Goal: Task Accomplishment & Management: Use online tool/utility

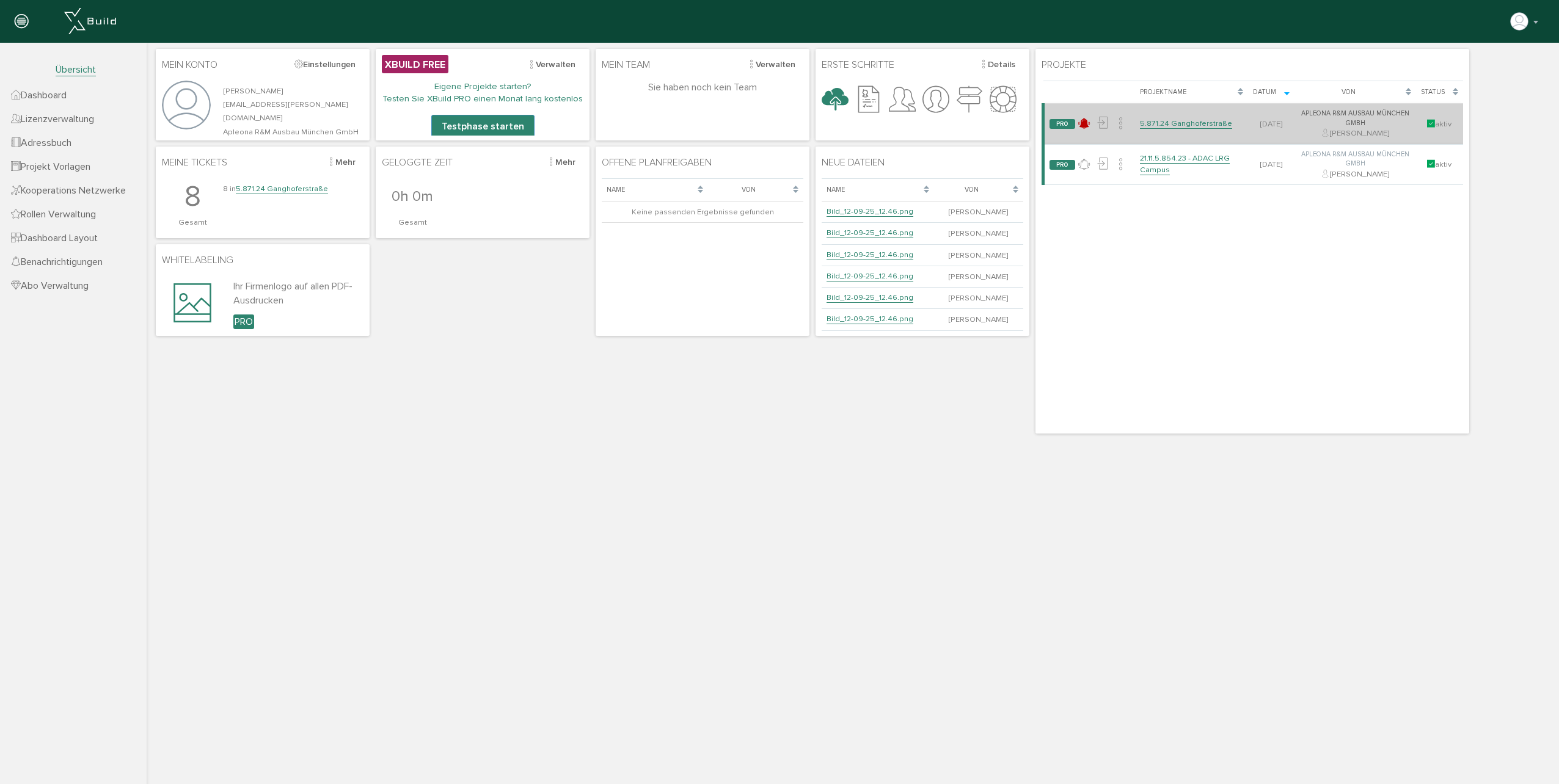
click at [1179, 119] on link "5.871.24 Ganghoferstraße" at bounding box center [1186, 123] width 92 height 10
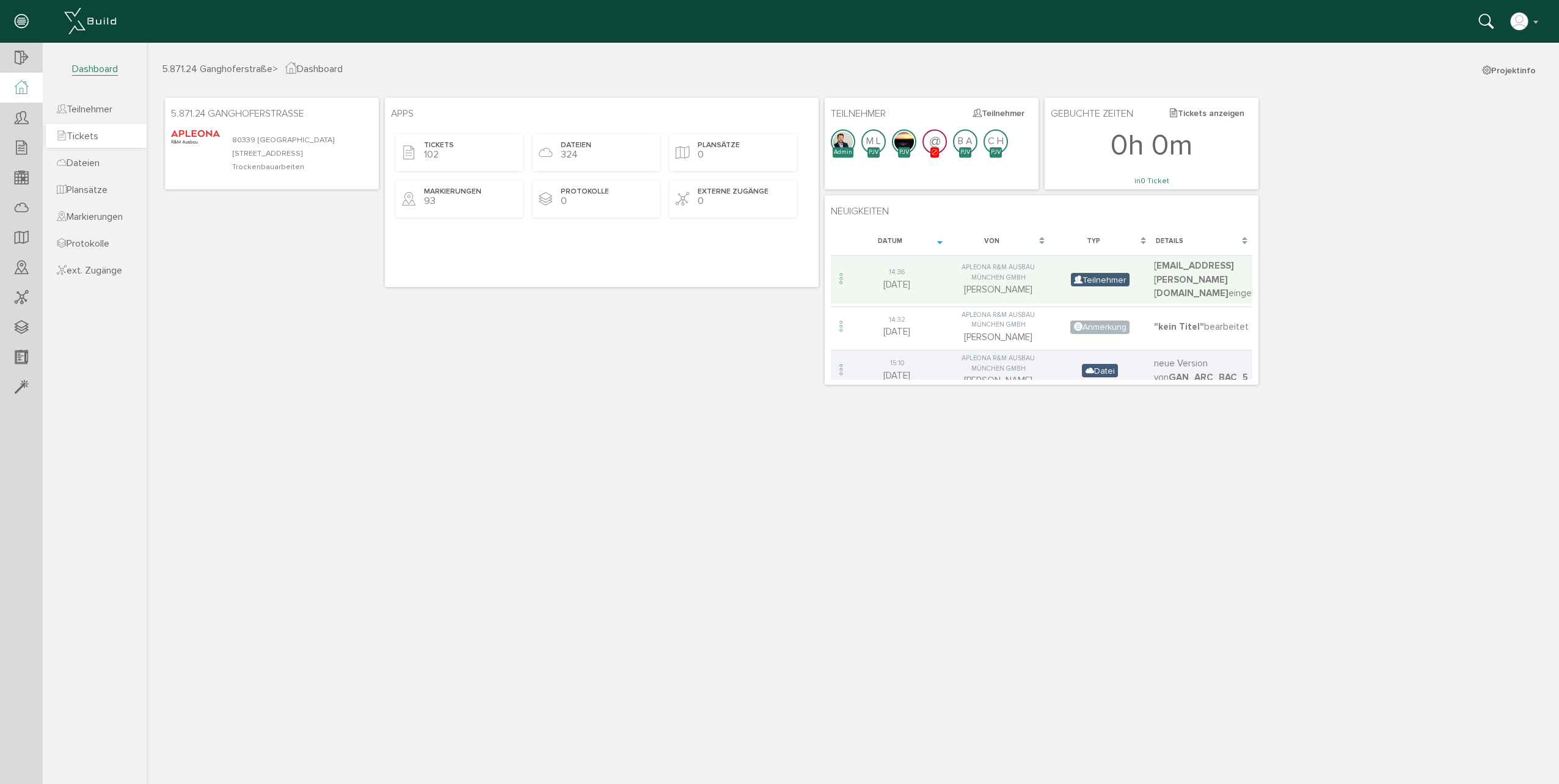
click at [116, 141] on link "Tickets" at bounding box center [96, 135] width 101 height 23
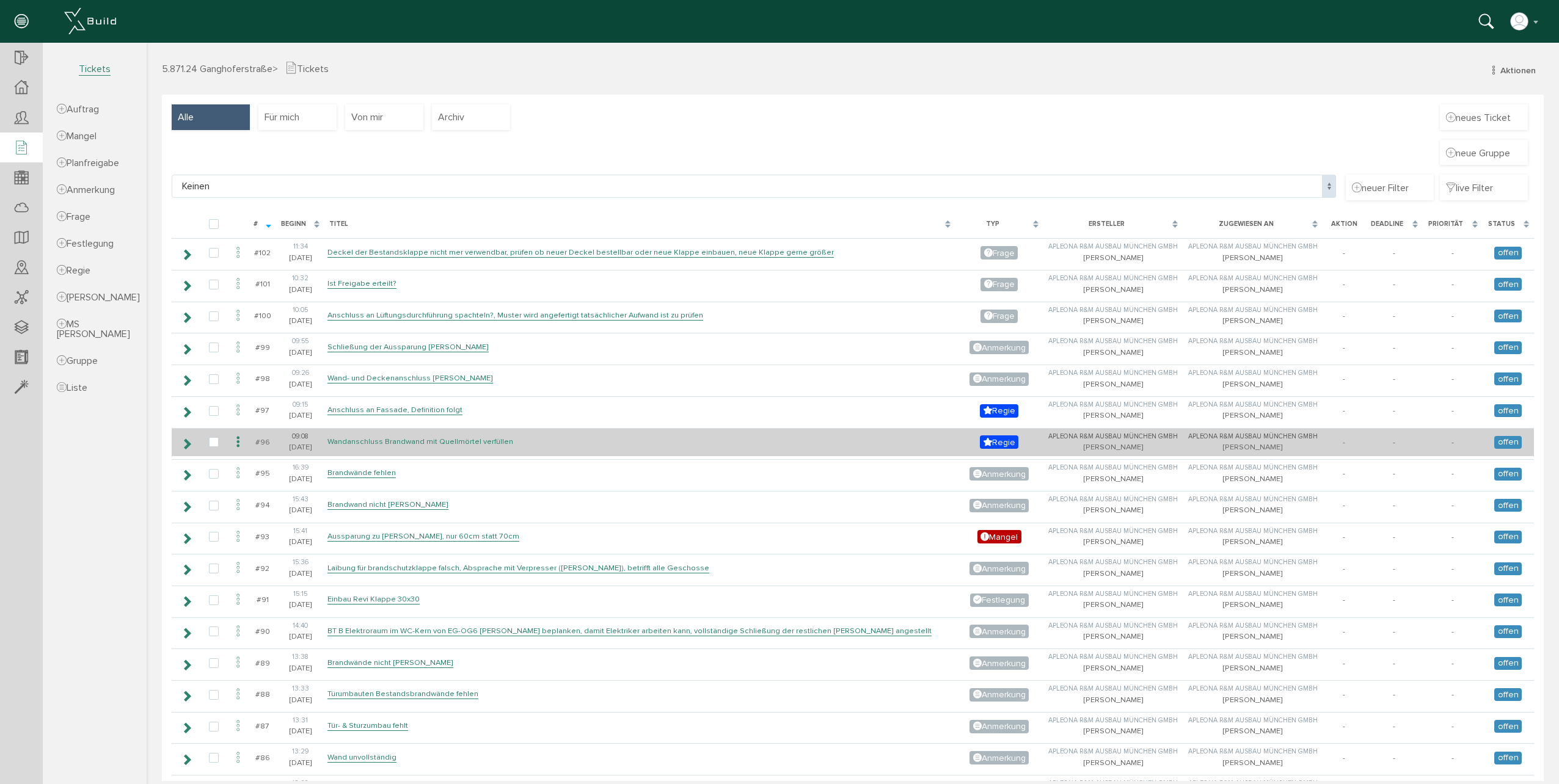
click at [466, 443] on link "Wandanschluss Brandwand mit Quellmörtel verfüllen" at bounding box center [420, 442] width 186 height 10
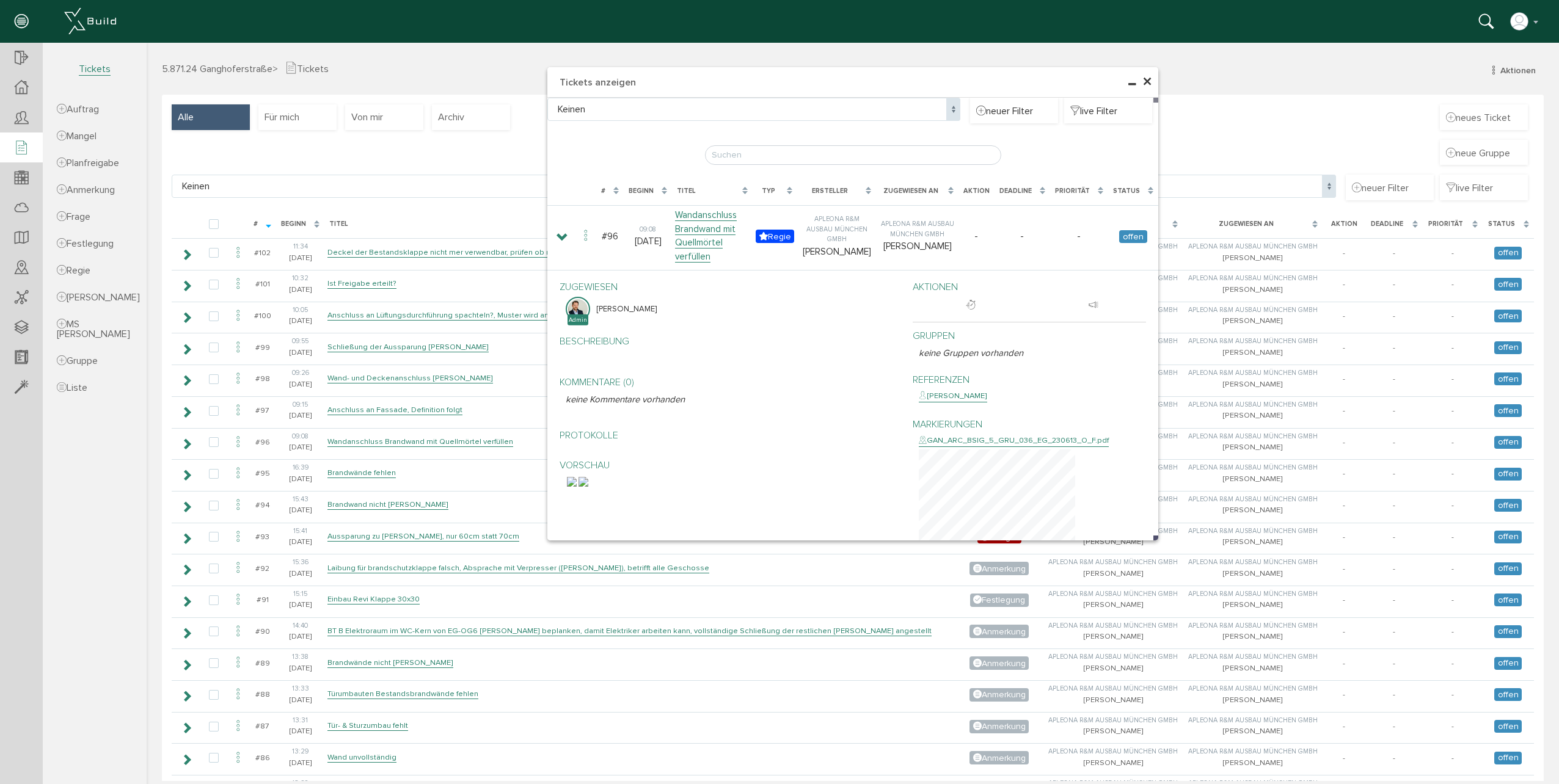
click at [400, 408] on div "× Tickets anzeigen Keinen Keinen neuer Filter live Filter Lade, bitte warten...…" at bounding box center [853, 412] width 1412 height 738
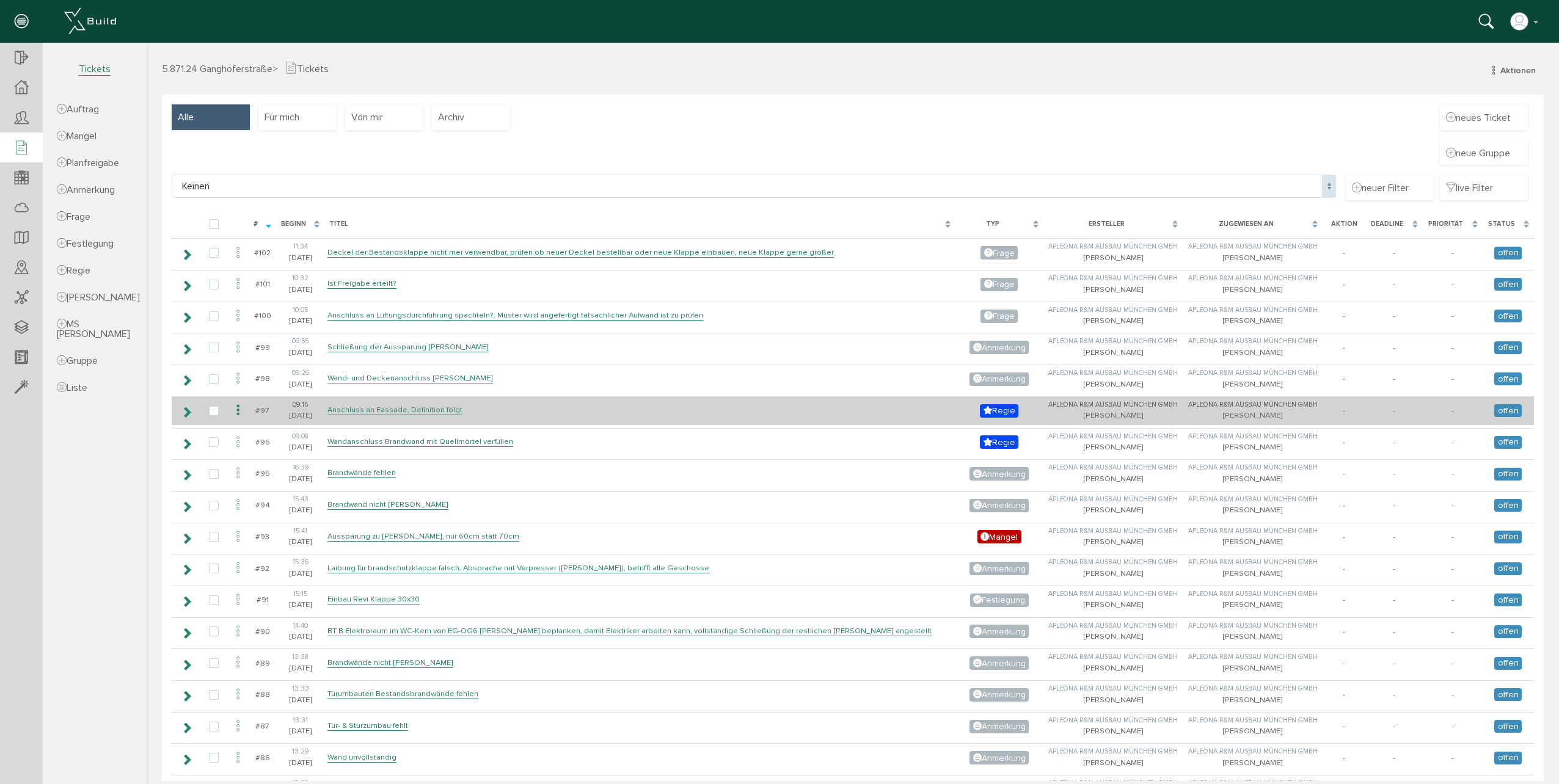
click at [188, 412] on icon at bounding box center [186, 412] width 11 height 10
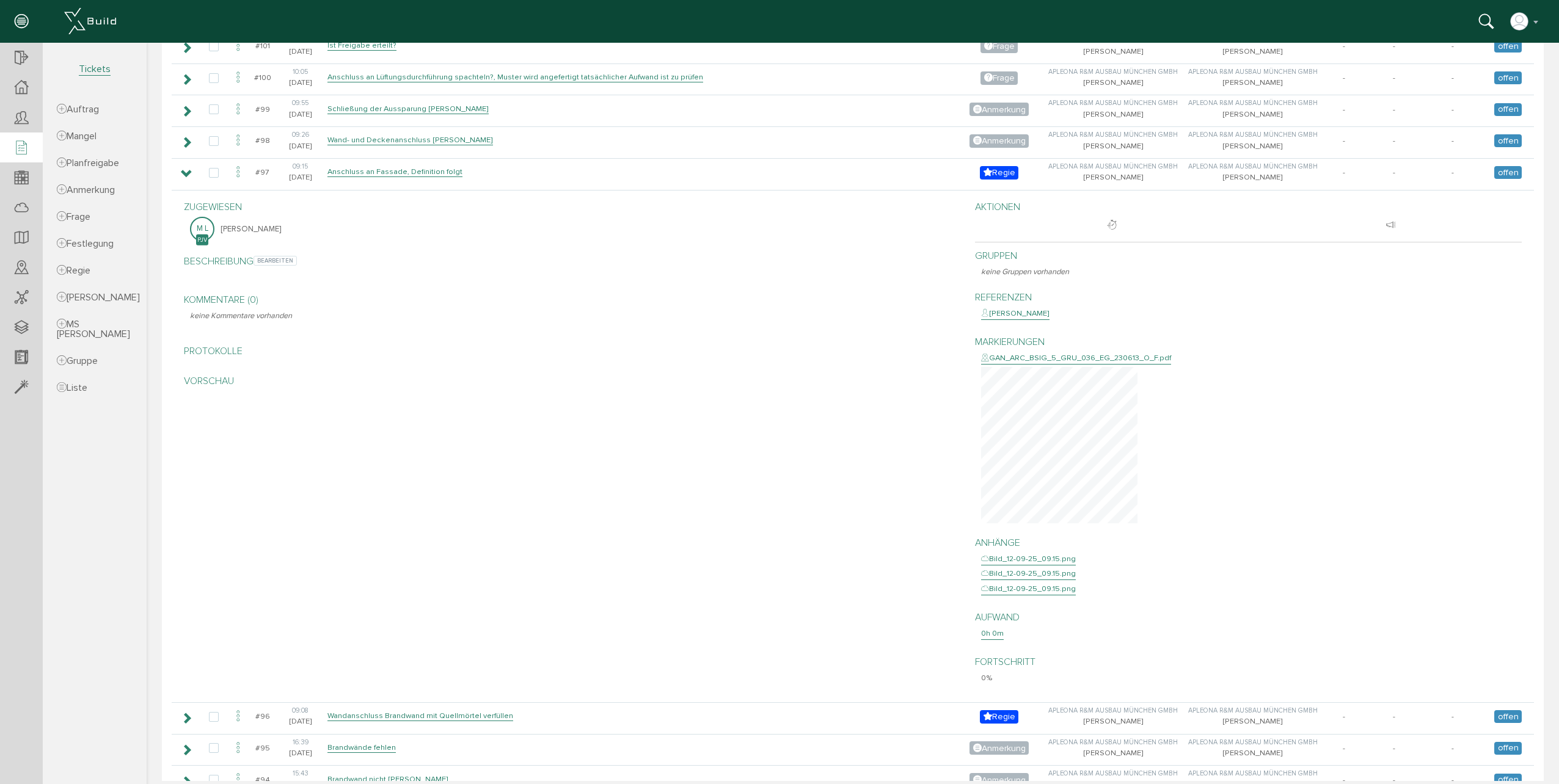
scroll to position [244, 0]
click at [100, 74] on span "Tickets" at bounding box center [95, 69] width 32 height 13
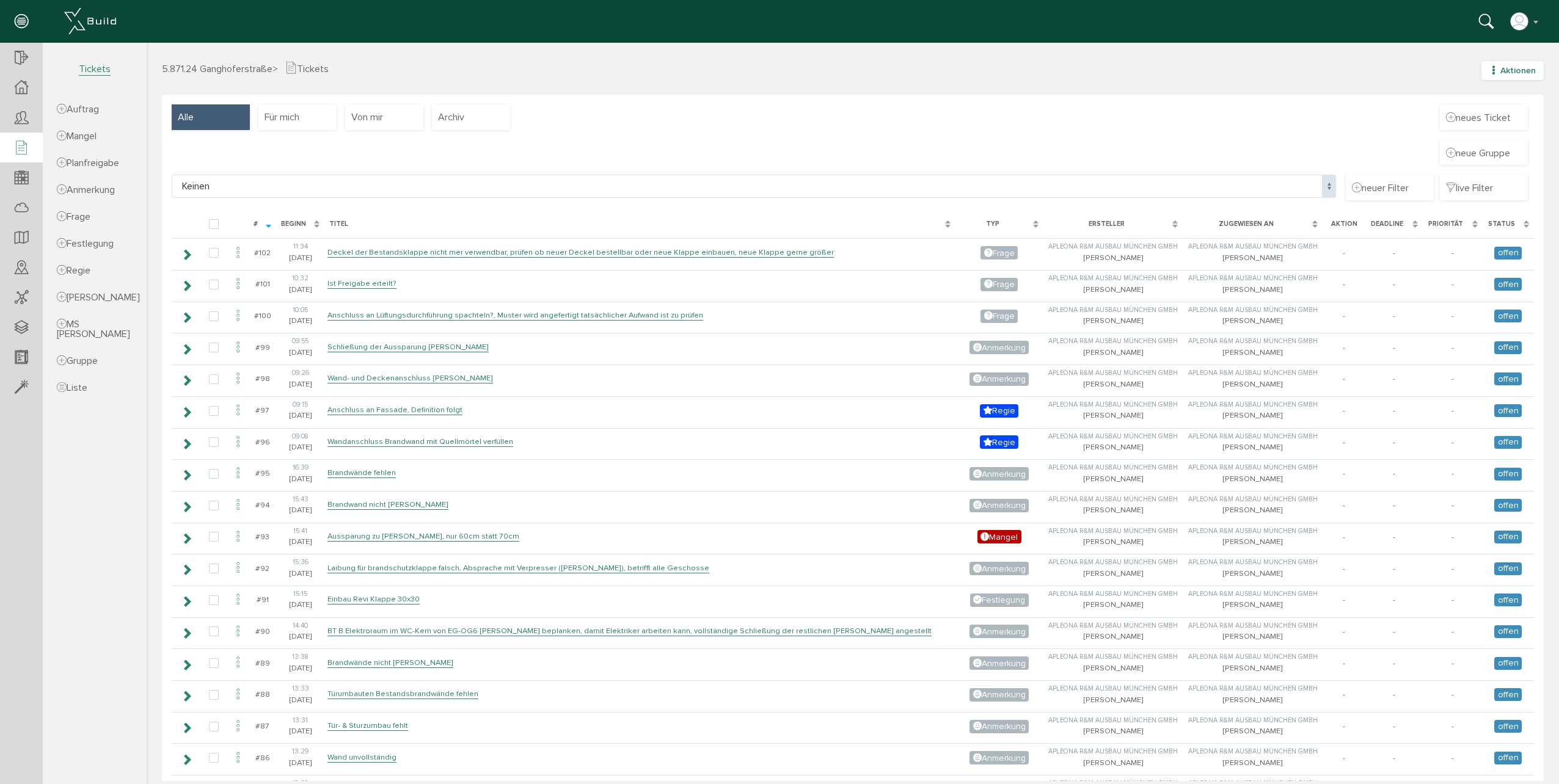
click at [1505, 63] on button "Aktionen" at bounding box center [1513, 70] width 63 height 19
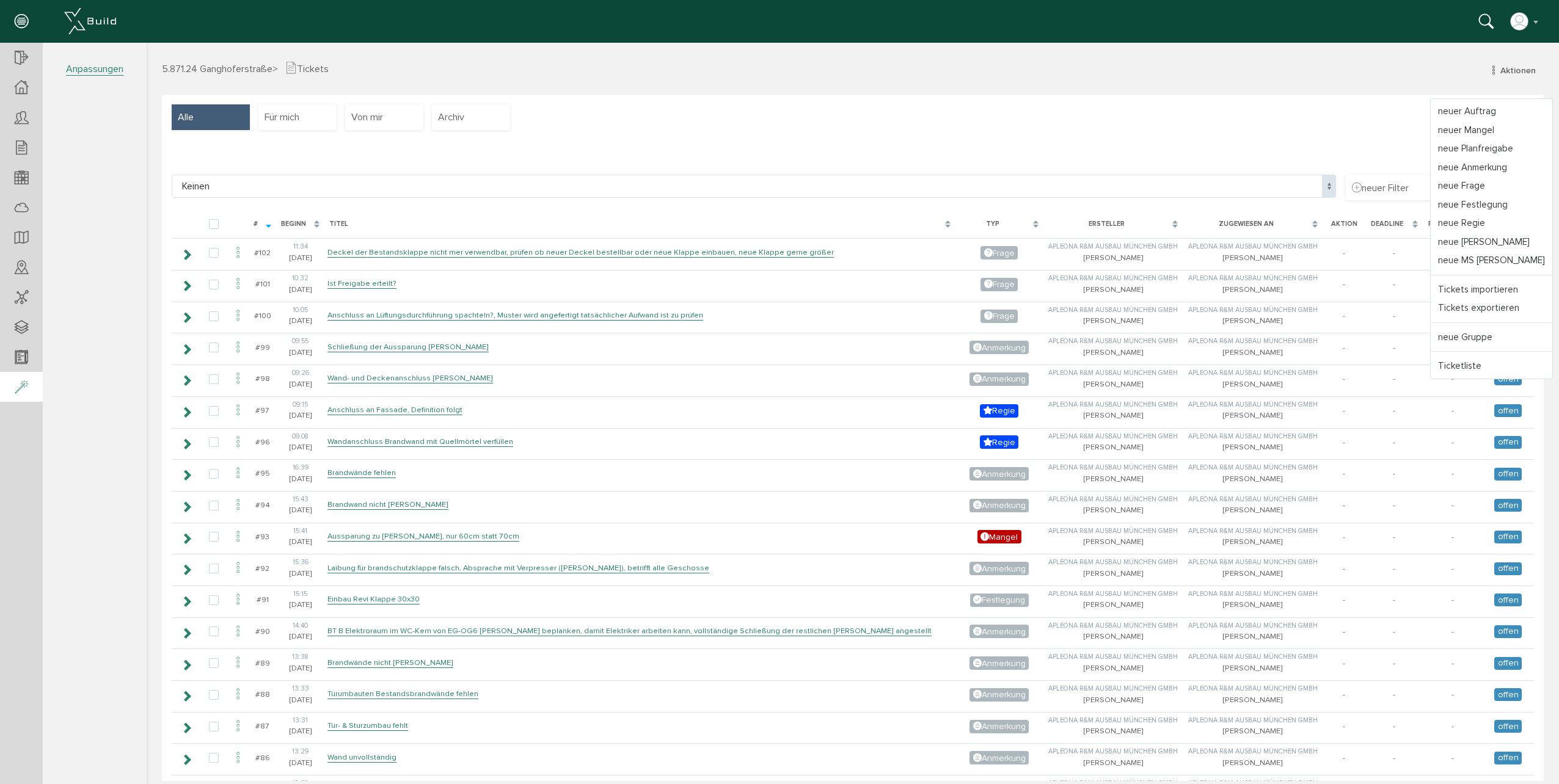
click at [33, 388] on div at bounding box center [21, 387] width 43 height 31
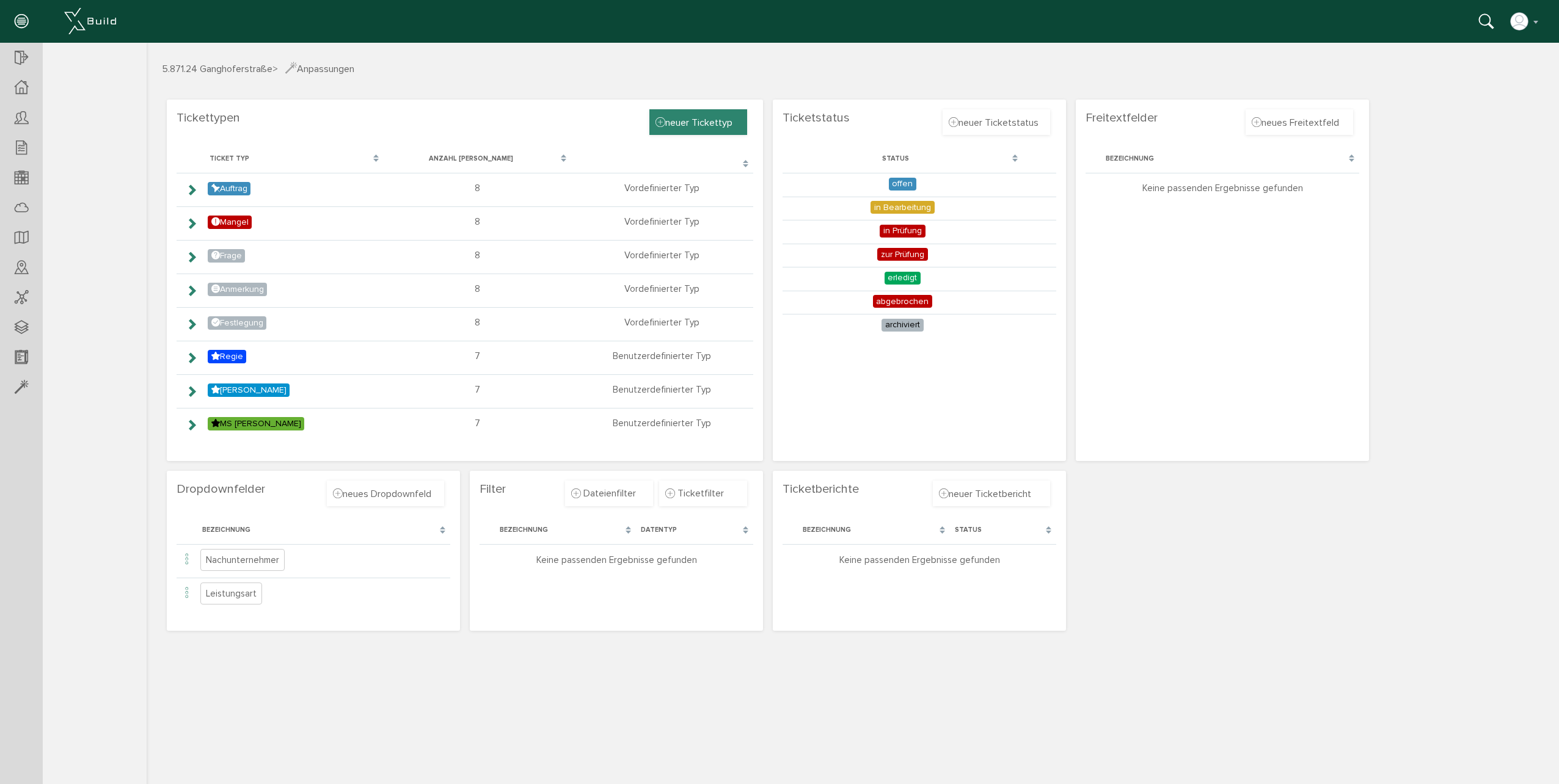
click at [720, 127] on span "neuer Tickettyp" at bounding box center [694, 122] width 77 height 13
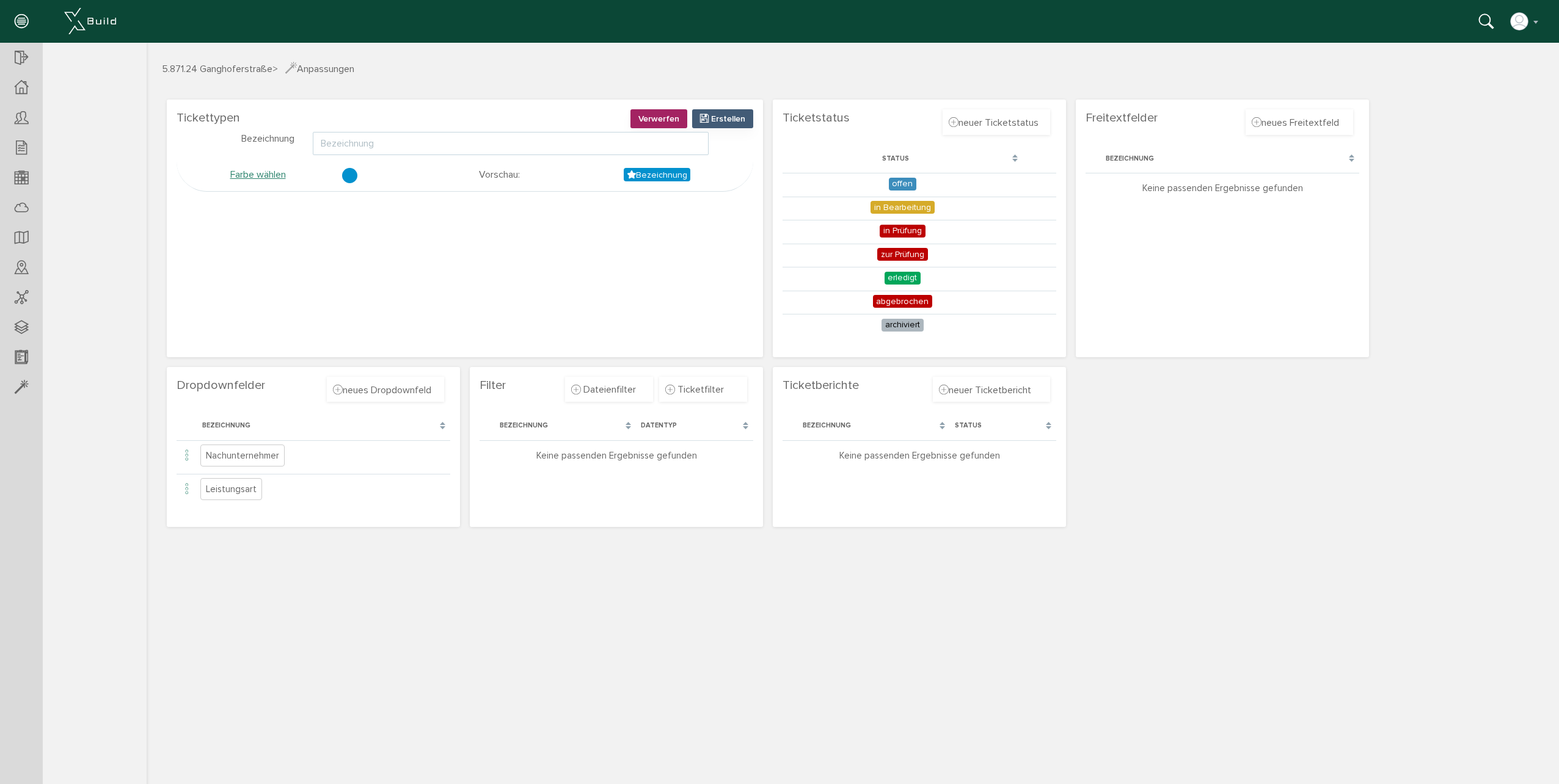
click at [433, 149] on input "text" at bounding box center [511, 143] width 396 height 23
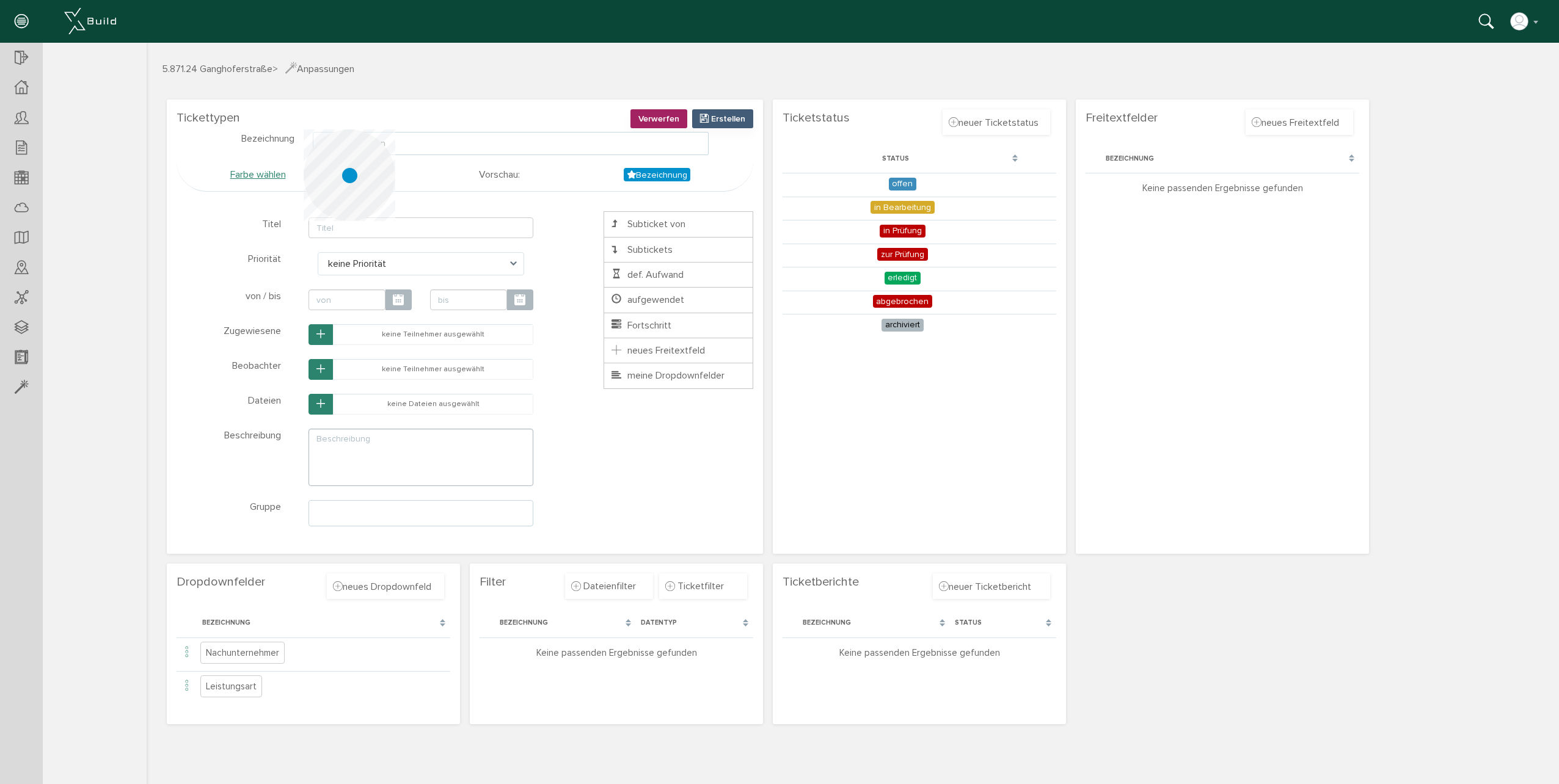
click at [351, 177] on div at bounding box center [350, 175] width 16 height 16
click at [355, 179] on div at bounding box center [350, 175] width 16 height 16
click at [357, 173] on div at bounding box center [350, 175] width 16 height 16
type input "Dokumentation"
click at [380, 234] on input "text" at bounding box center [420, 227] width 225 height 21
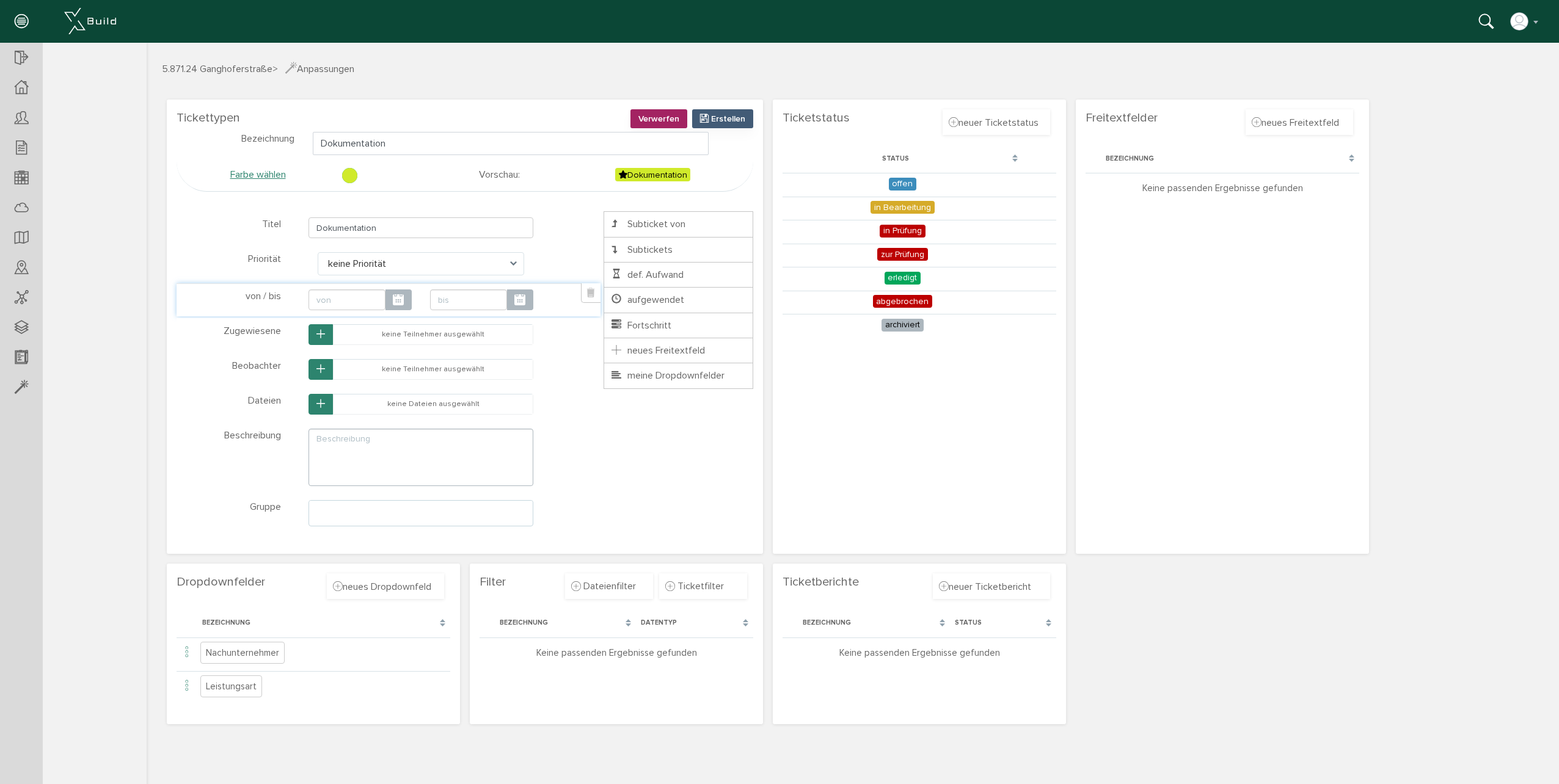
click at [388, 308] on span at bounding box center [399, 300] width 26 height 21
type input "Dokumentation"
click at [398, 443] on textarea at bounding box center [420, 458] width 225 height 57
click at [722, 122] on span "Erstellen" at bounding box center [728, 119] width 34 height 10
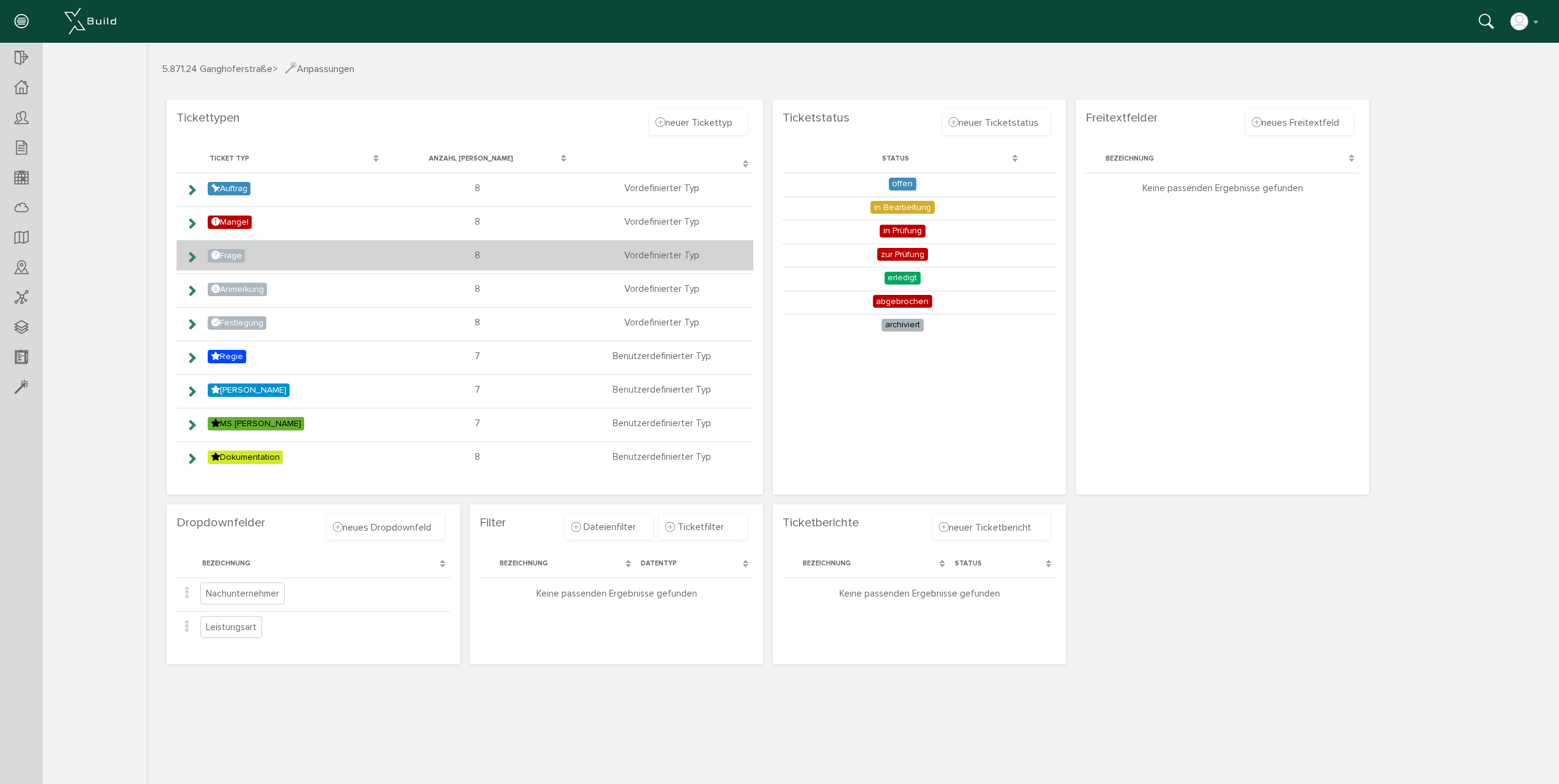
click at [193, 255] on icon at bounding box center [191, 256] width 11 height 10
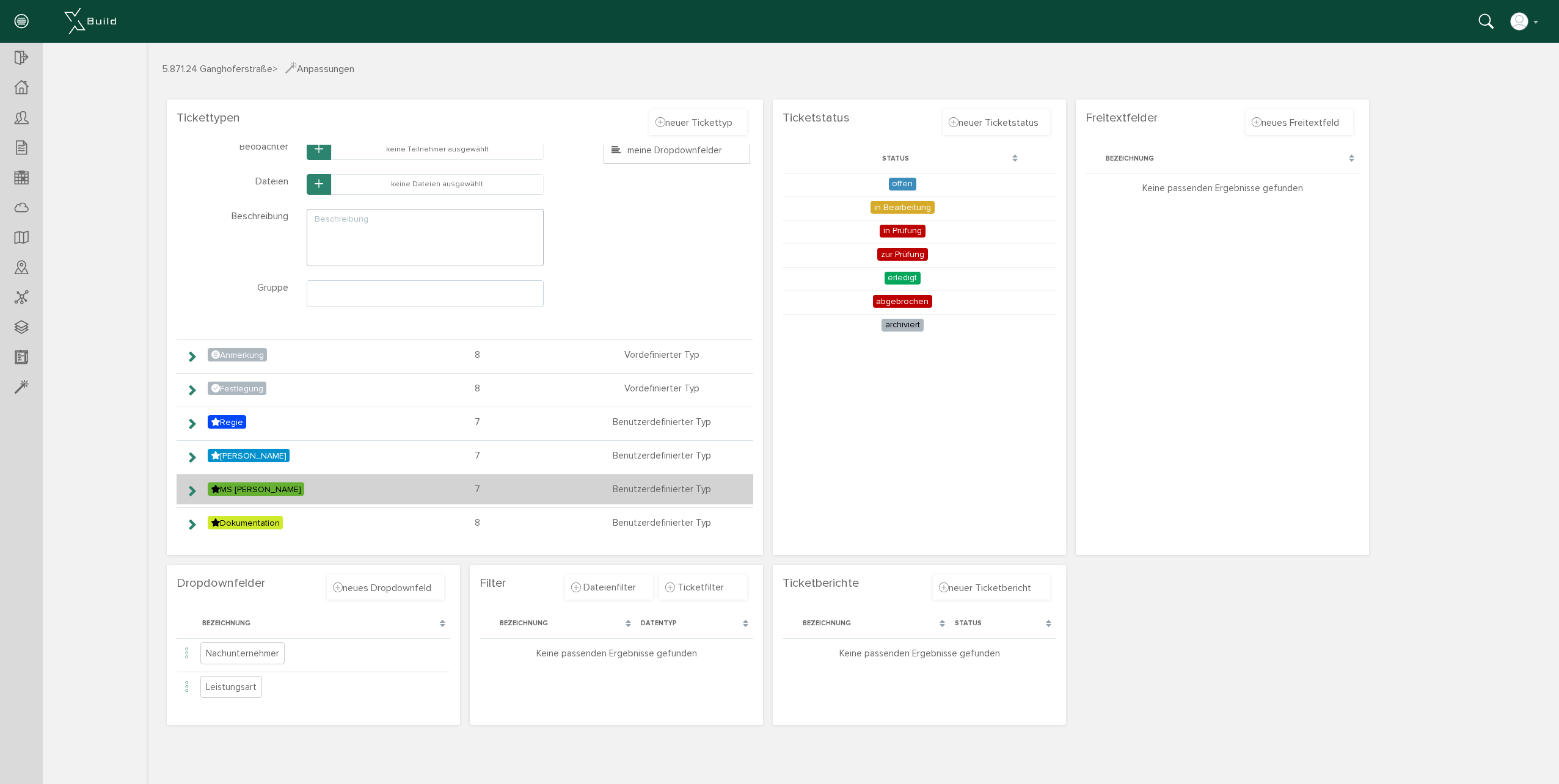
scroll to position [323, 0]
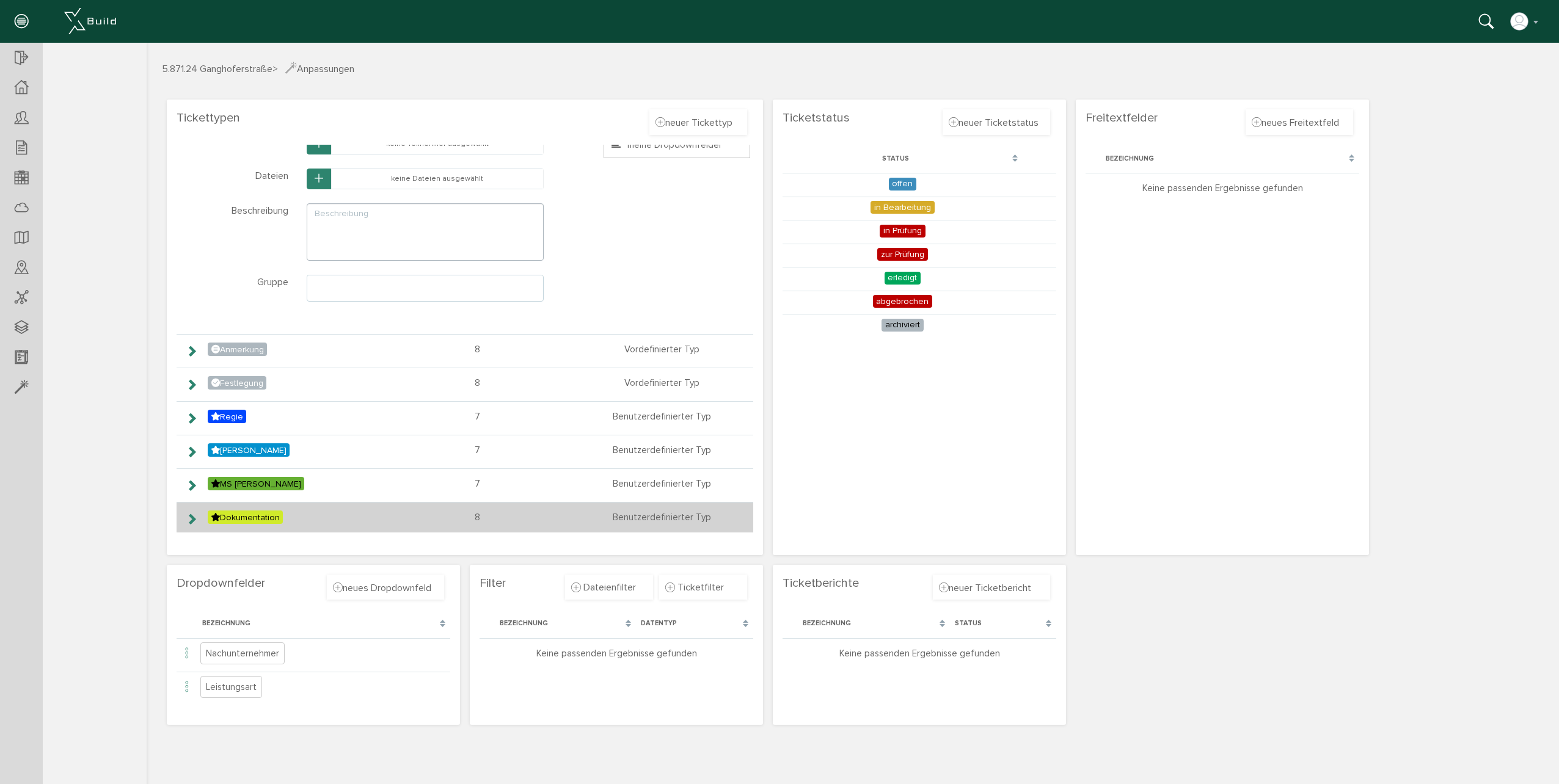
click at [190, 522] on icon at bounding box center [191, 518] width 11 height 10
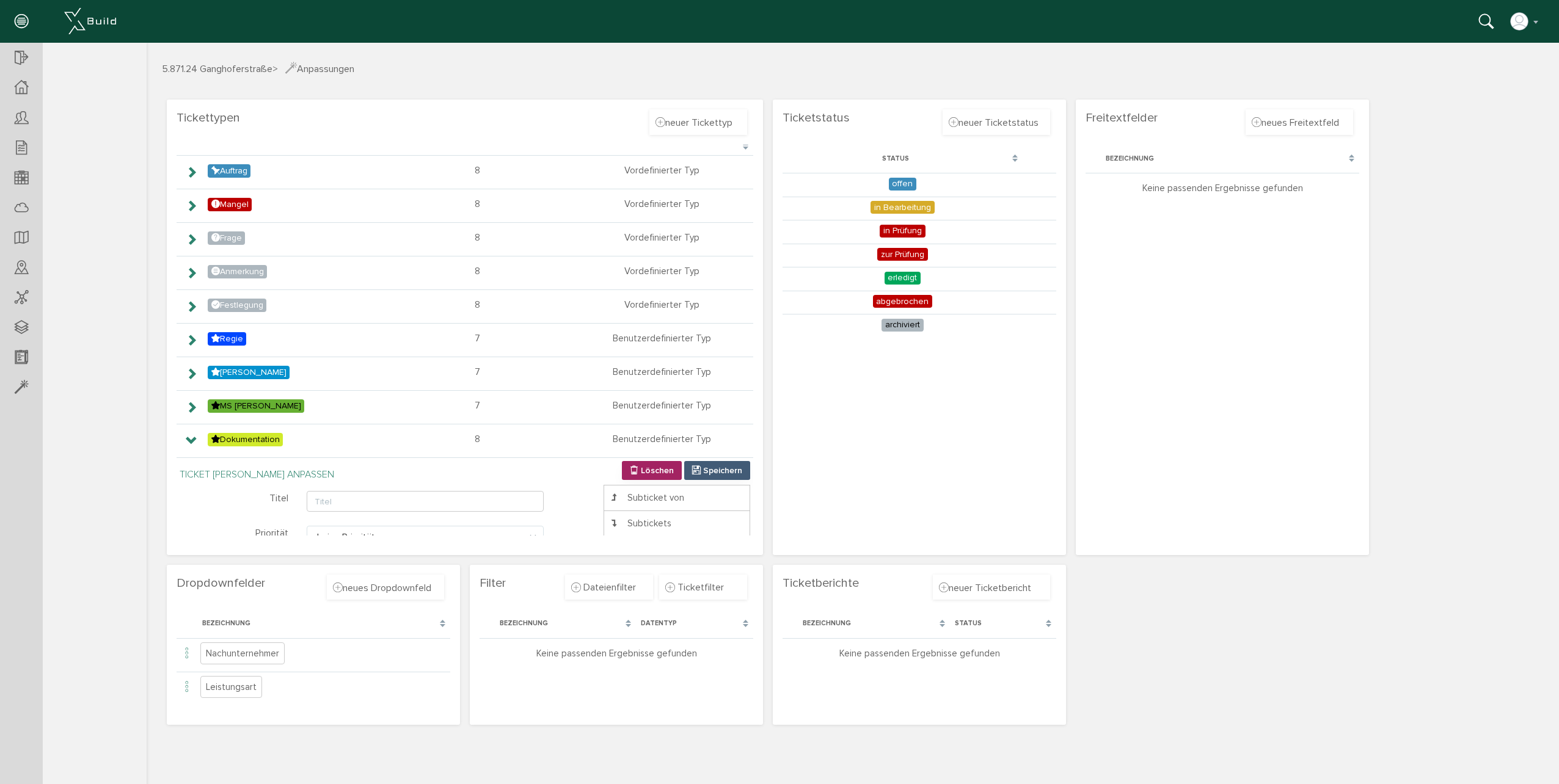
scroll to position [0, 0]
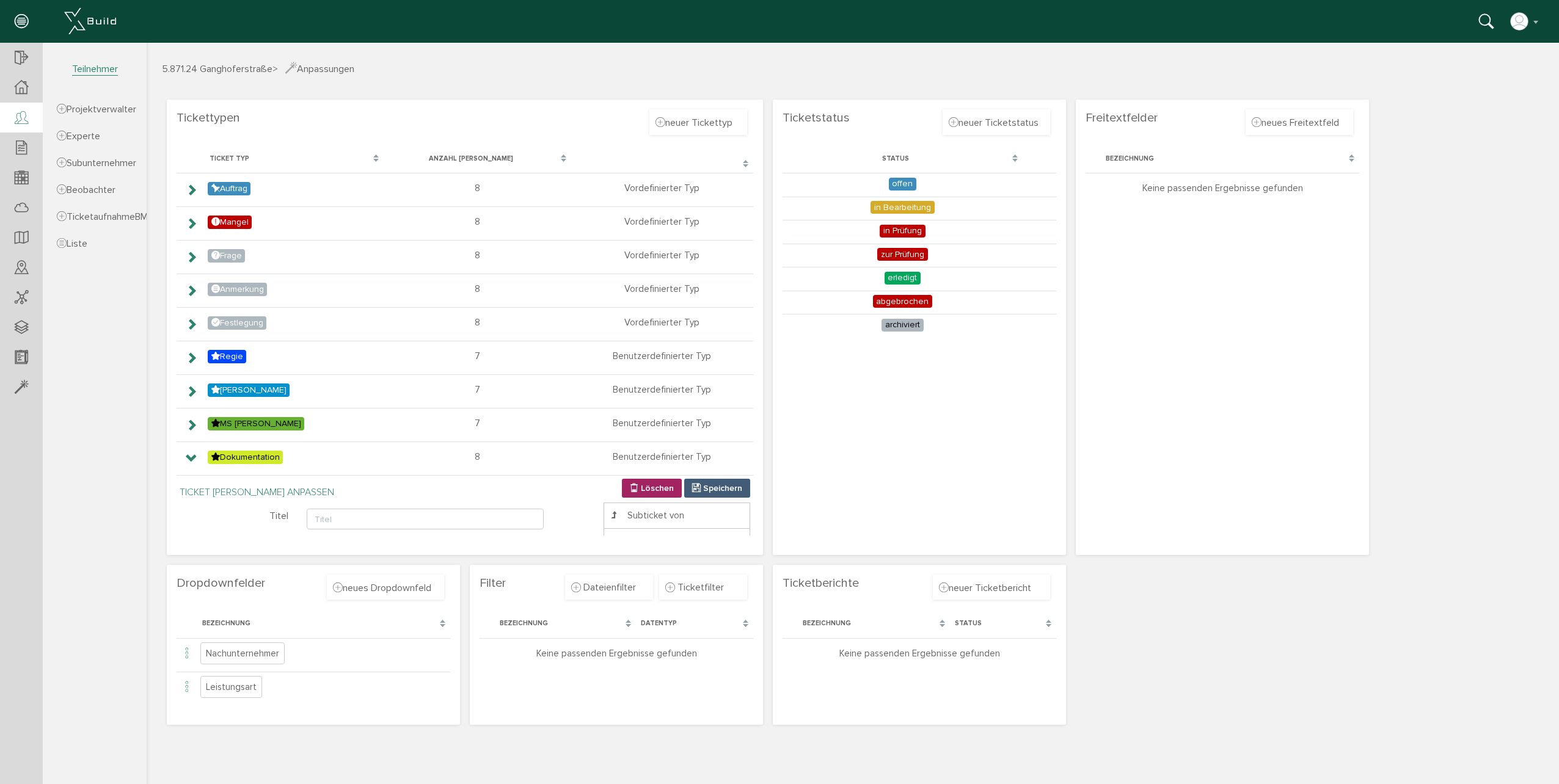
click at [32, 108] on div at bounding box center [21, 118] width 43 height 31
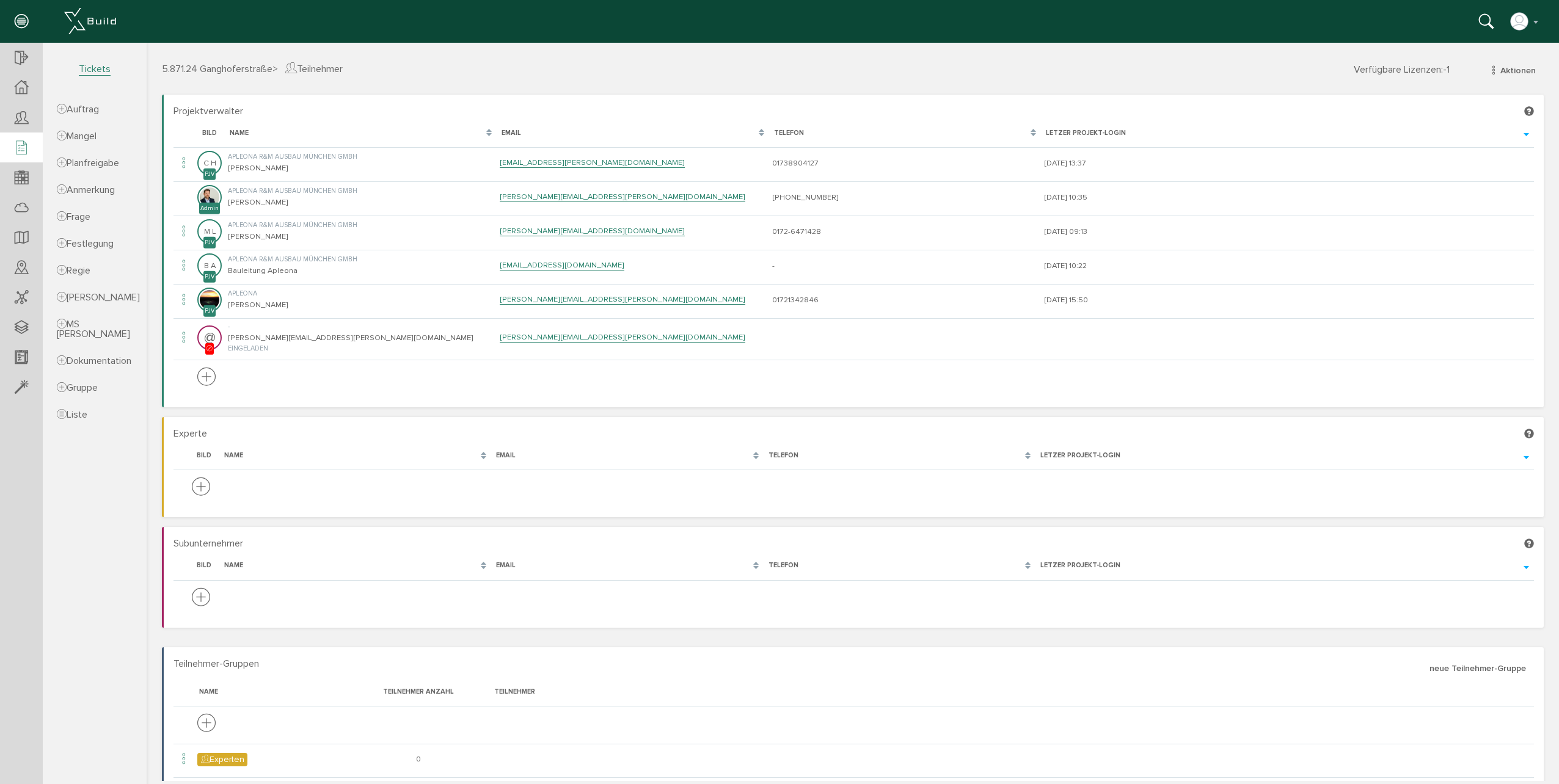
click at [27, 152] on icon at bounding box center [21, 148] width 13 height 17
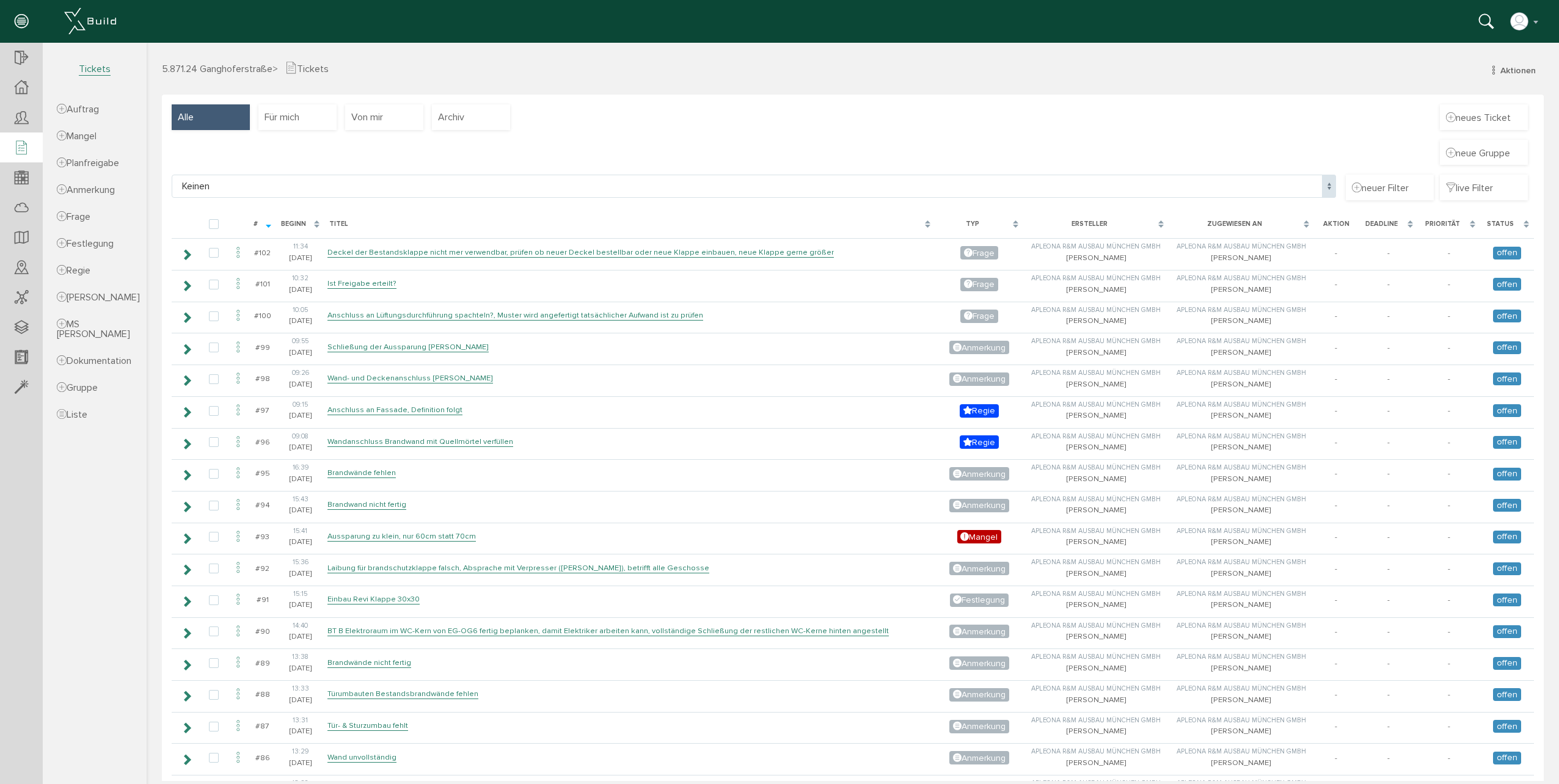
click at [232, 182] on span "Keinen" at bounding box center [754, 186] width 1165 height 23
click at [312, 188] on span "Keinen" at bounding box center [754, 186] width 1165 height 23
click at [1376, 184] on span "neuer Filter" at bounding box center [1380, 187] width 56 height 13
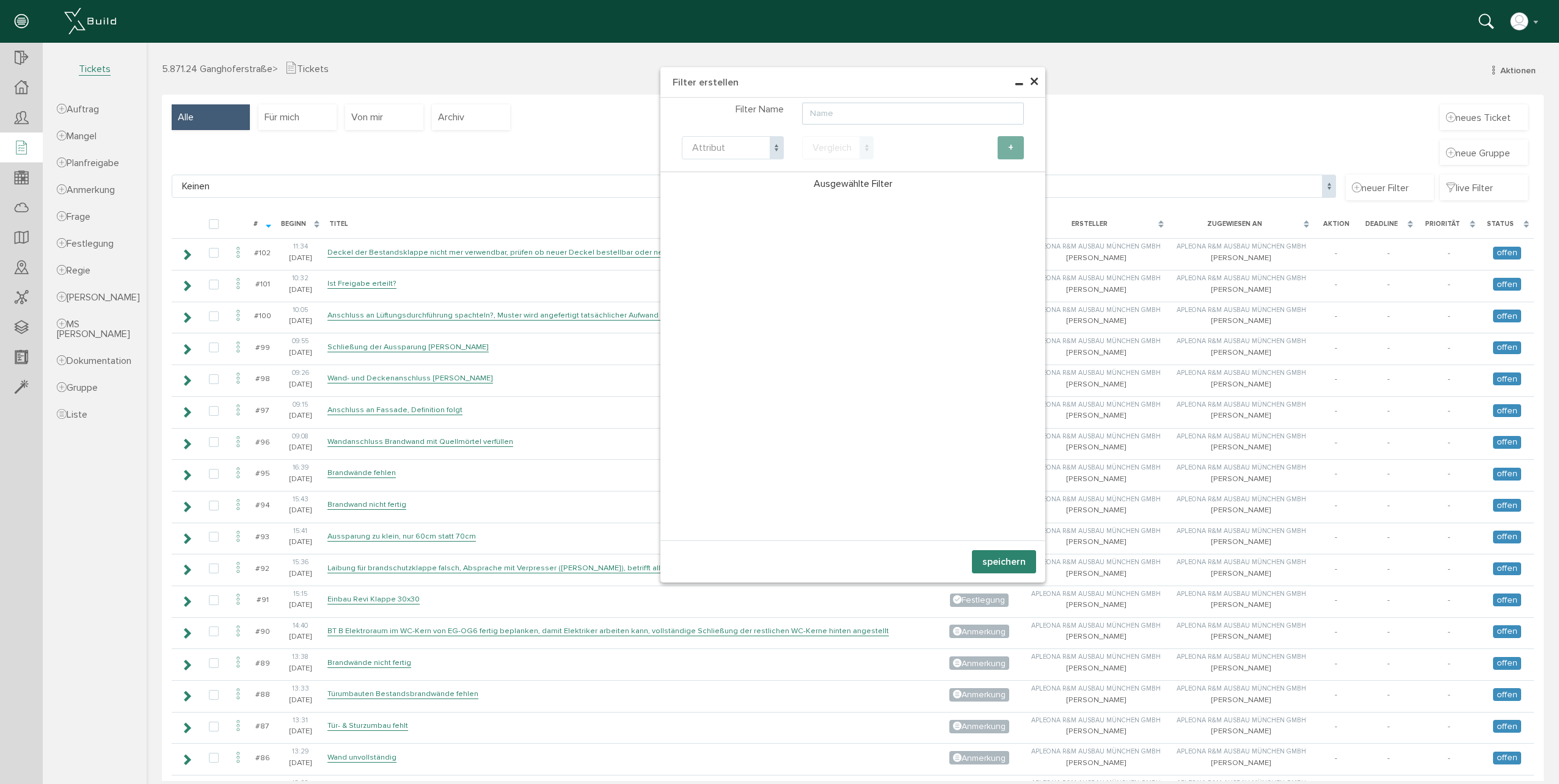
click at [822, 118] on input "text" at bounding box center [913, 113] width 221 height 22
click at [773, 149] on span at bounding box center [776, 148] width 14 height 23
select select "type"
click at [860, 149] on span at bounding box center [867, 148] width 14 height 23
select select "eq"
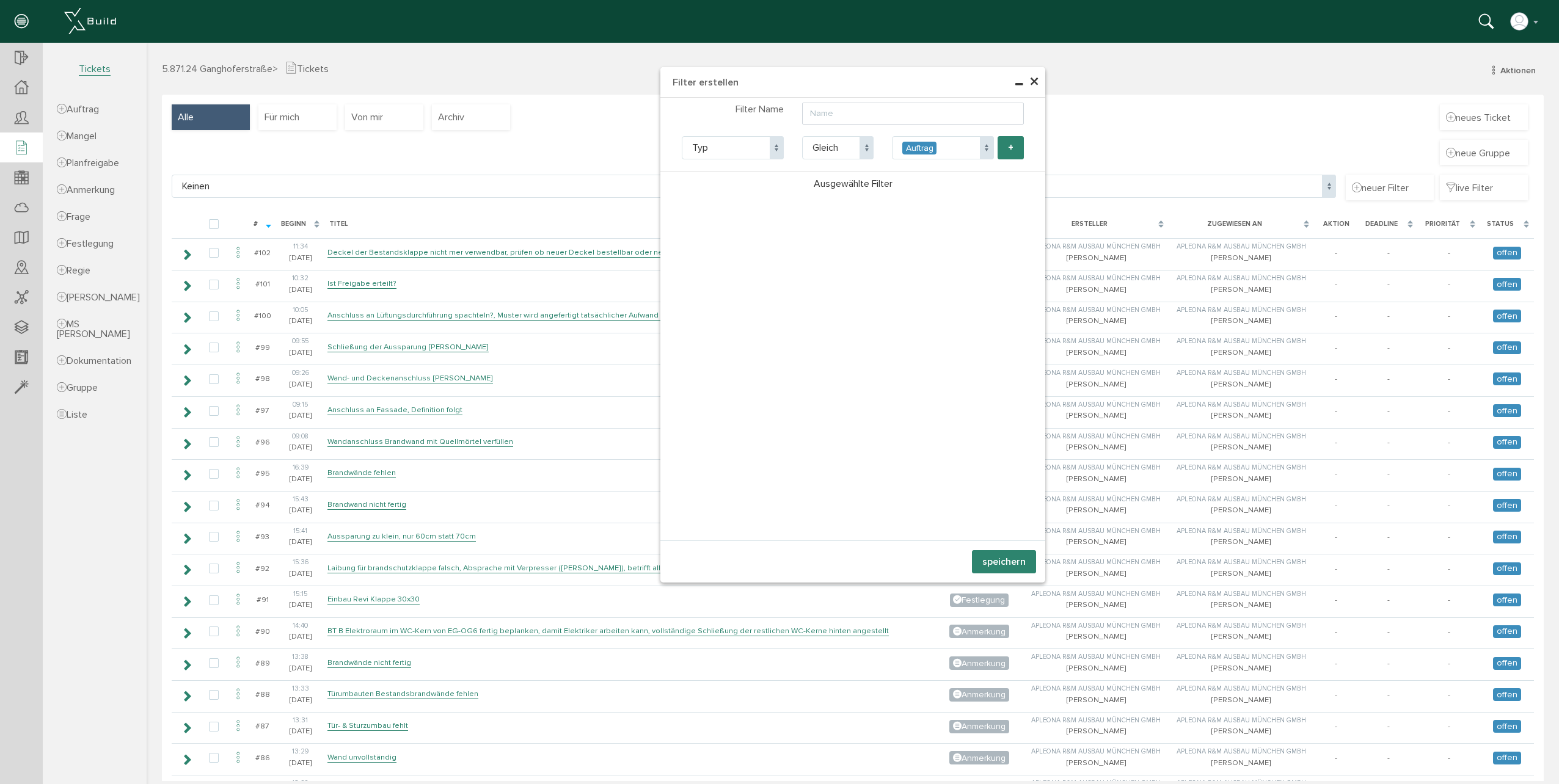
click at [980, 151] on span at bounding box center [987, 148] width 14 height 23
select select "3"
click at [1006, 564] on button "speichern" at bounding box center [1004, 562] width 64 height 23
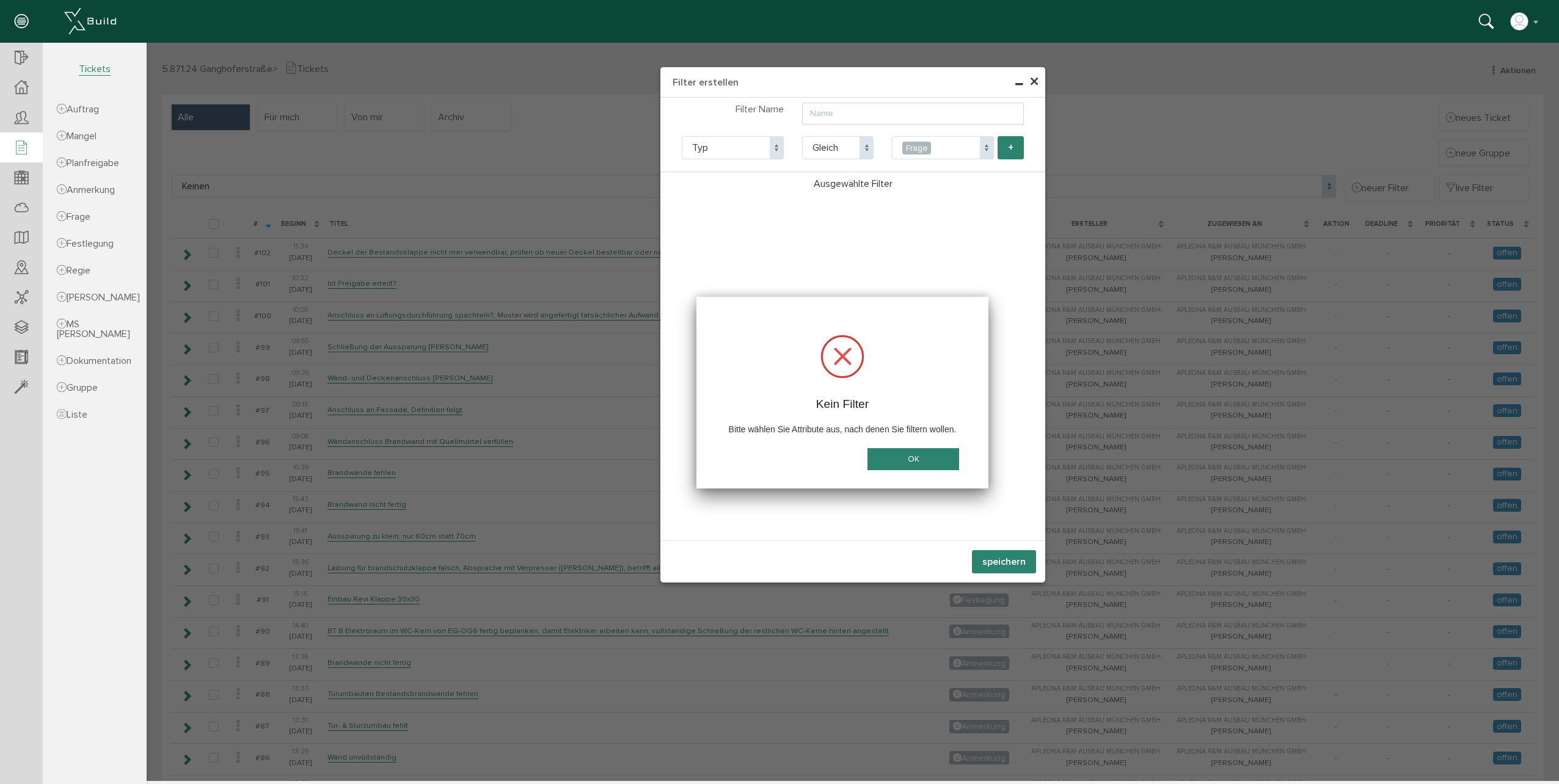
click at [919, 458] on button "OK" at bounding box center [914, 459] width 92 height 23
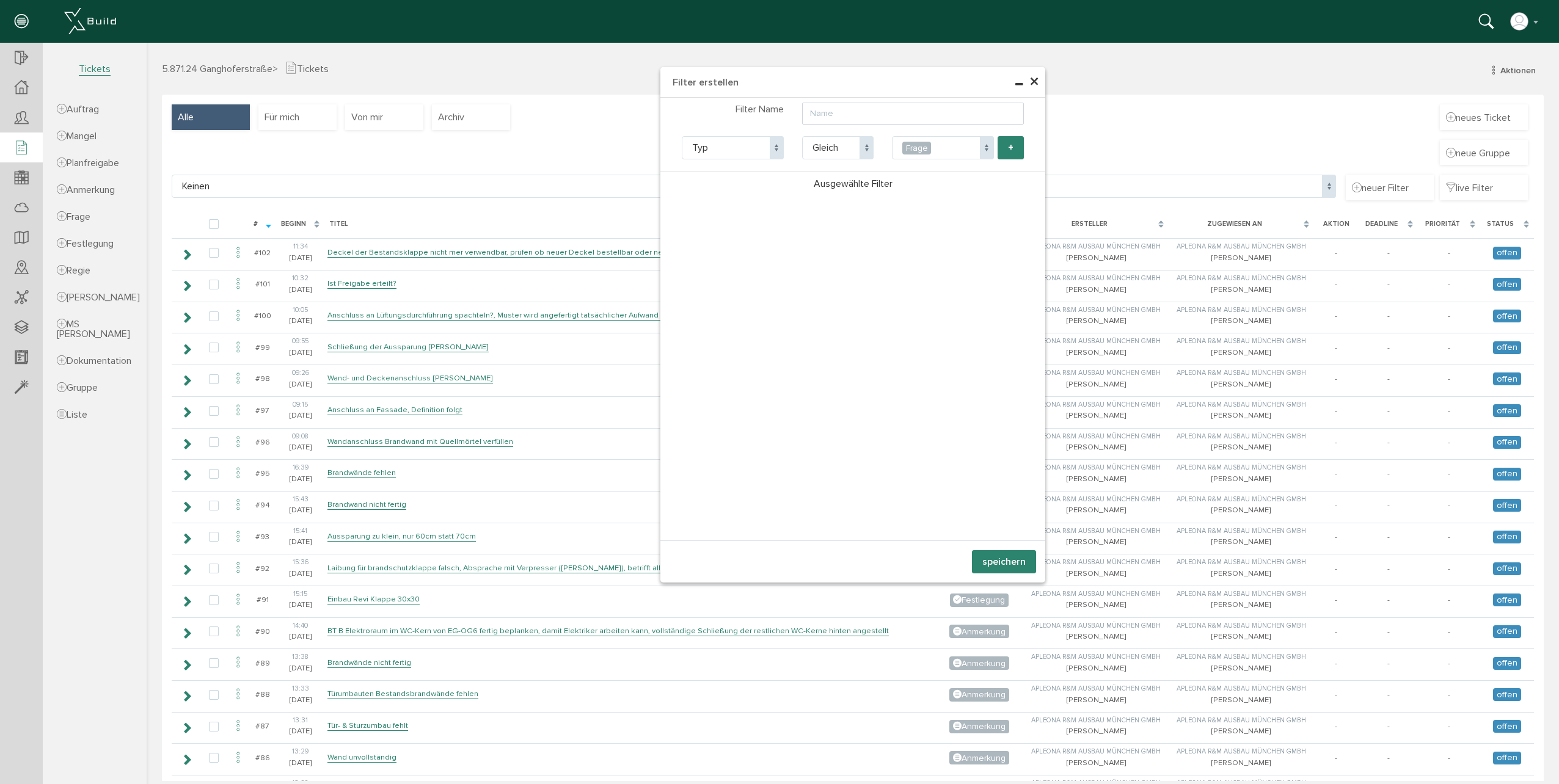
click at [1029, 83] on span "×" at bounding box center [1034, 82] width 10 height 23
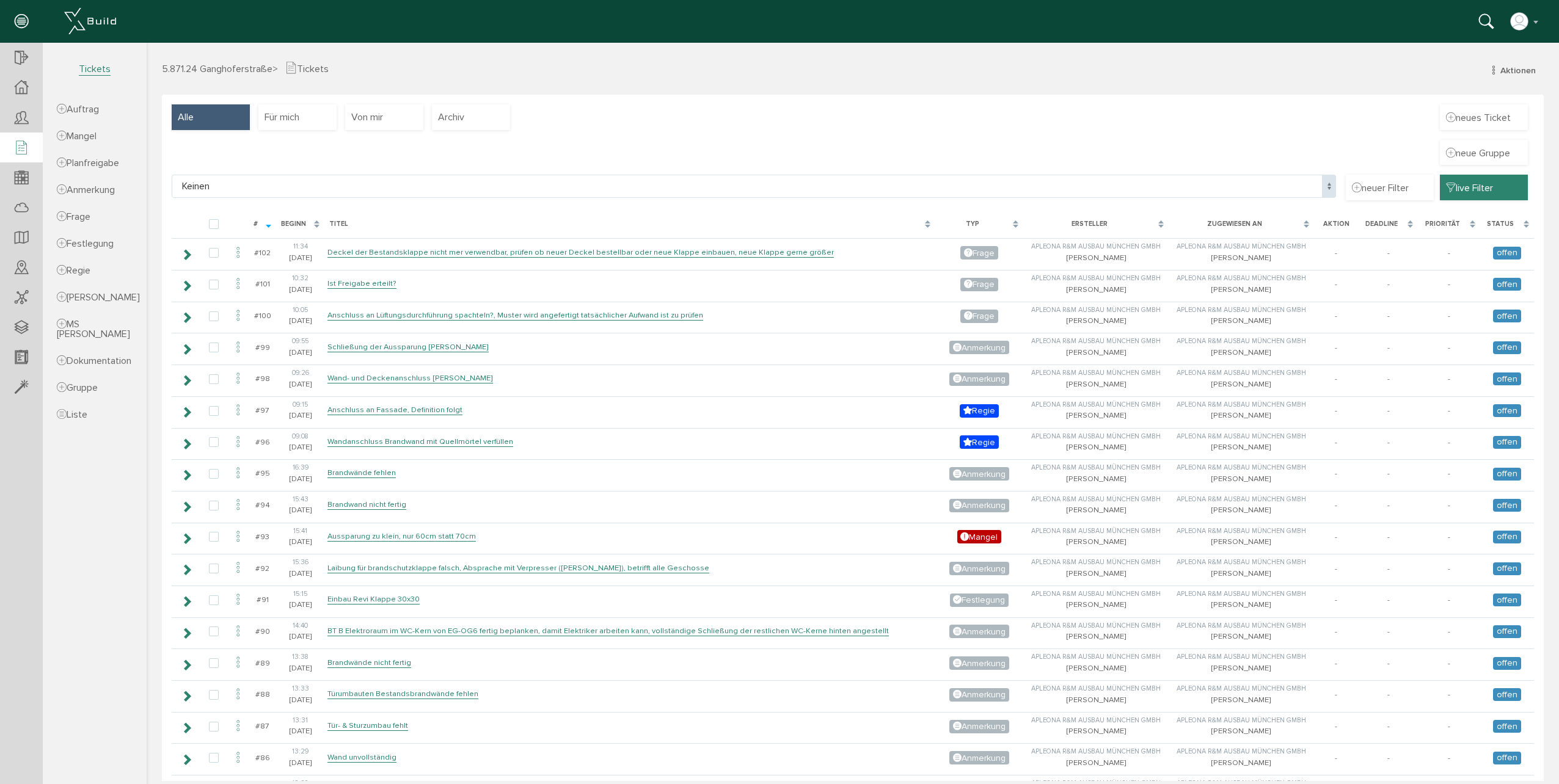
click at [1490, 192] on div "live Filter" at bounding box center [1483, 188] width 88 height 26
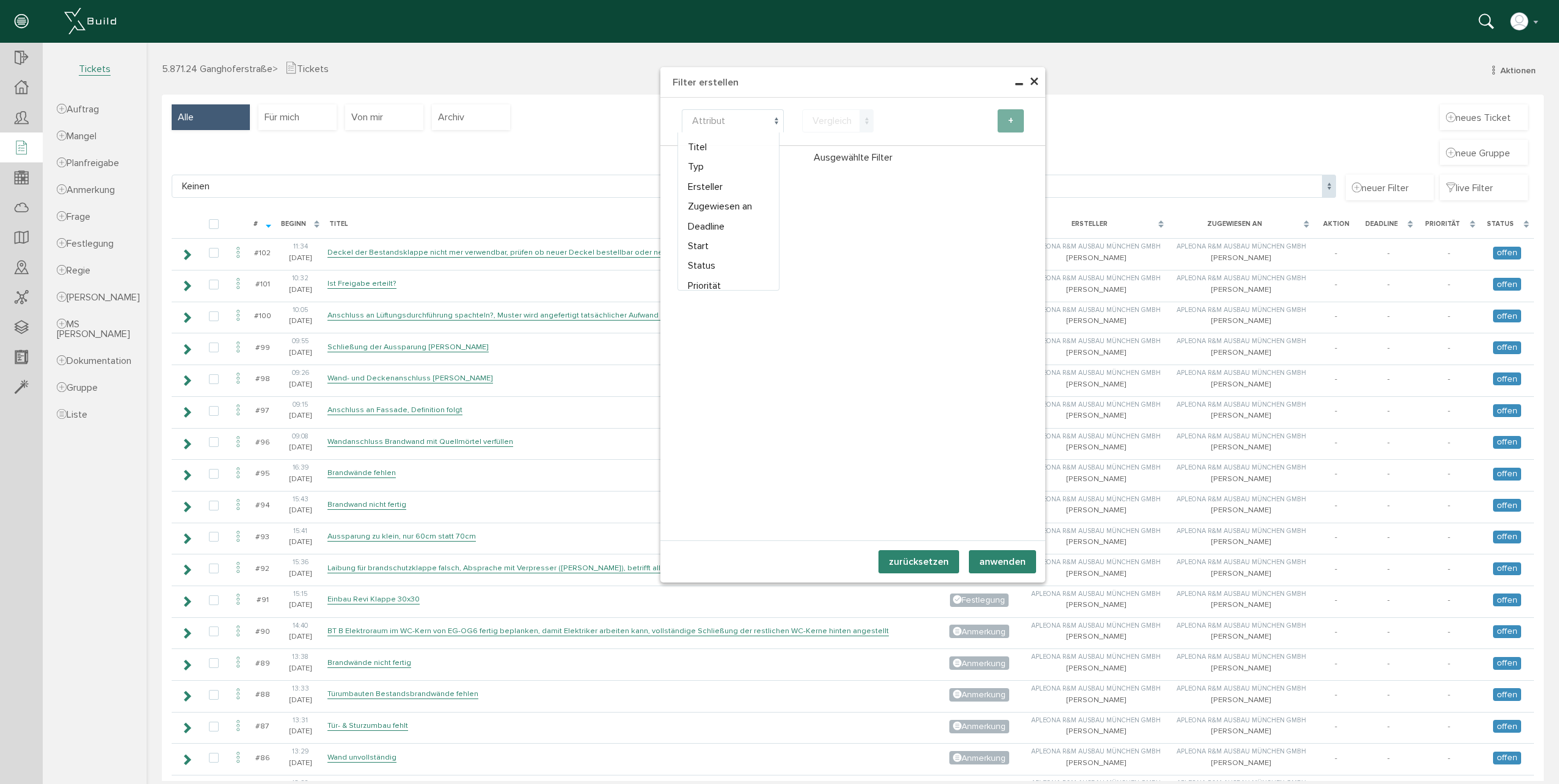
click at [773, 119] on span at bounding box center [776, 121] width 14 height 23
select select "type"
click at [861, 126] on span at bounding box center [867, 121] width 14 height 23
select select "eq"
click at [980, 121] on span at bounding box center [987, 121] width 14 height 23
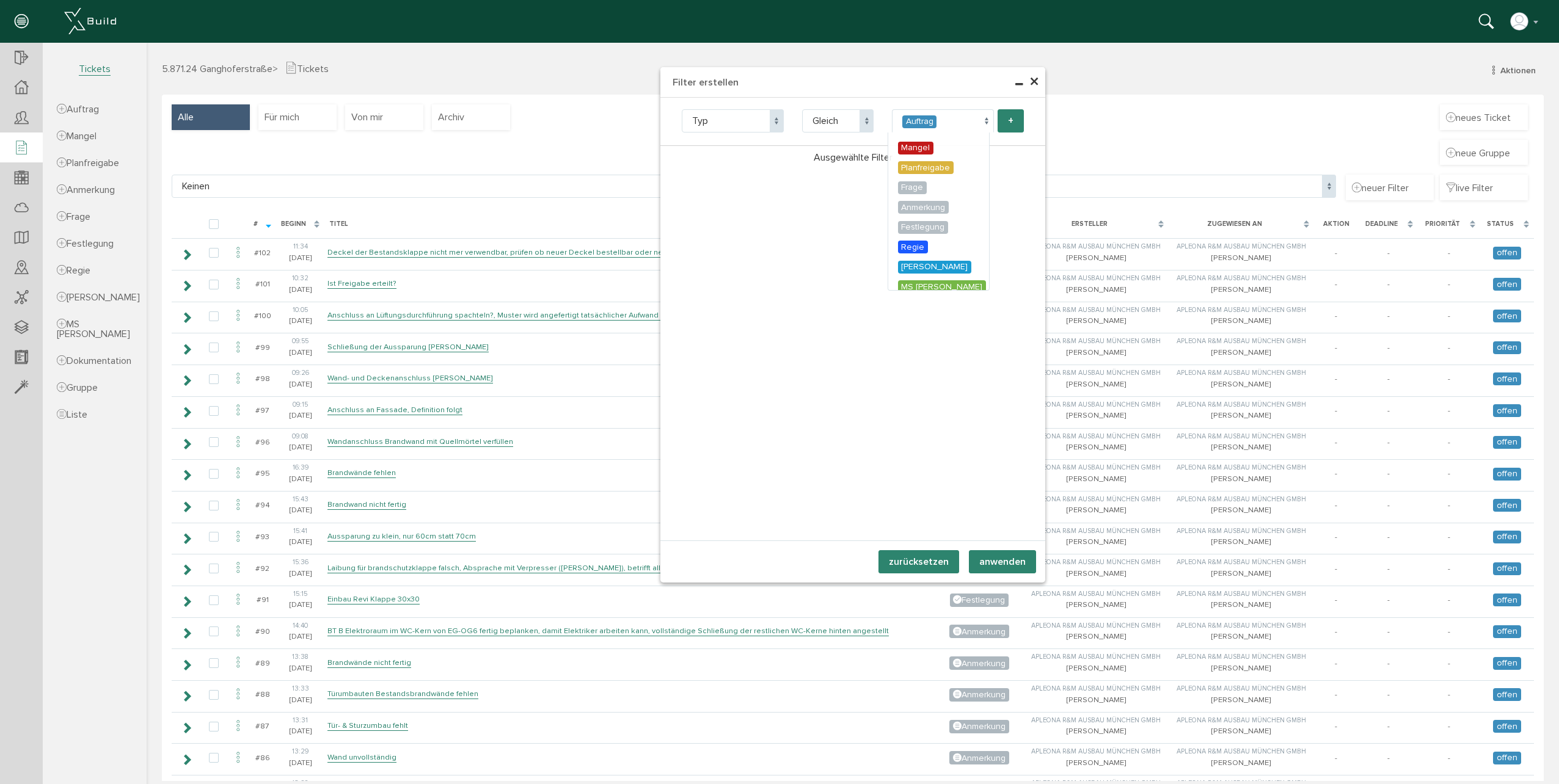
select select "3"
click at [979, 554] on button "anwenden" at bounding box center [1002, 562] width 67 height 23
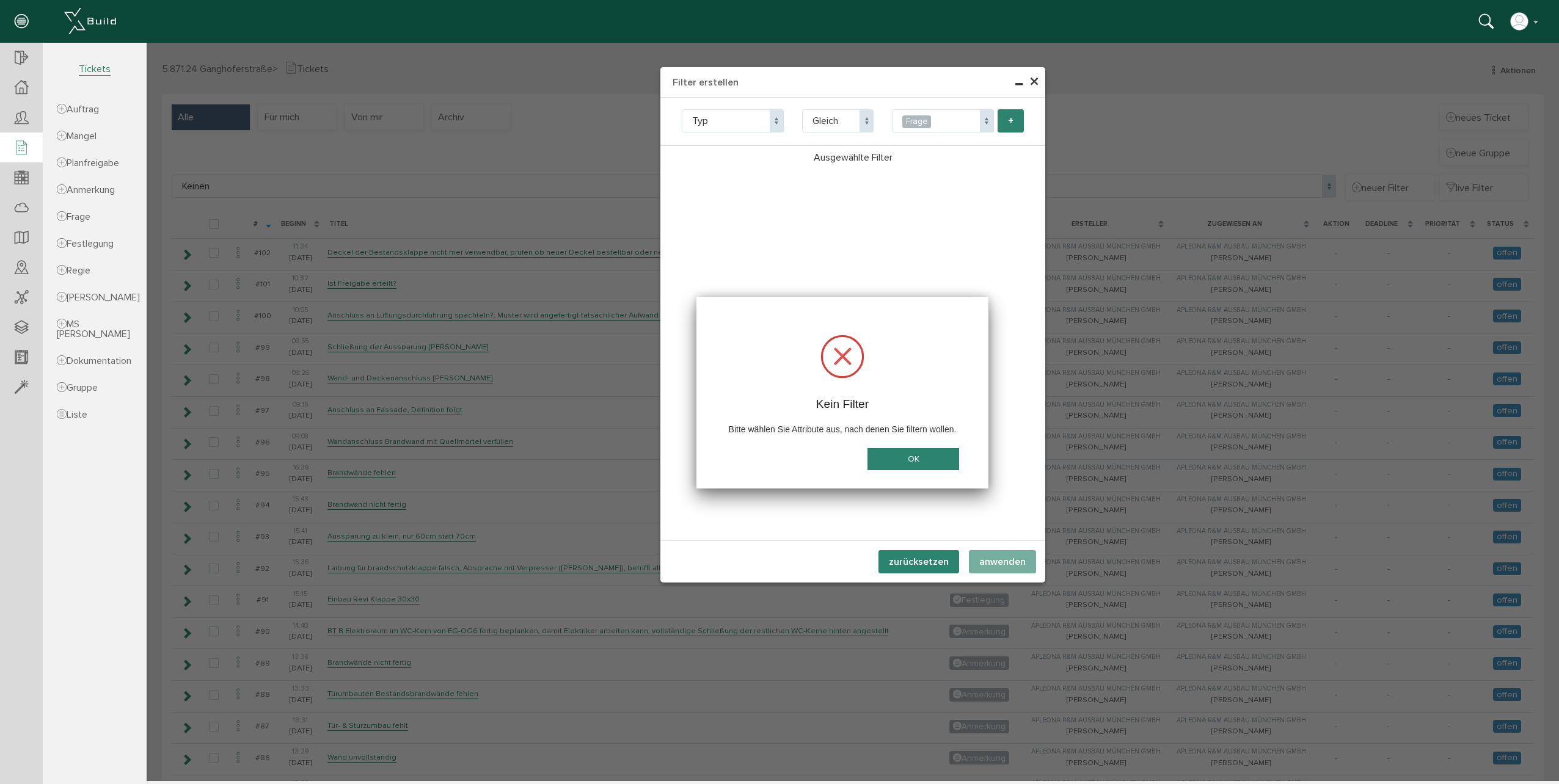
click at [915, 464] on button "OK" at bounding box center [914, 459] width 92 height 23
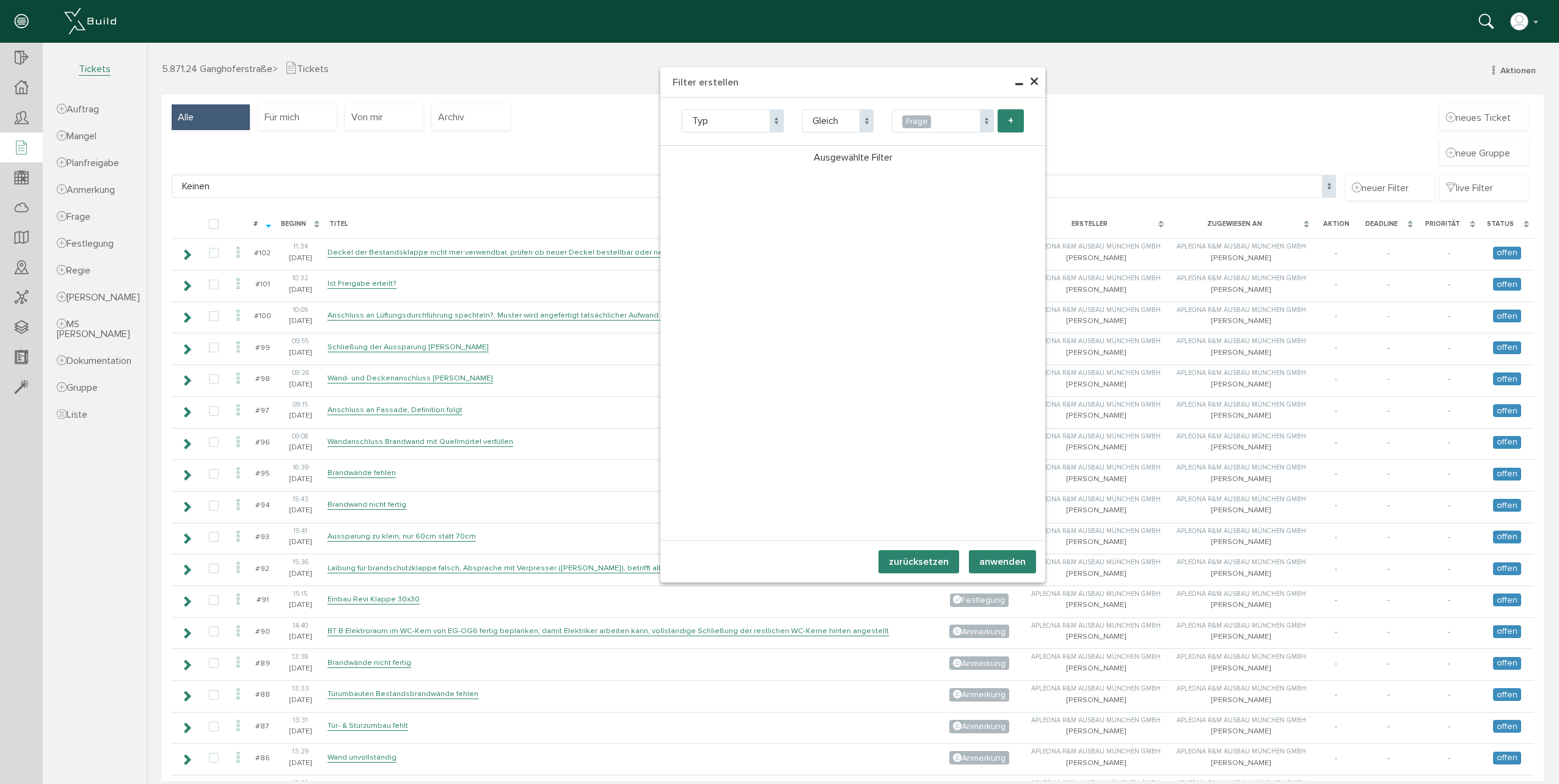
click at [862, 121] on span at bounding box center [867, 121] width 14 height 23
select select "neq"
click at [983, 121] on span at bounding box center [987, 121] width 14 height 23
select select "3"
click at [995, 556] on button "anwenden" at bounding box center [1002, 562] width 67 height 23
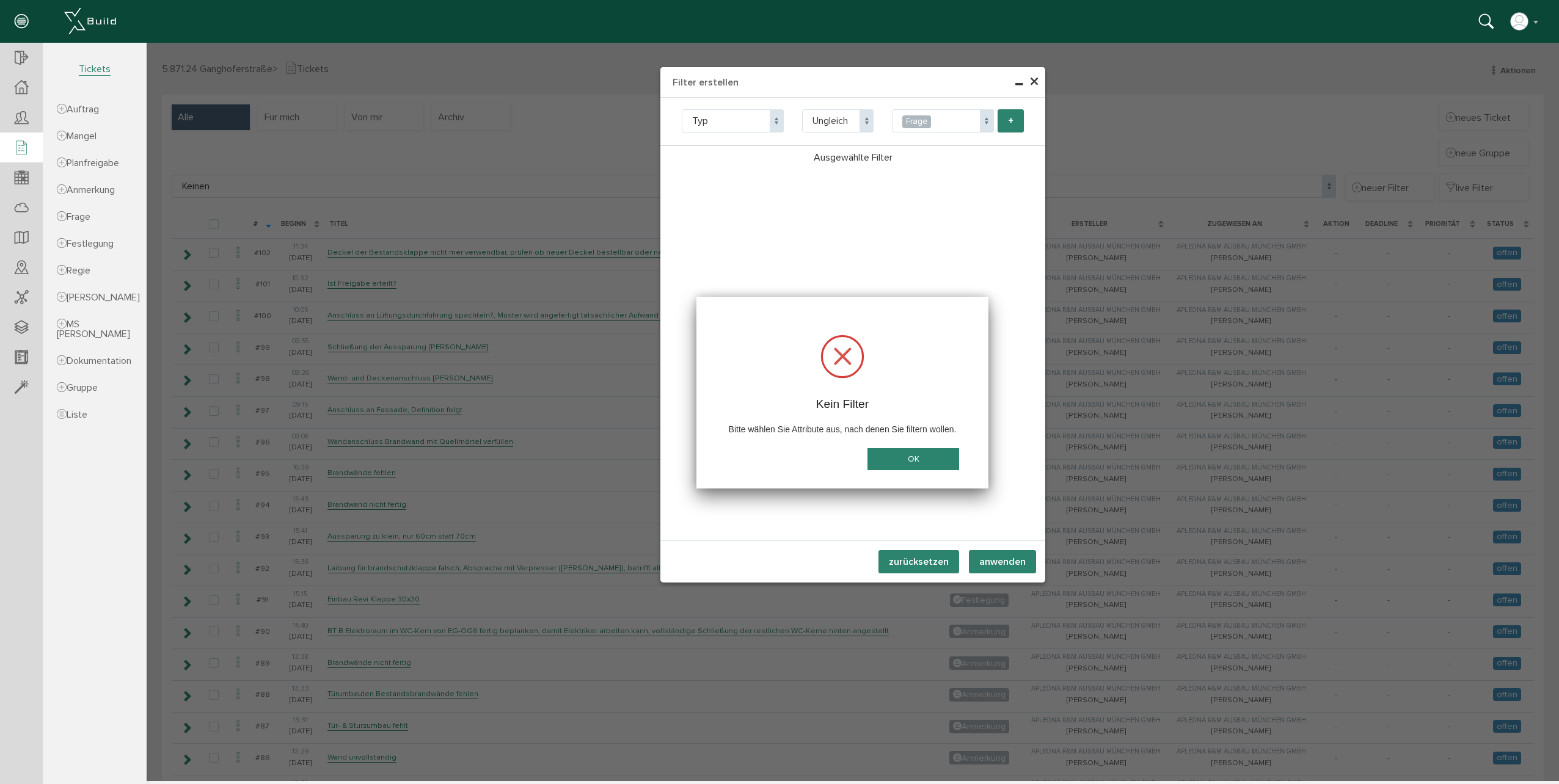
click at [914, 458] on button "OK" at bounding box center [914, 459] width 92 height 23
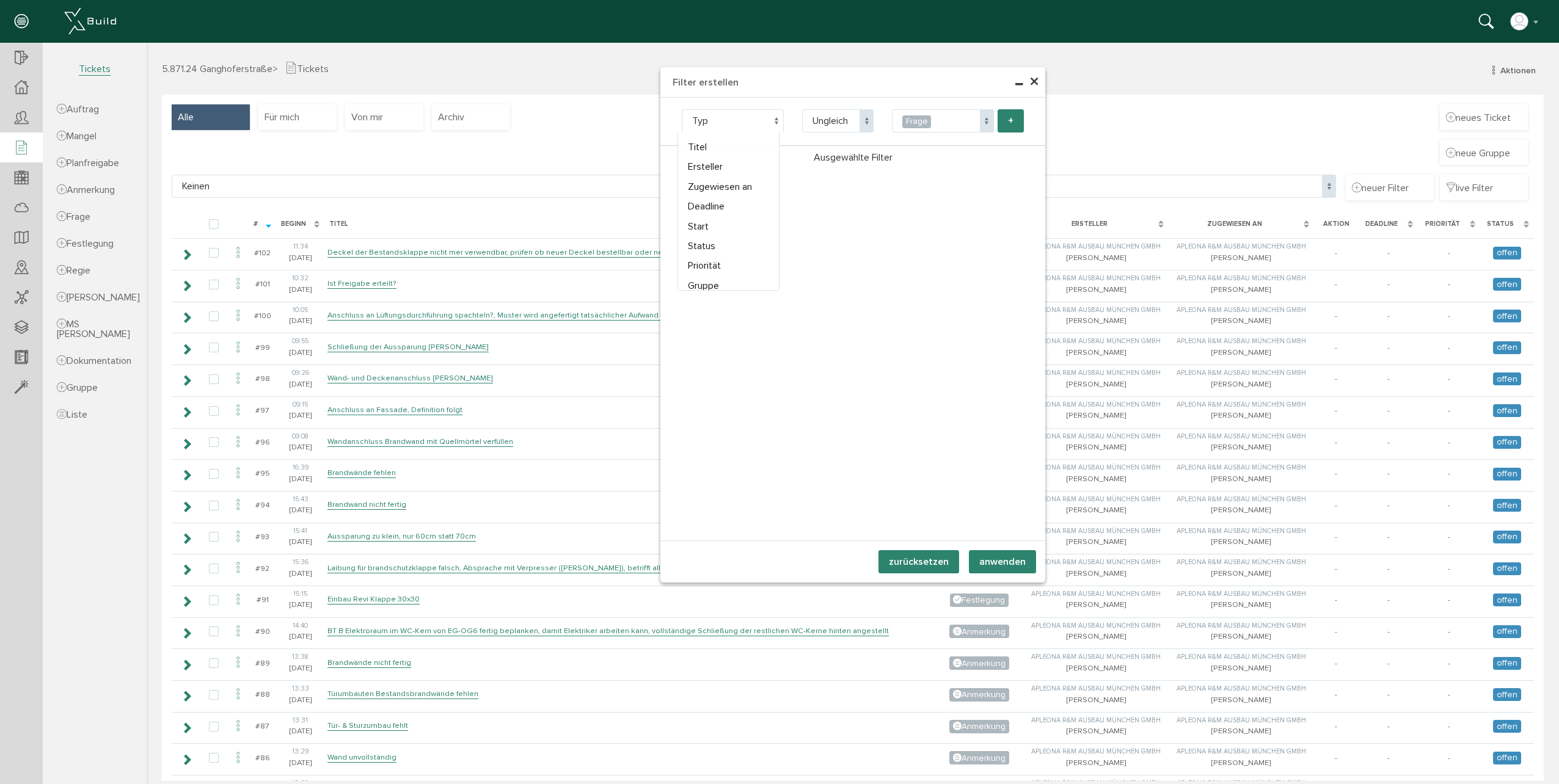
click at [773, 122] on span at bounding box center [776, 121] width 14 height 23
click at [787, 116] on div "Titel Typ Ersteller Zugewiesen an Deadline Start Status Priorität Gruppe Nachun…" at bounding box center [732, 121] width 121 height 23
click at [770, 124] on span at bounding box center [776, 121] width 14 height 23
click at [754, 125] on span "Typ" at bounding box center [732, 121] width 102 height 23
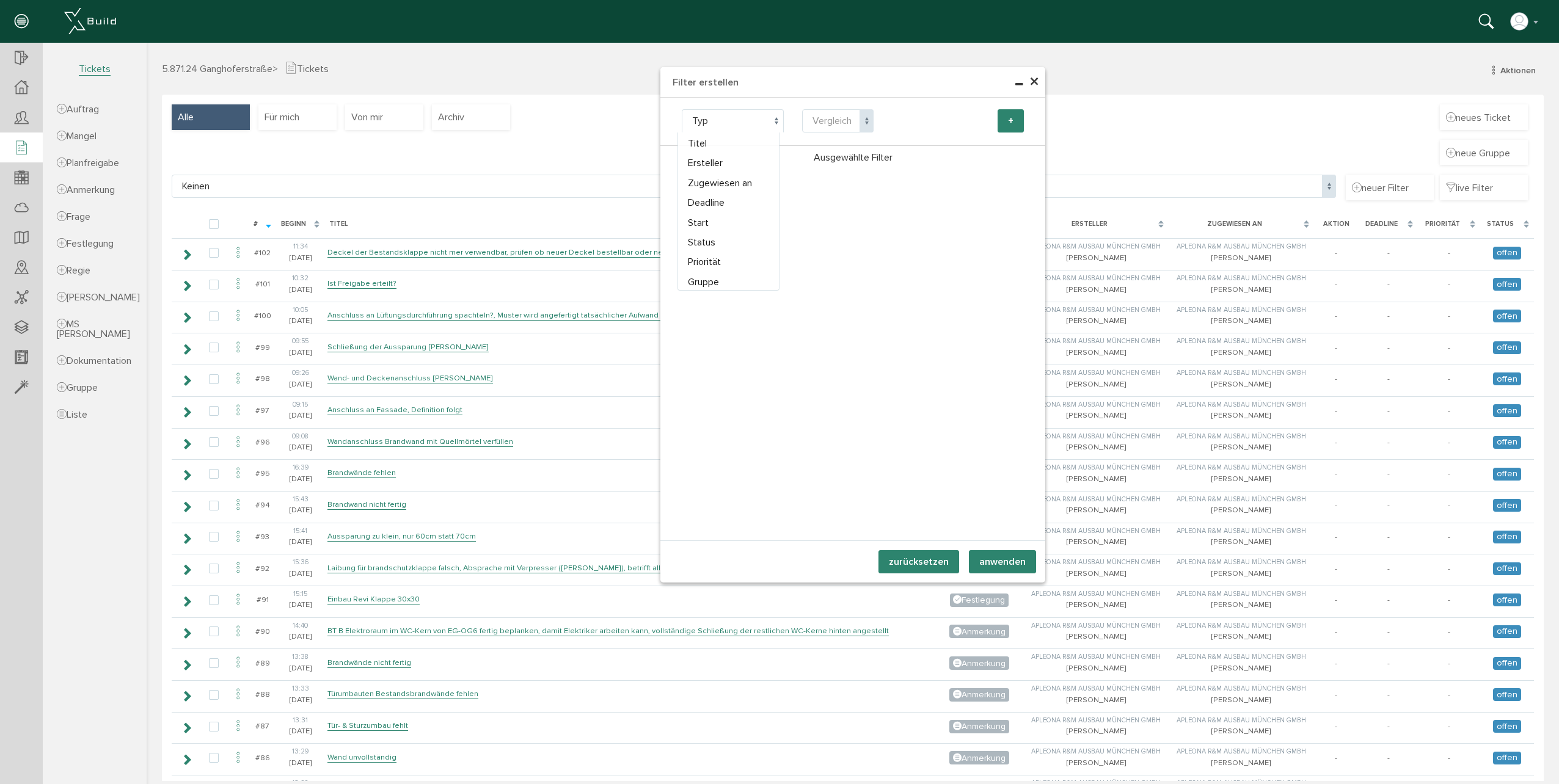
select select "name"
click at [1029, 80] on span "×" at bounding box center [1034, 82] width 10 height 23
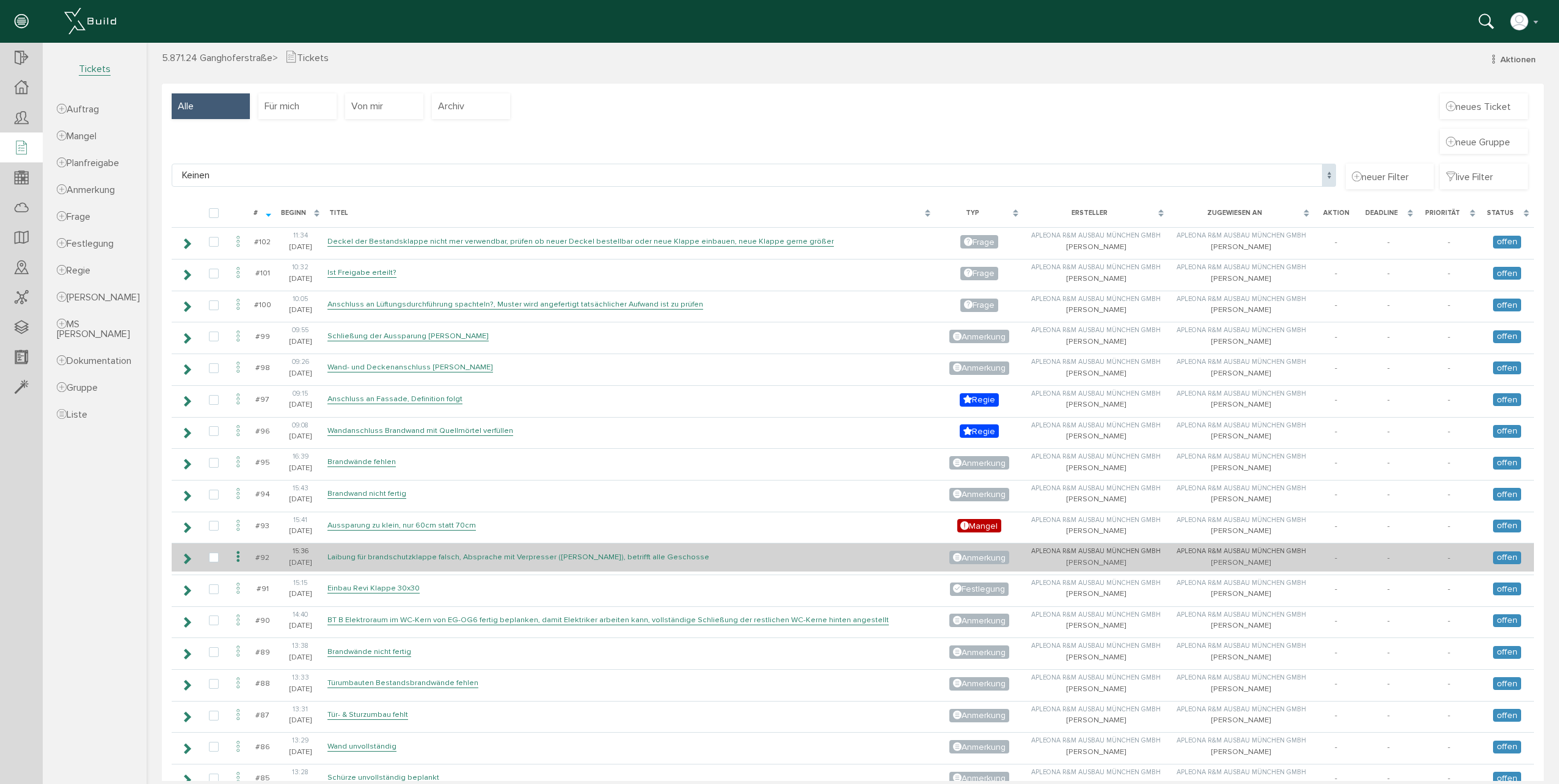
drag, startPoint x: 415, startPoint y: 556, endPoint x: 404, endPoint y: 556, distance: 11.0
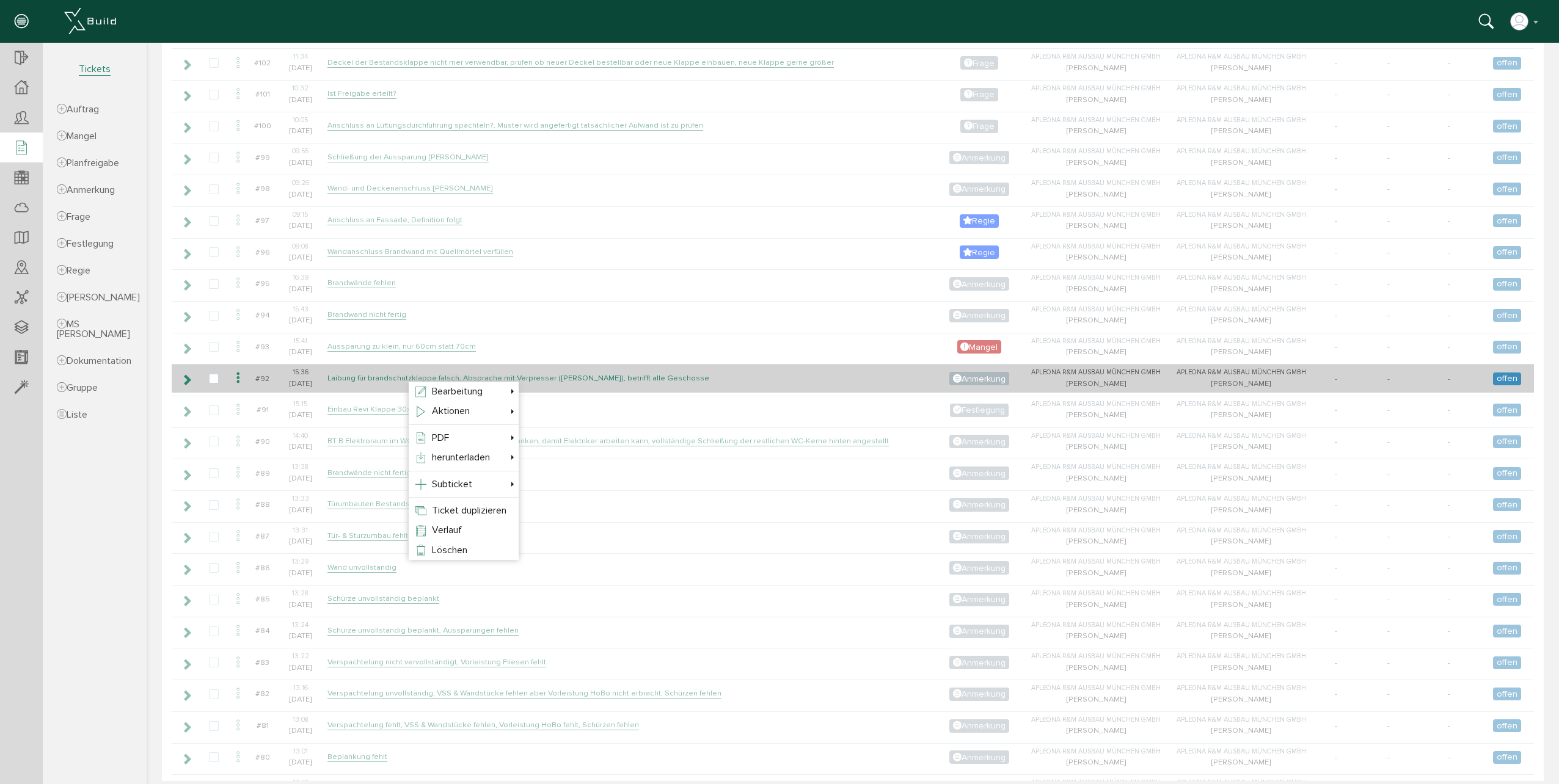
scroll to position [301, 0]
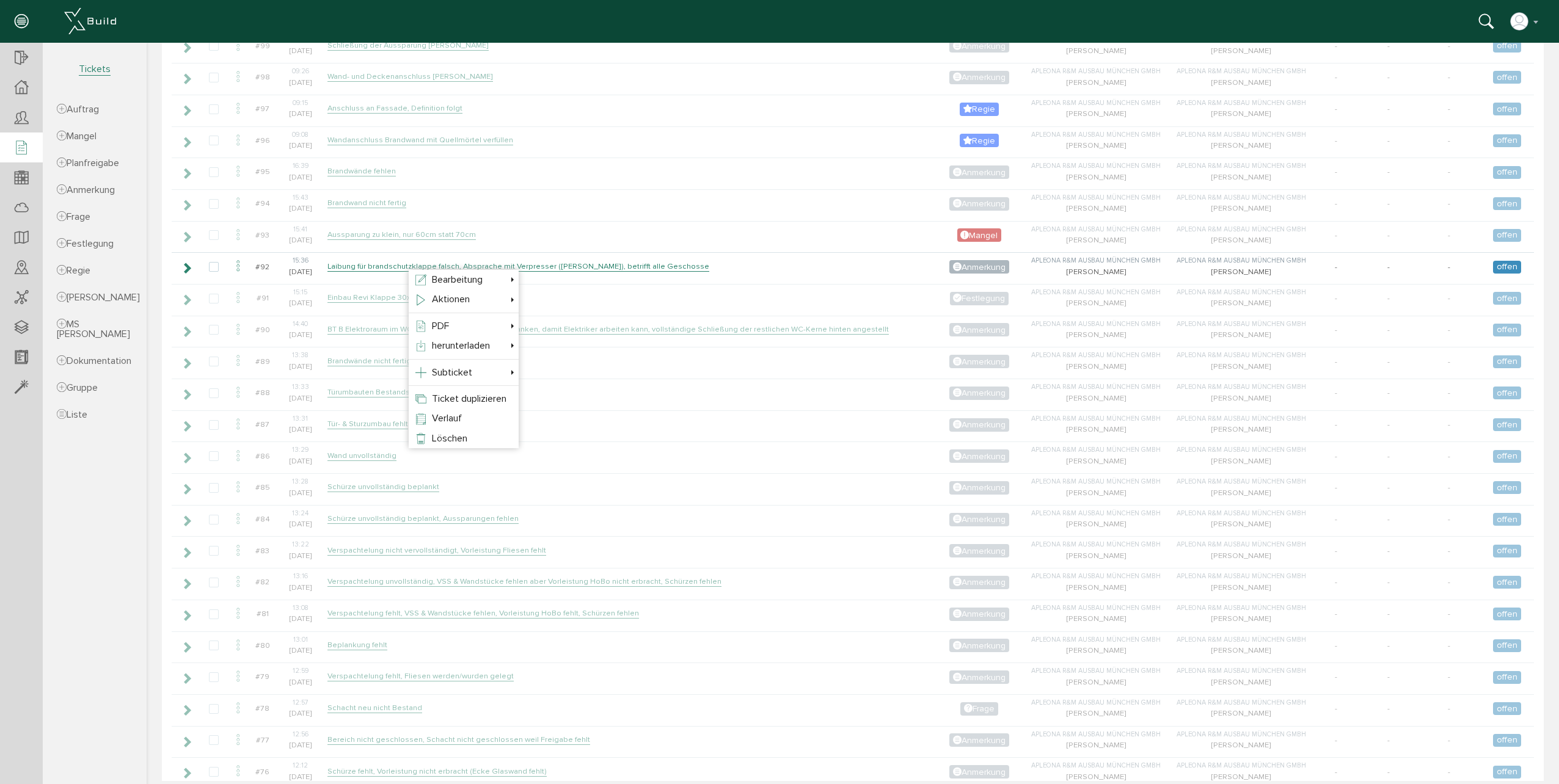
click at [353, 530] on div at bounding box center [849, 412] width 1404 height 738
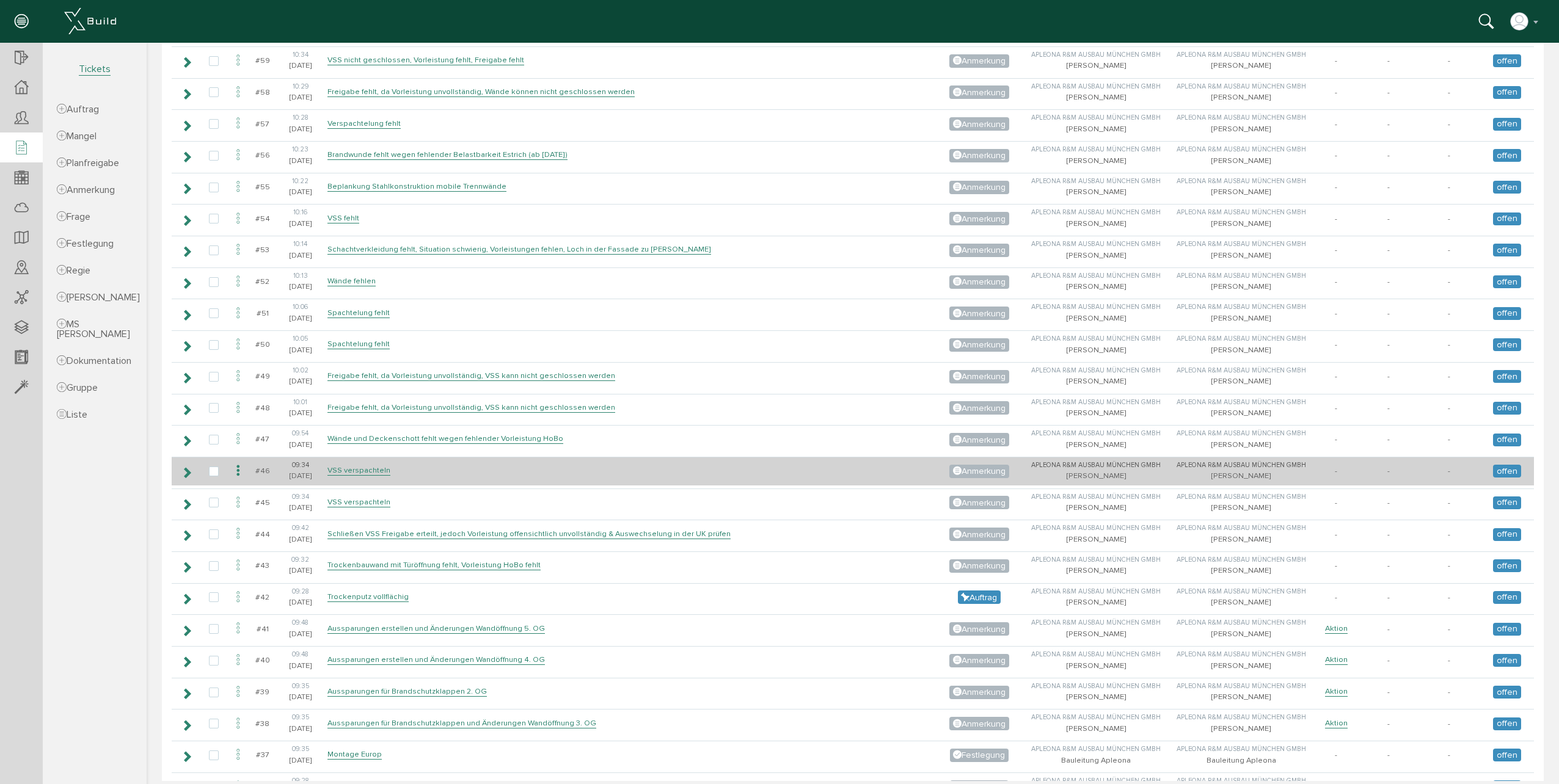
click at [242, 495] on tbody "#102 11:[PHONE_NUMBER][DATE] Deckel der Bestandsklappe nicht mer verwendbar, pr…" at bounding box center [853, 297] width 1363 height 3217
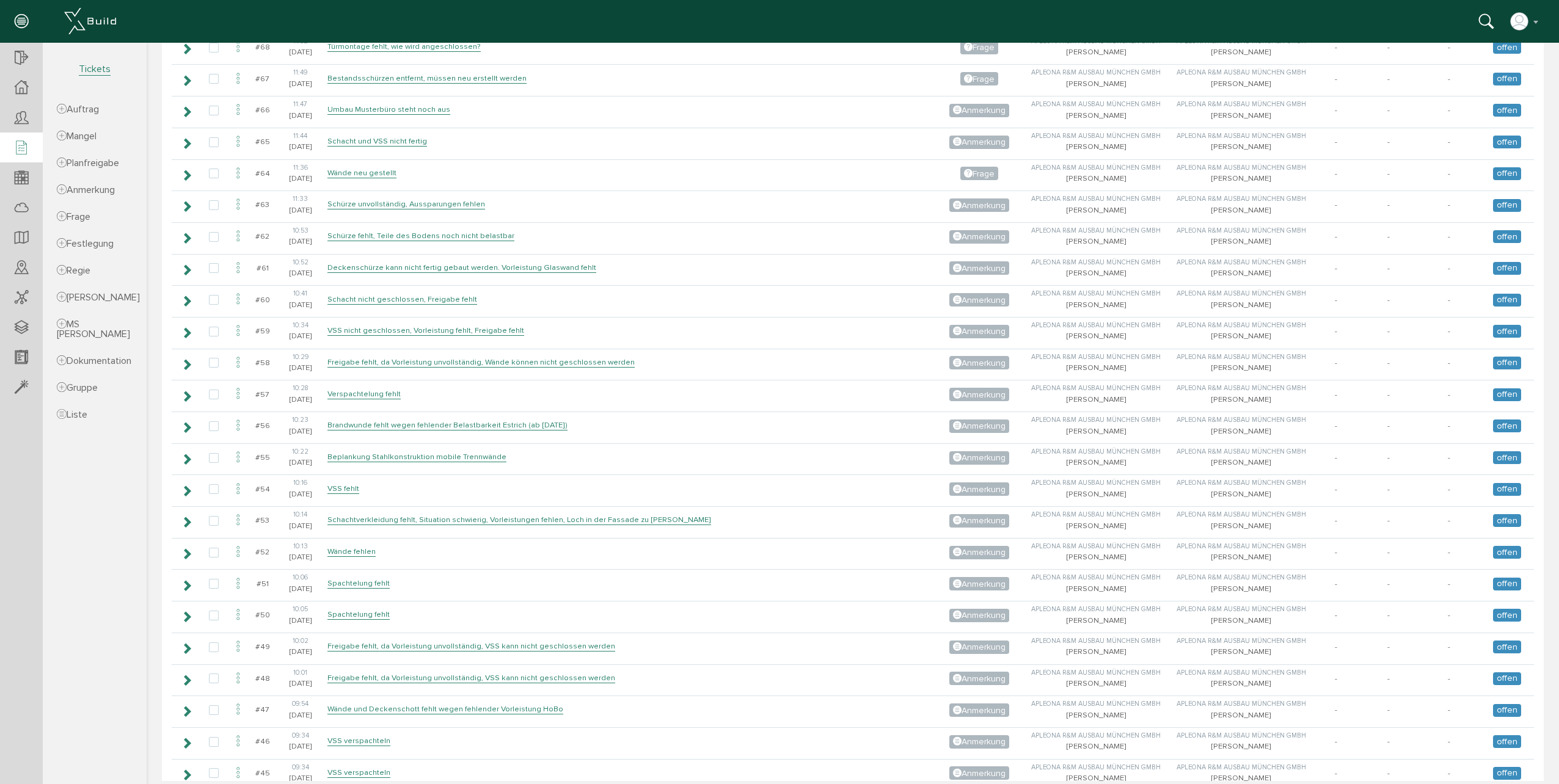
scroll to position [1340, 0]
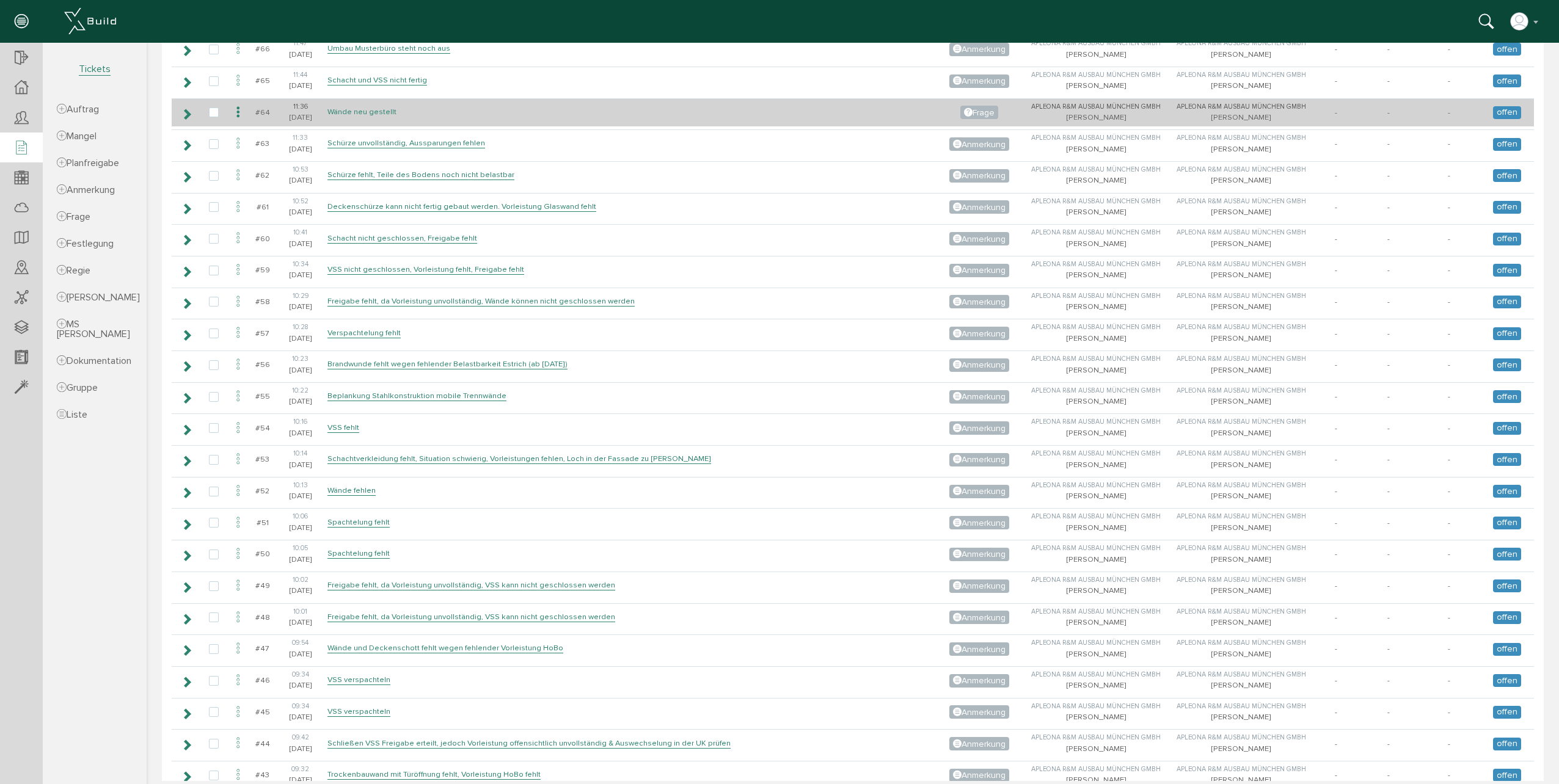
click at [345, 114] on link "Wände neu gestellt" at bounding box center [361, 112] width 69 height 10
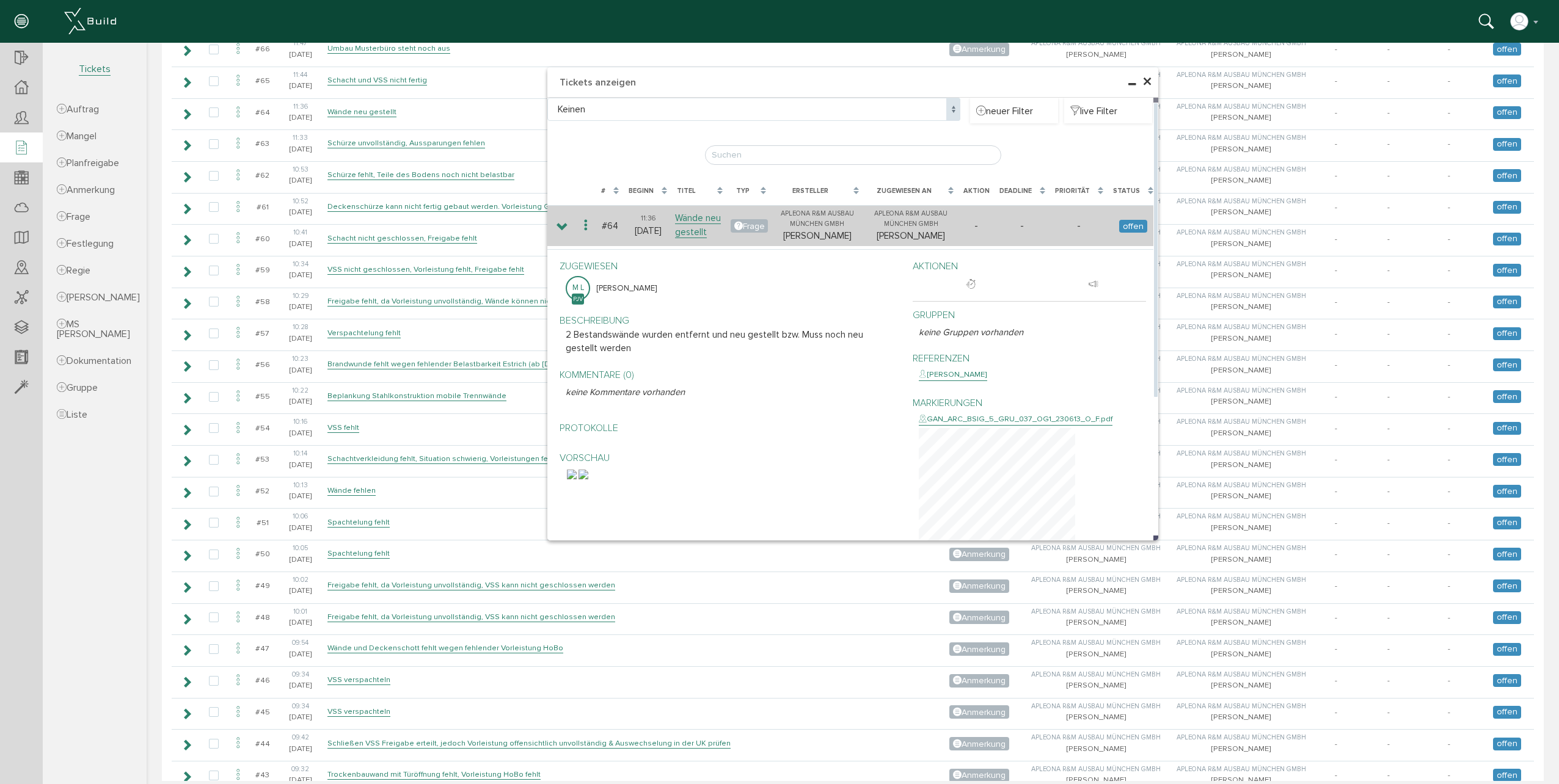
click at [756, 221] on div "Frage" at bounding box center [749, 226] width 37 height 13
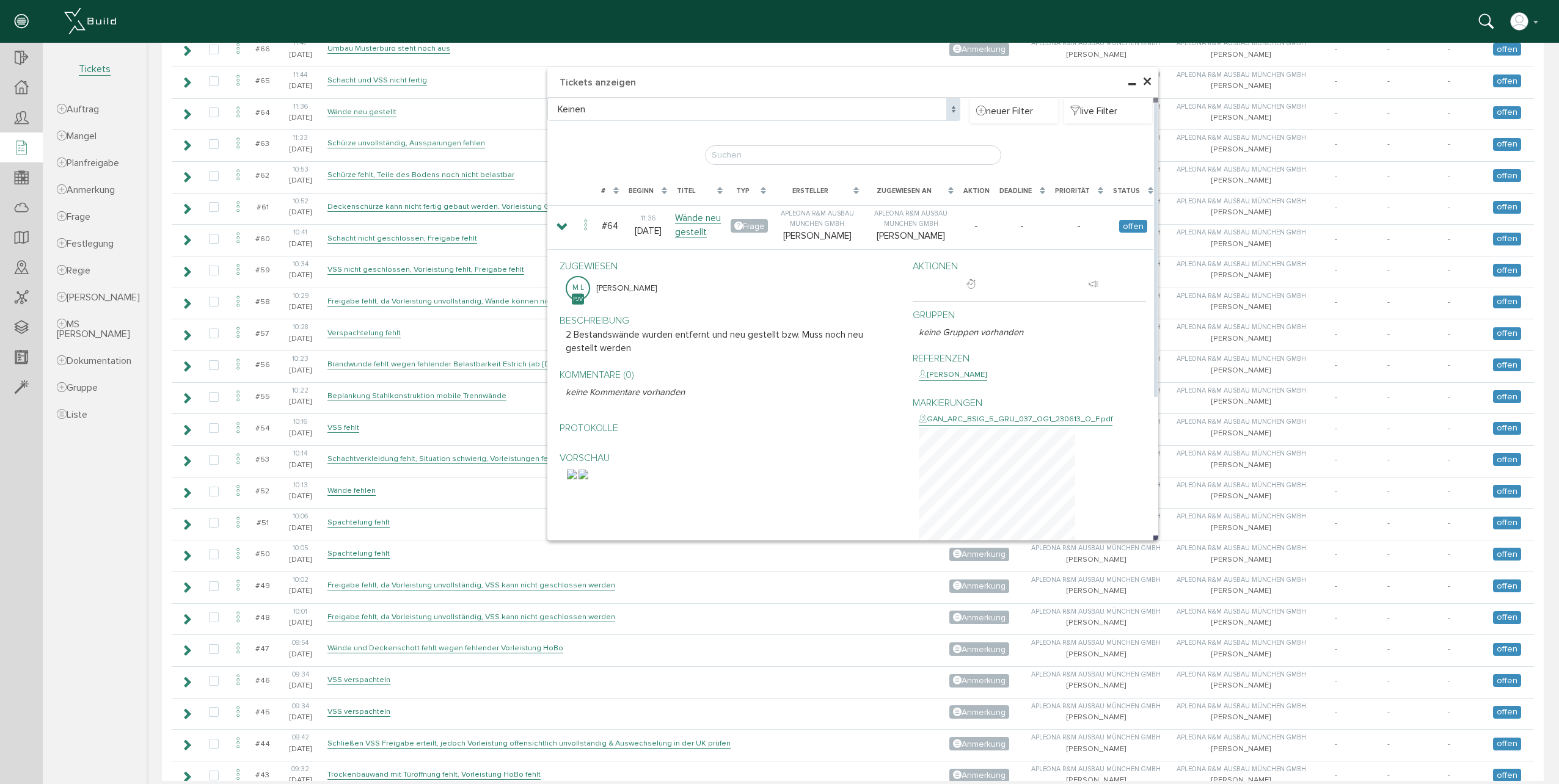
click at [763, 193] on div "Typ" at bounding box center [750, 191] width 43 height 23
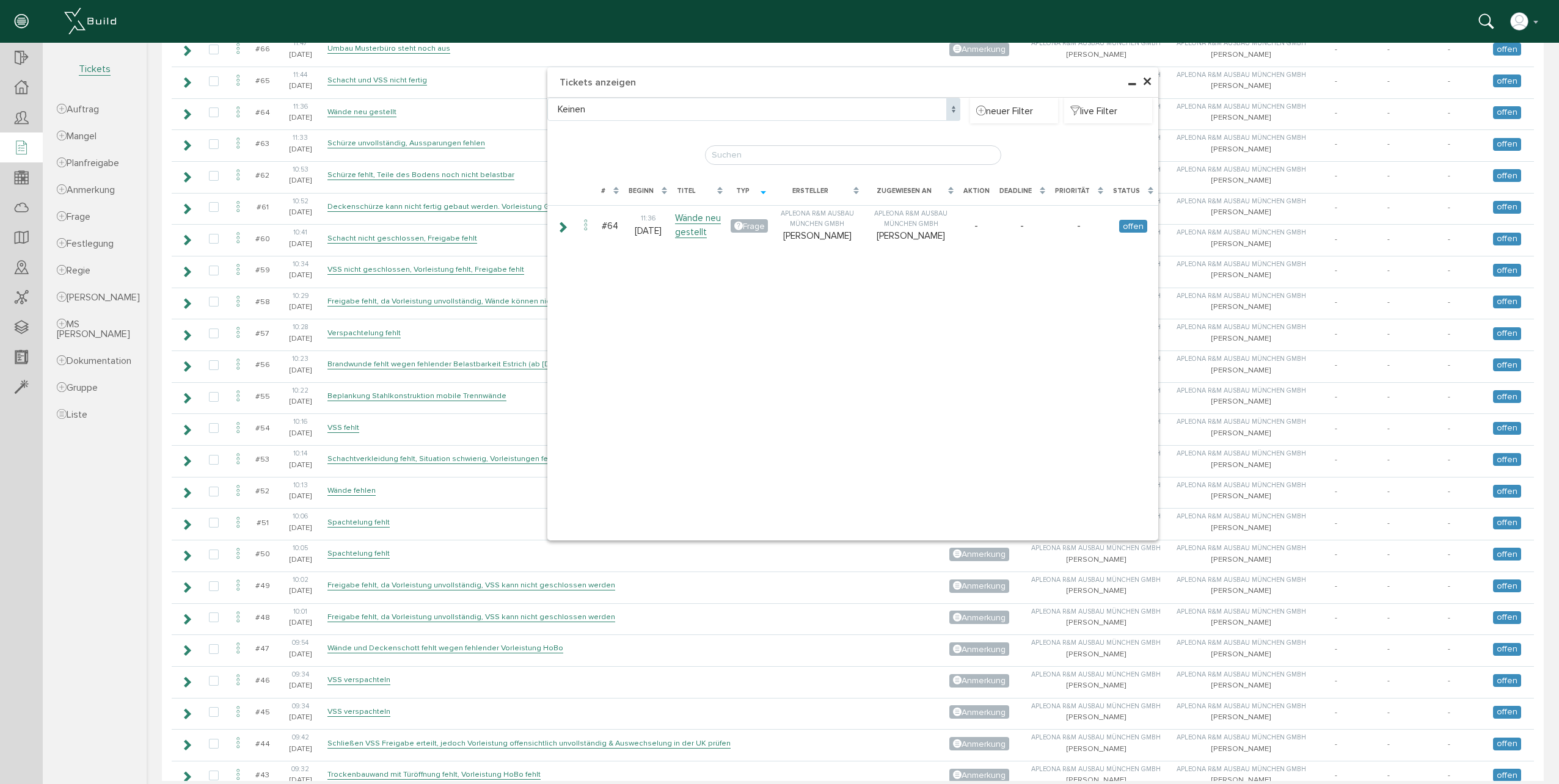
click at [763, 193] on div "Typ" at bounding box center [750, 191] width 43 height 23
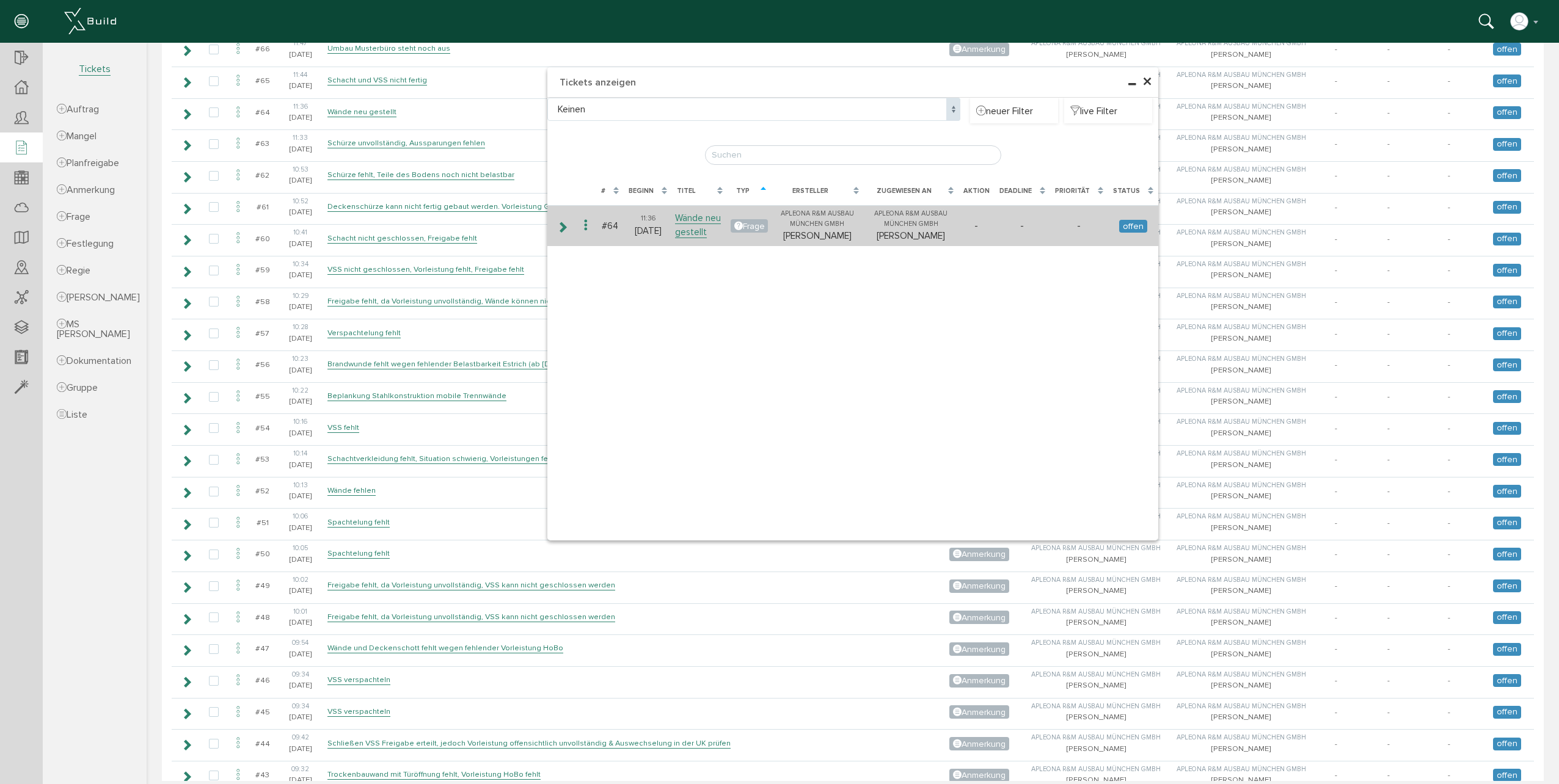
click at [584, 226] on icon at bounding box center [585, 225] width 15 height 16
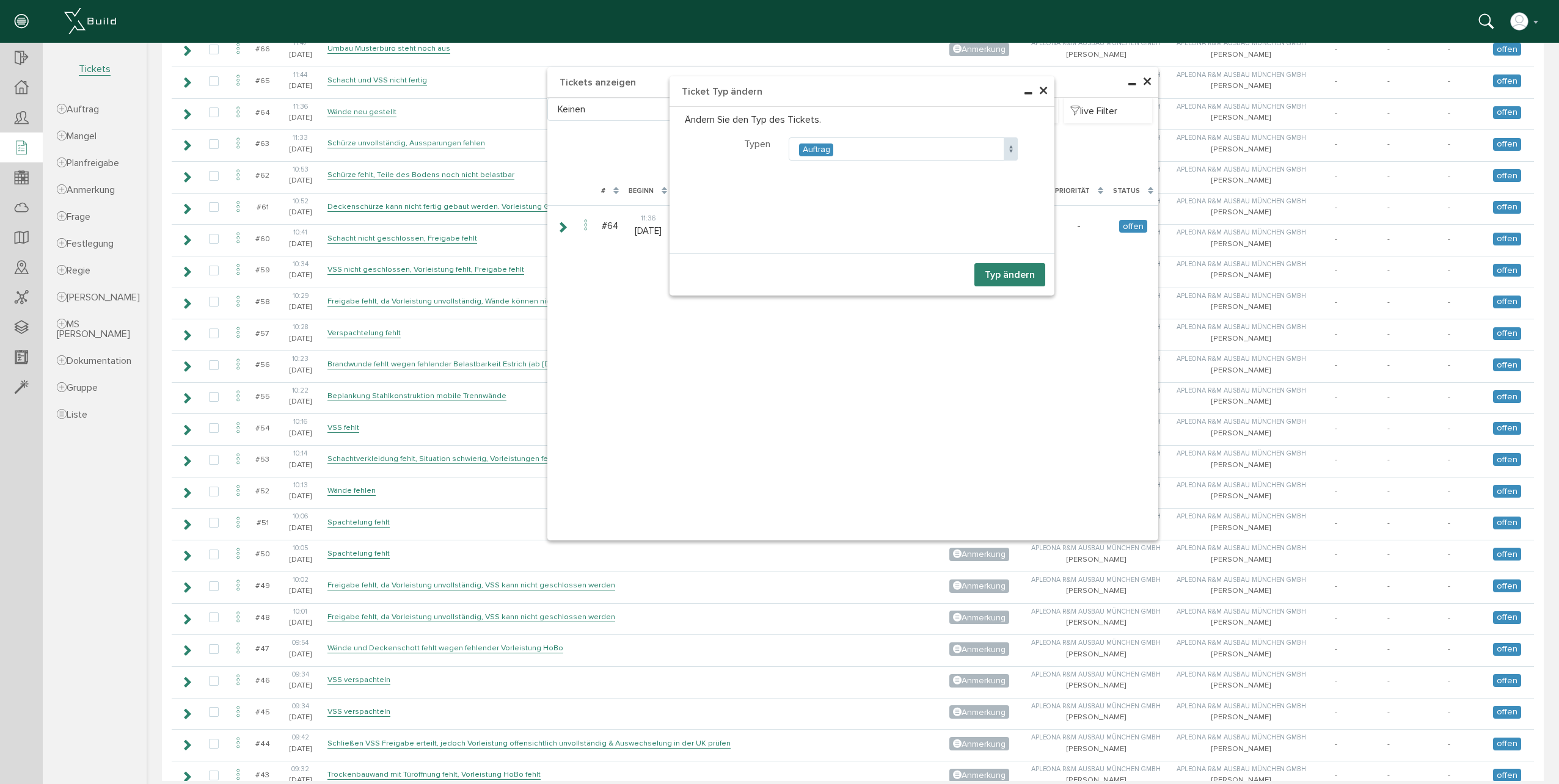
click at [1004, 154] on span at bounding box center [1011, 148] width 14 height 23
select select "204"
click at [1001, 277] on button "Typ ändern" at bounding box center [1010, 274] width 71 height 23
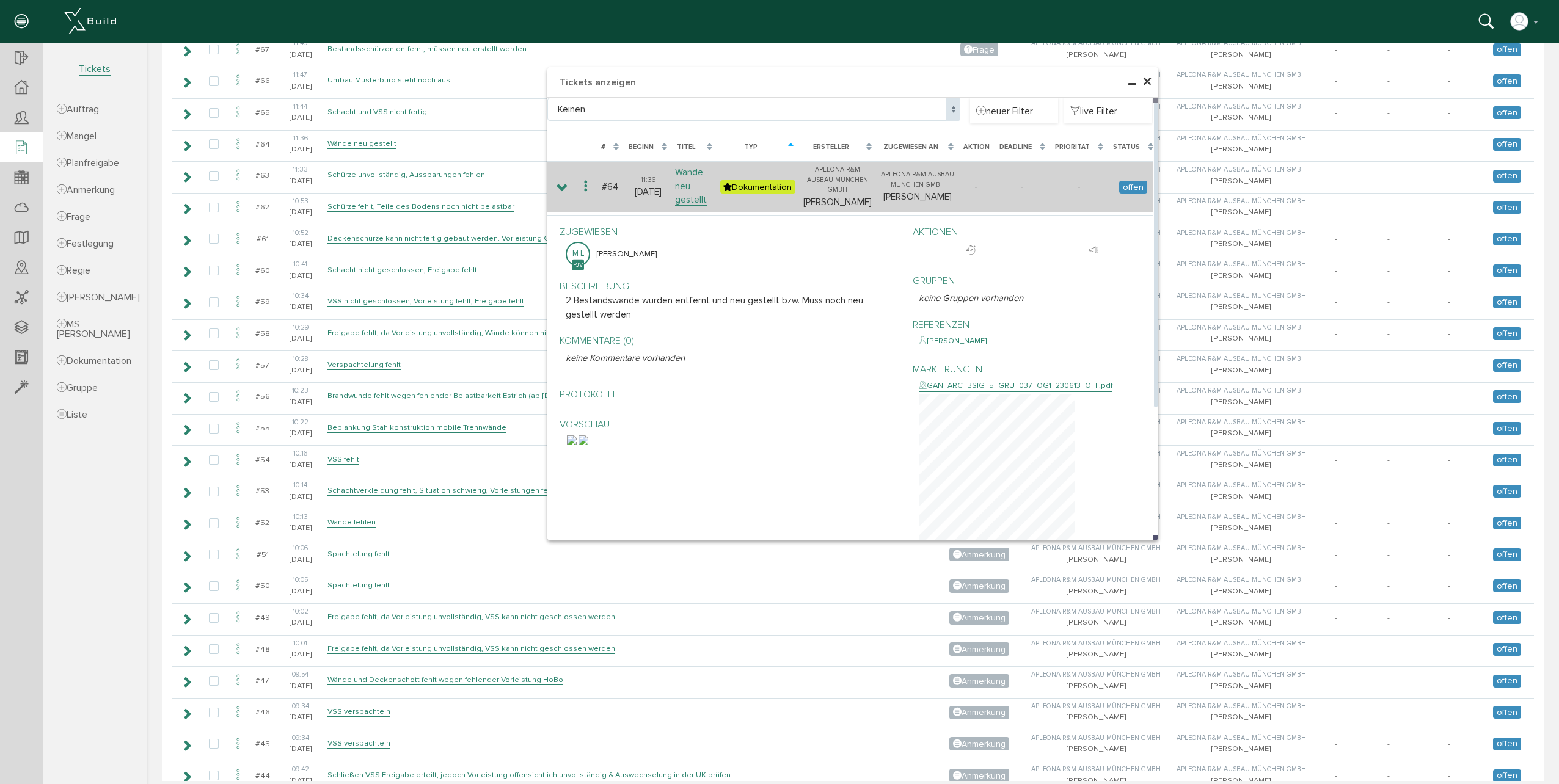
click at [559, 193] on icon at bounding box center [562, 188] width 11 height 10
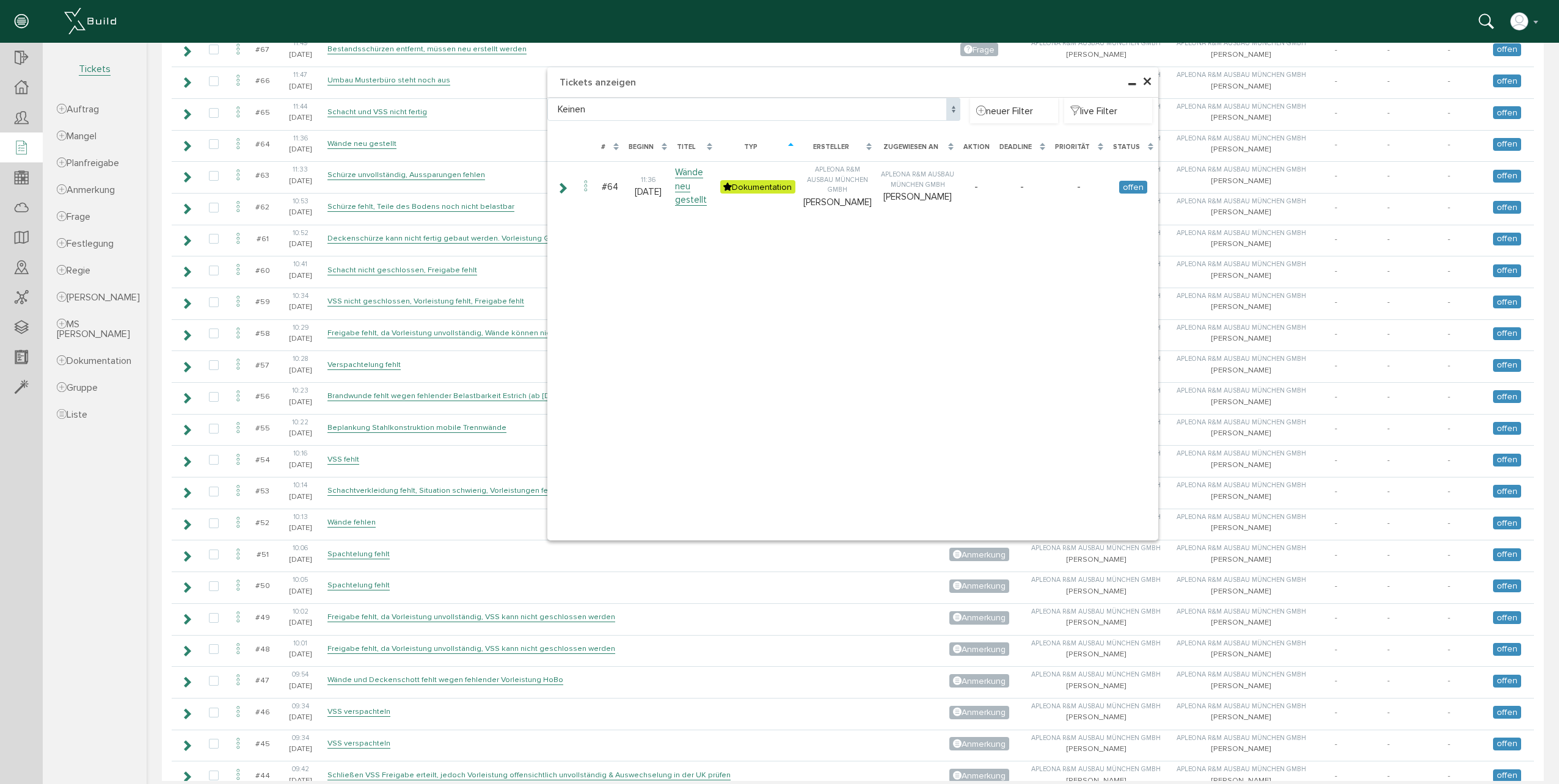
click at [1142, 82] on span "×" at bounding box center [1146, 82] width 10 height 23
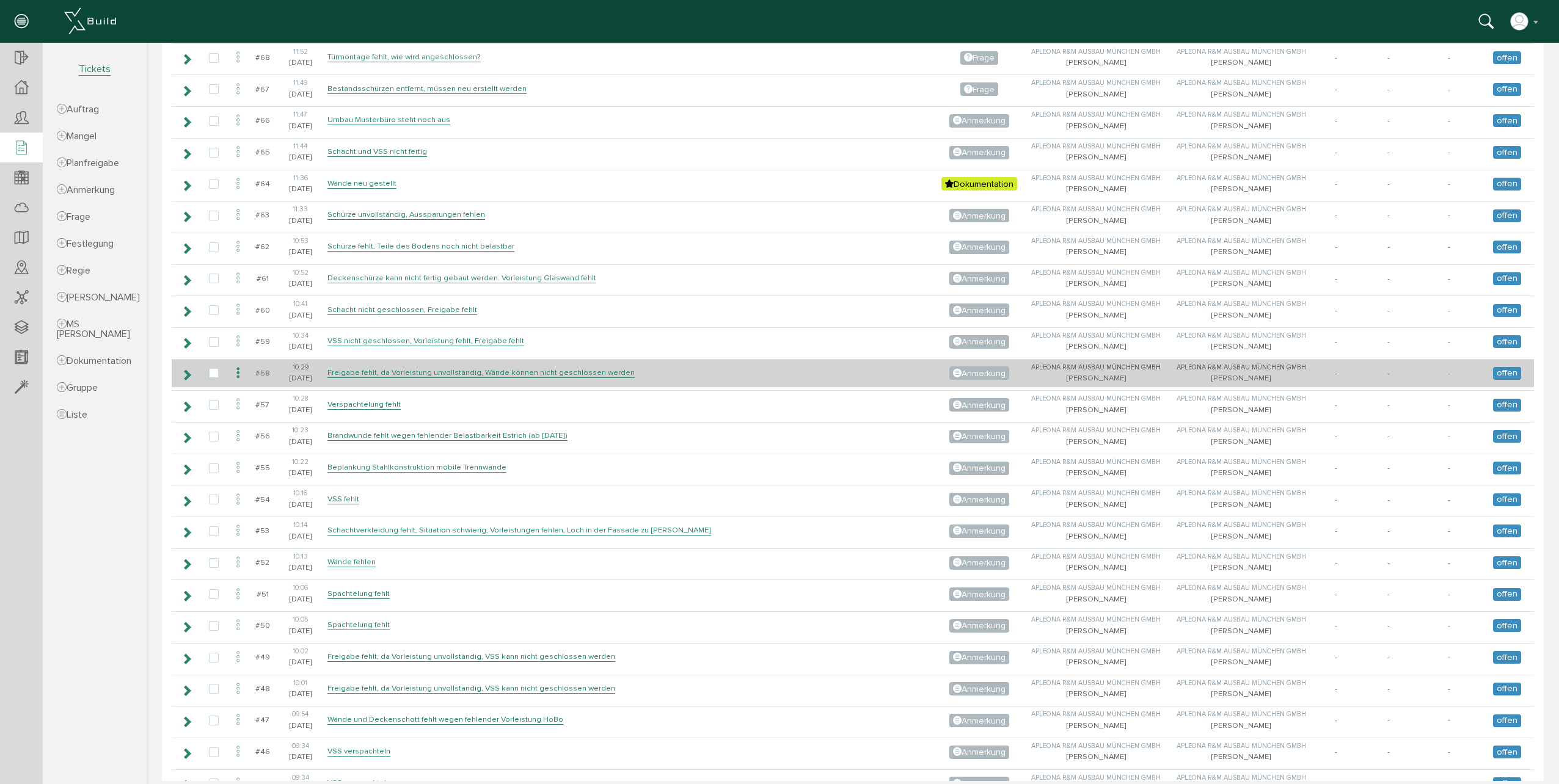
scroll to position [1279, 0]
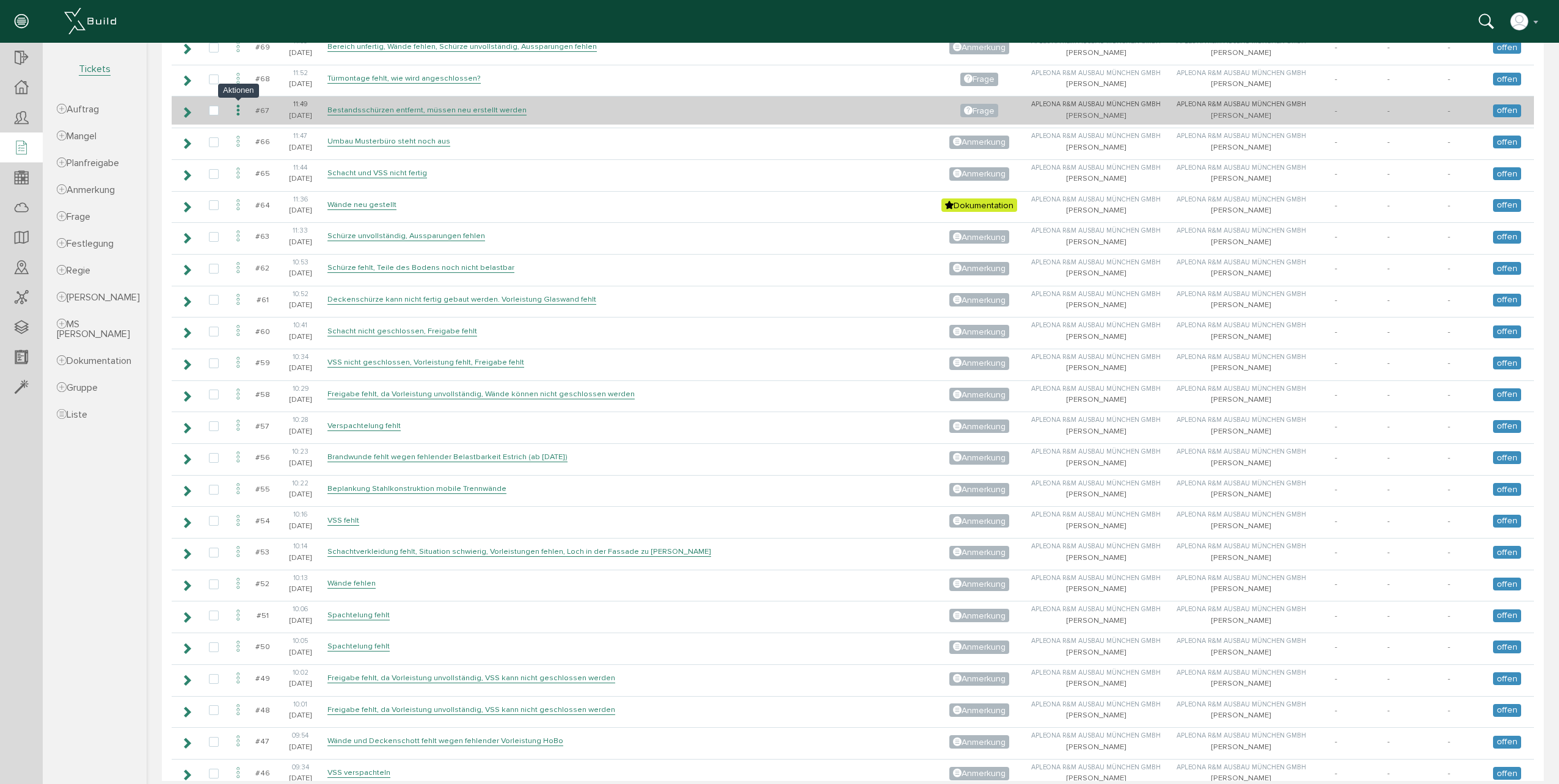
click at [237, 115] on icon at bounding box center [238, 110] width 15 height 16
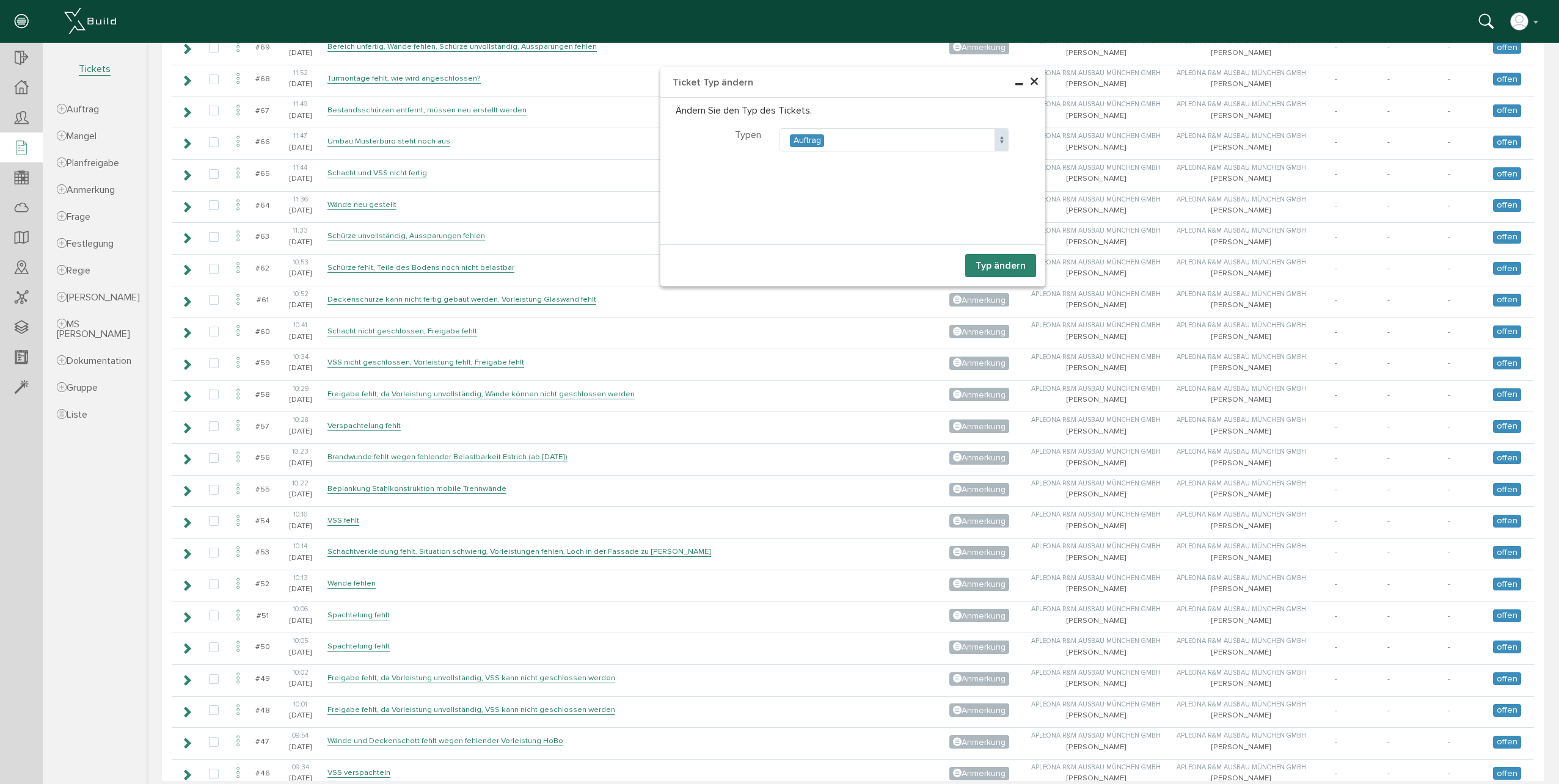
click at [994, 139] on span at bounding box center [1001, 140] width 14 height 23
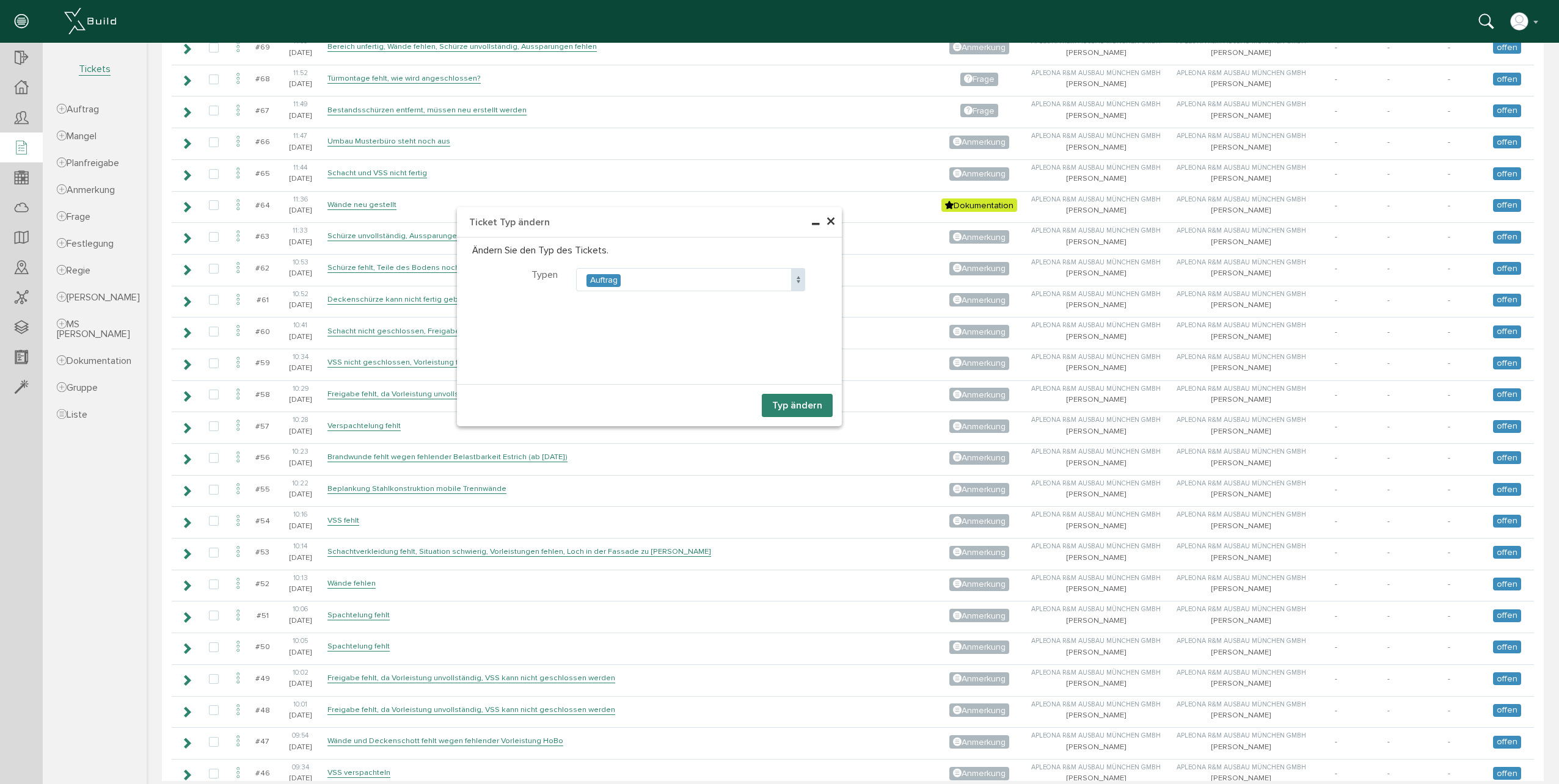
drag, startPoint x: 909, startPoint y: 87, endPoint x: 714, endPoint y: 227, distance: 240.1
click at [714, 227] on h4 "Ticket Typ ändern" at bounding box center [649, 221] width 385 height 30
click at [798, 273] on span at bounding box center [805, 280] width 14 height 23
click at [783, 402] on button "Typ ändern" at bounding box center [805, 405] width 71 height 23
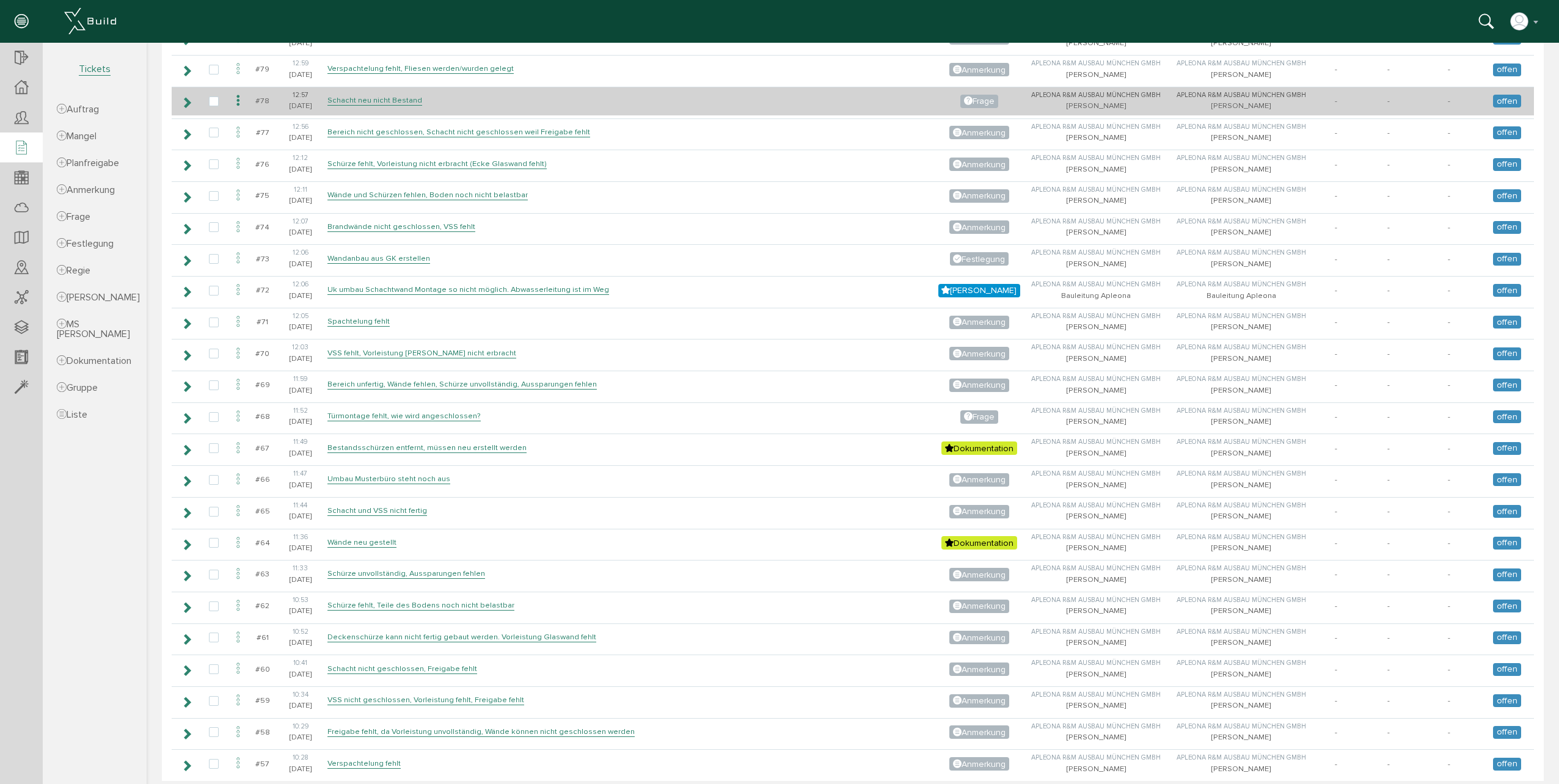
scroll to position [912, 0]
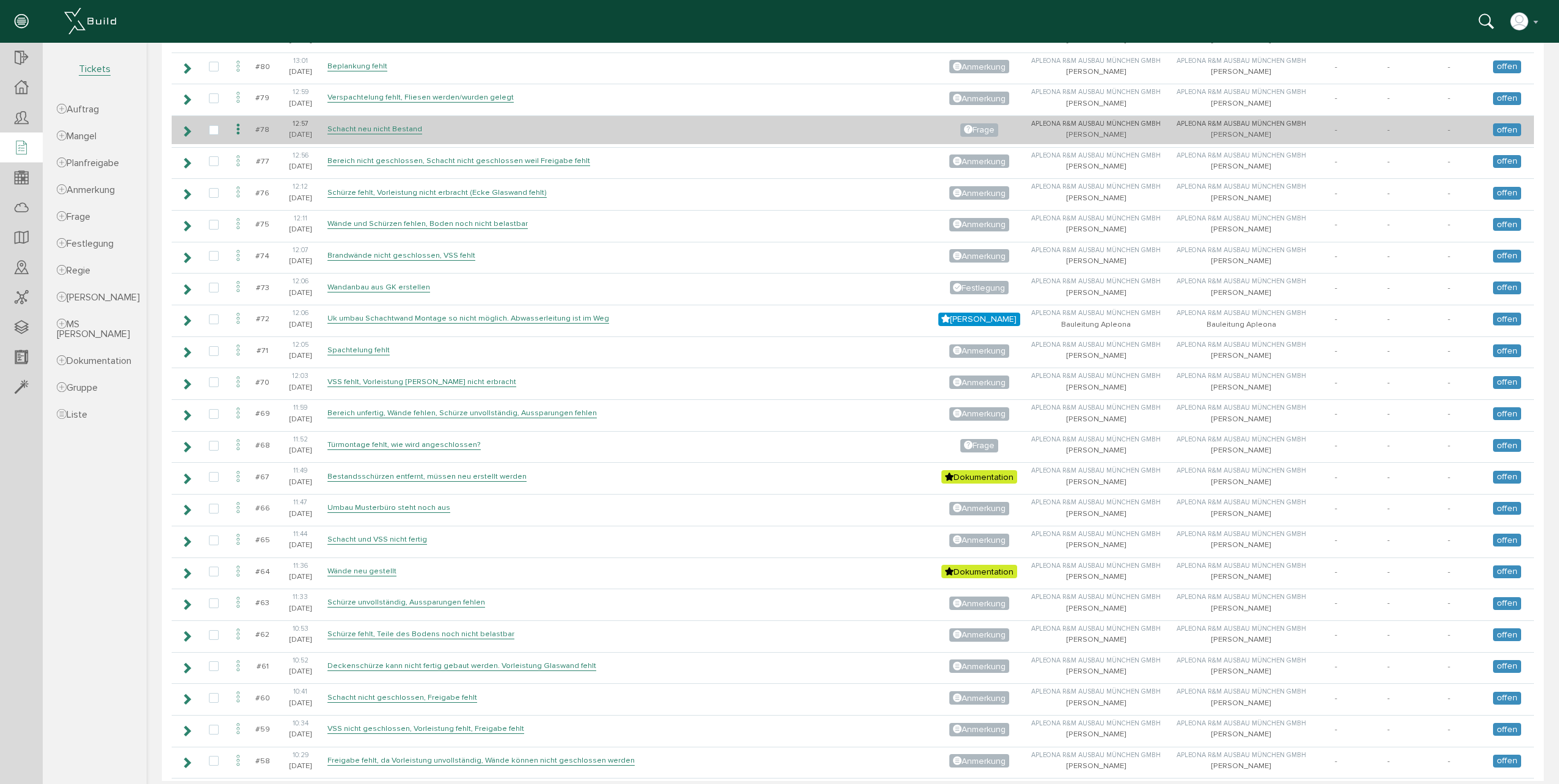
click at [966, 123] on div "Frage" at bounding box center [979, 129] width 37 height 13
click at [242, 133] on icon at bounding box center [238, 129] width 15 height 16
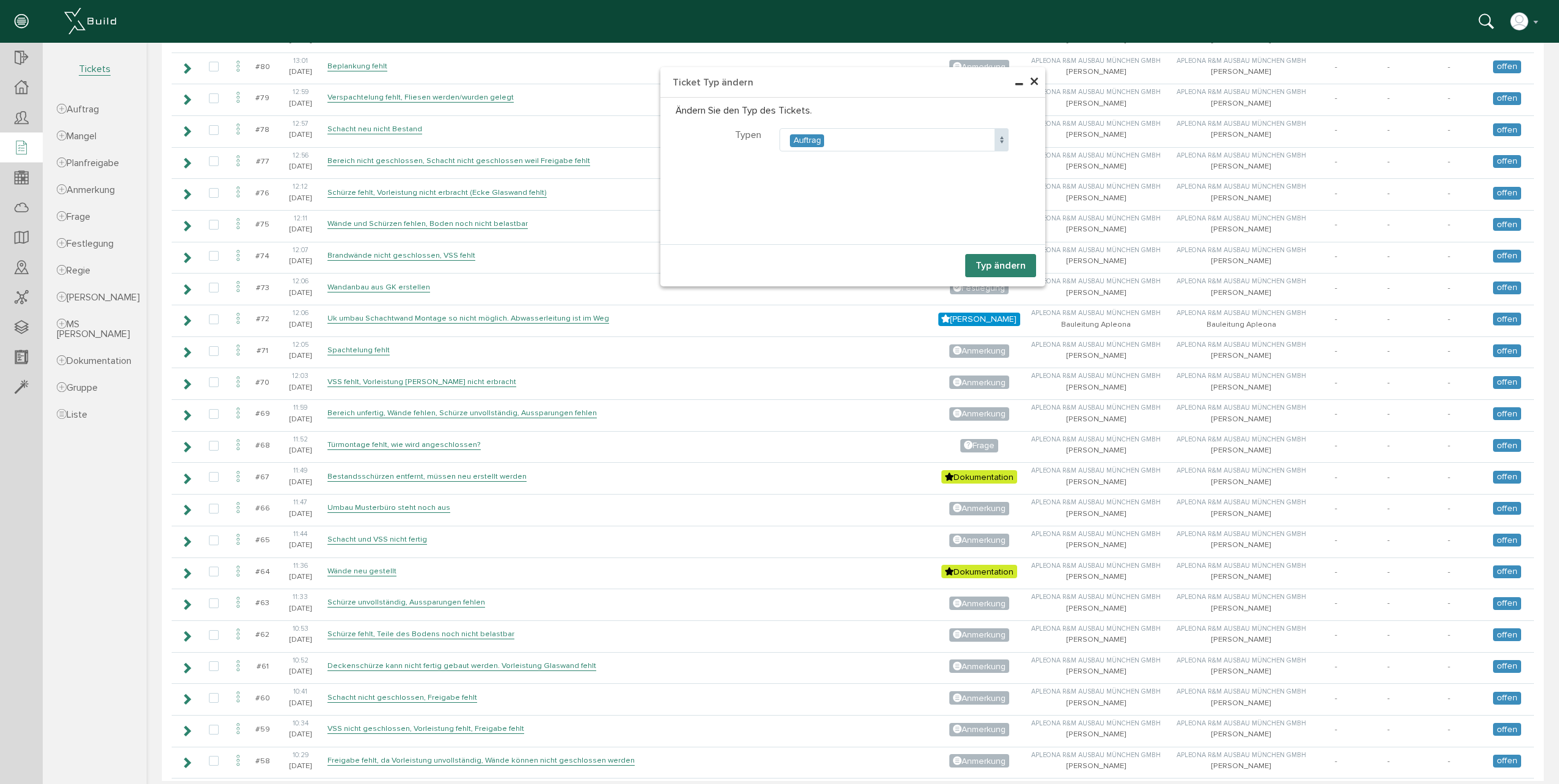
click at [994, 141] on span at bounding box center [1001, 140] width 14 height 23
click at [994, 262] on button "Typ ändern" at bounding box center [1001, 266] width 71 height 23
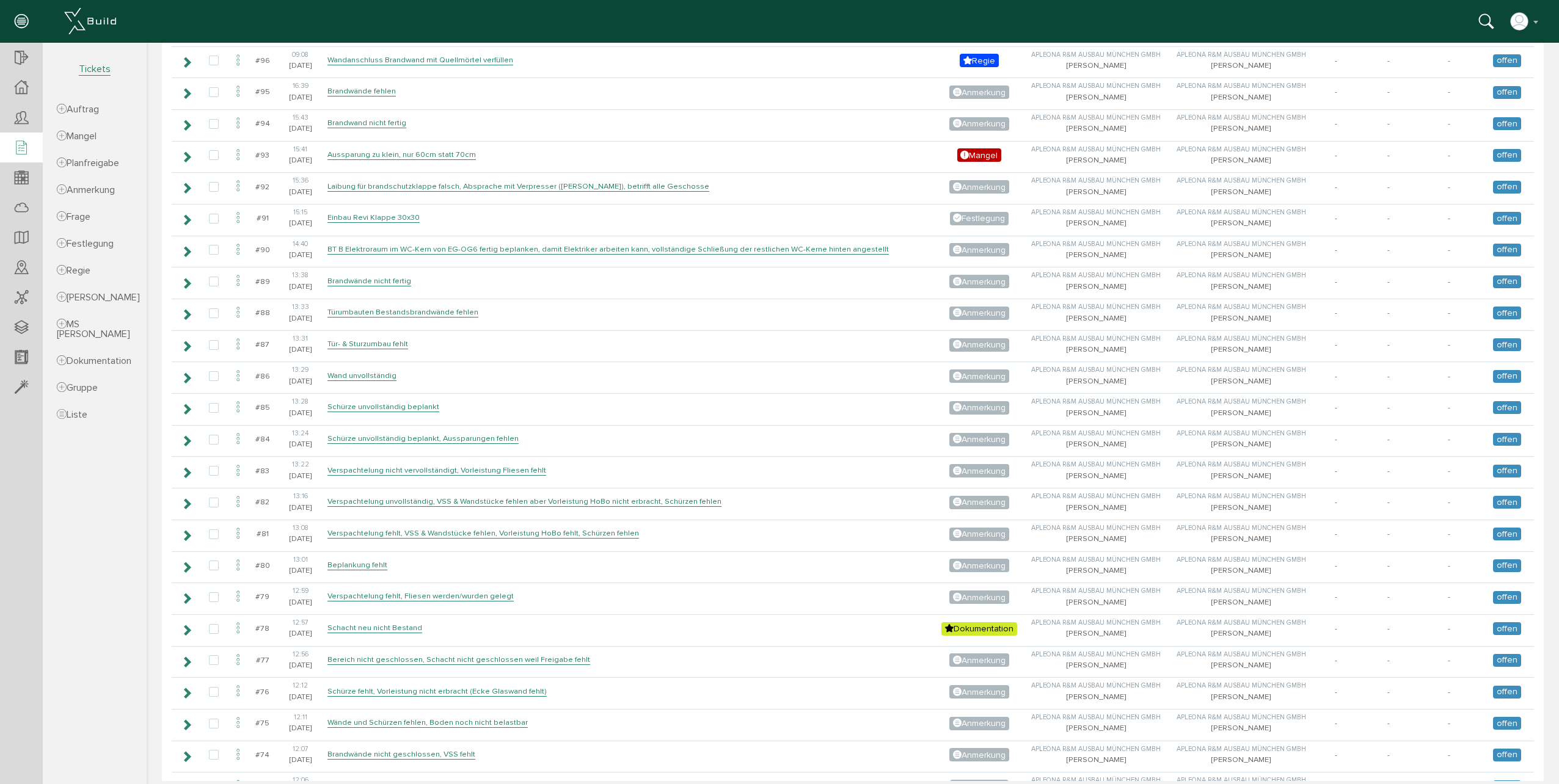
scroll to position [240, 0]
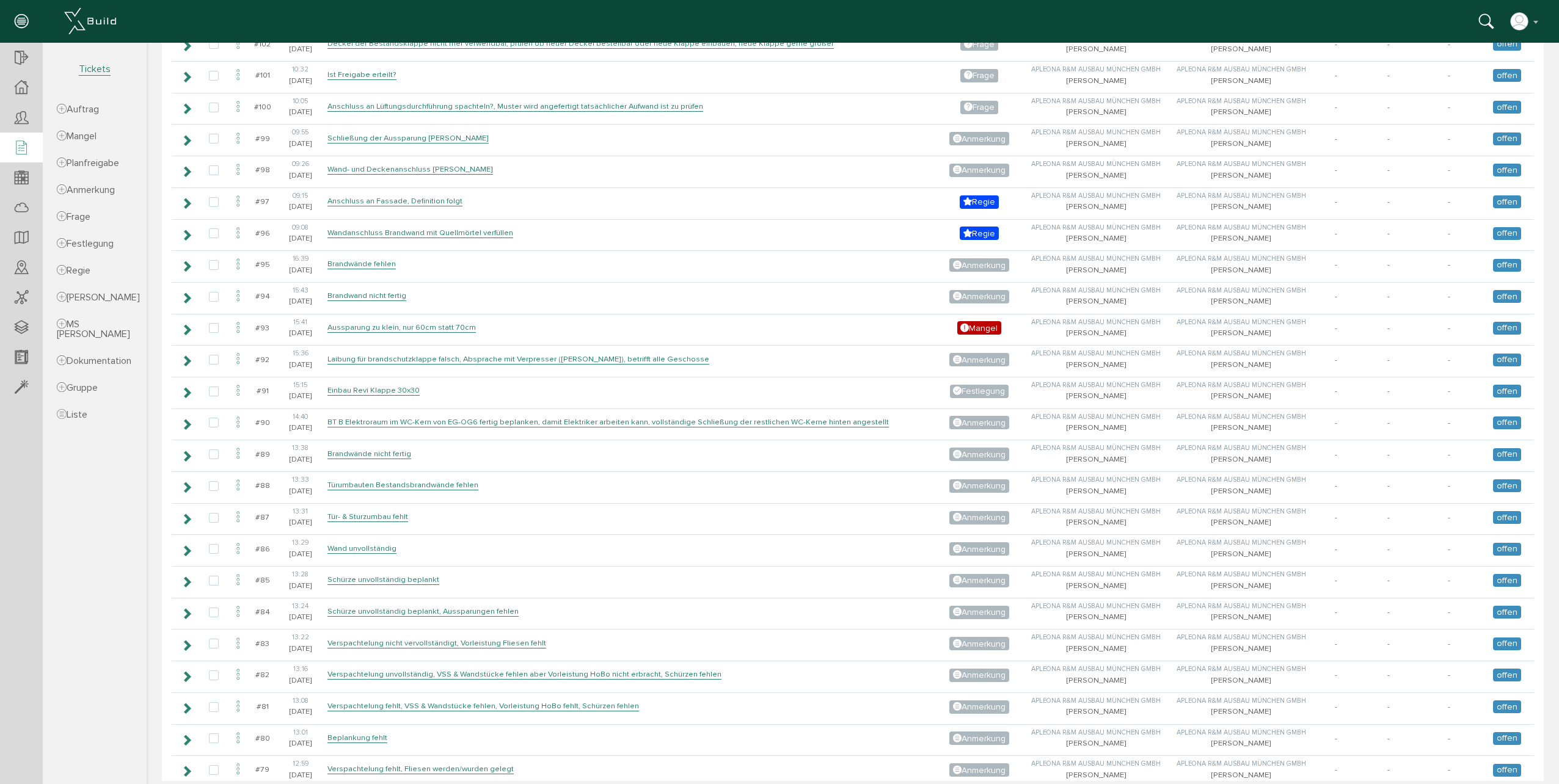
click at [89, 65] on span "Tickets" at bounding box center [95, 69] width 32 height 13
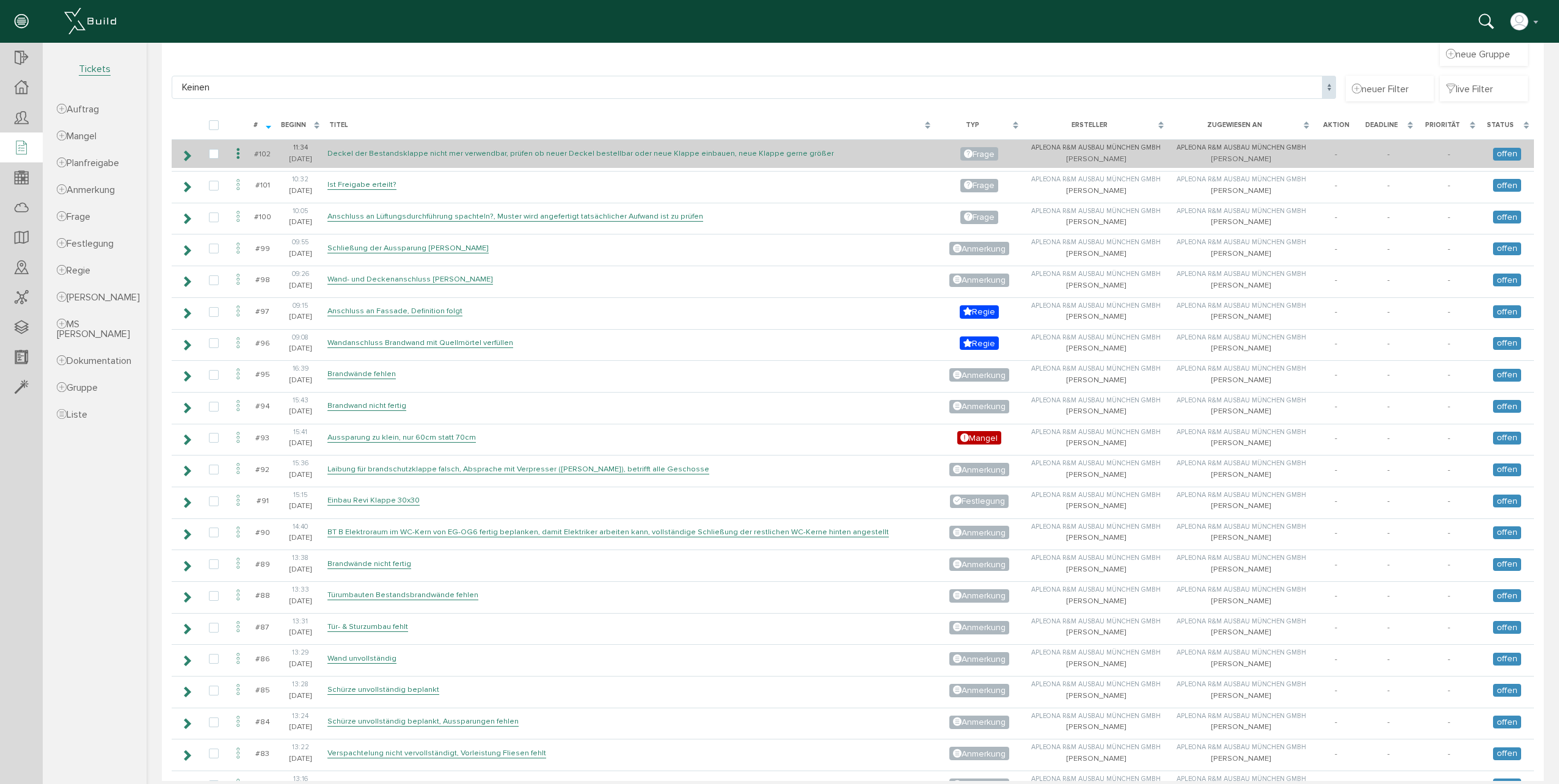
scroll to position [0, 0]
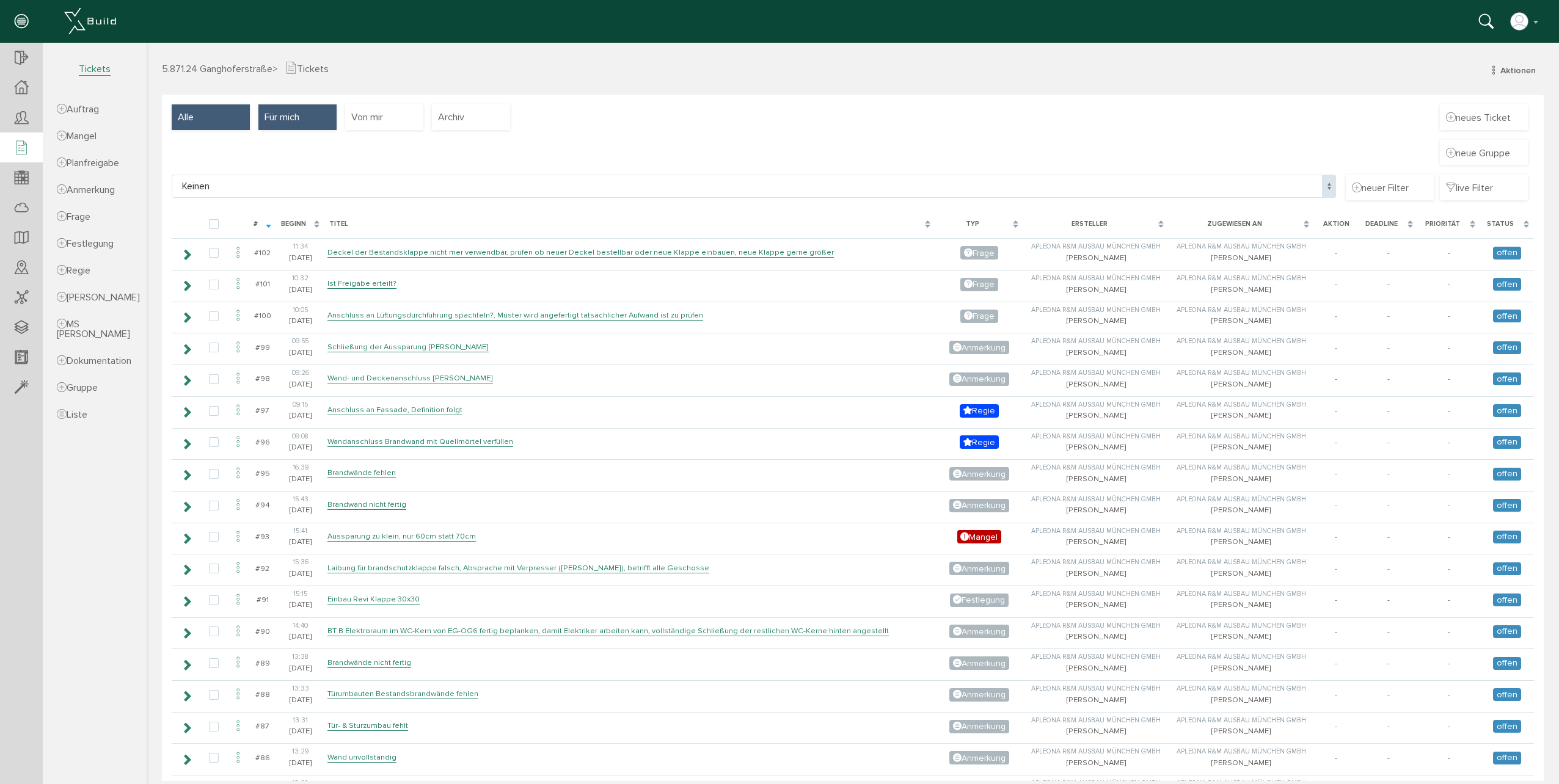
click at [290, 118] on span "Für mich" at bounding box center [282, 116] width 35 height 13
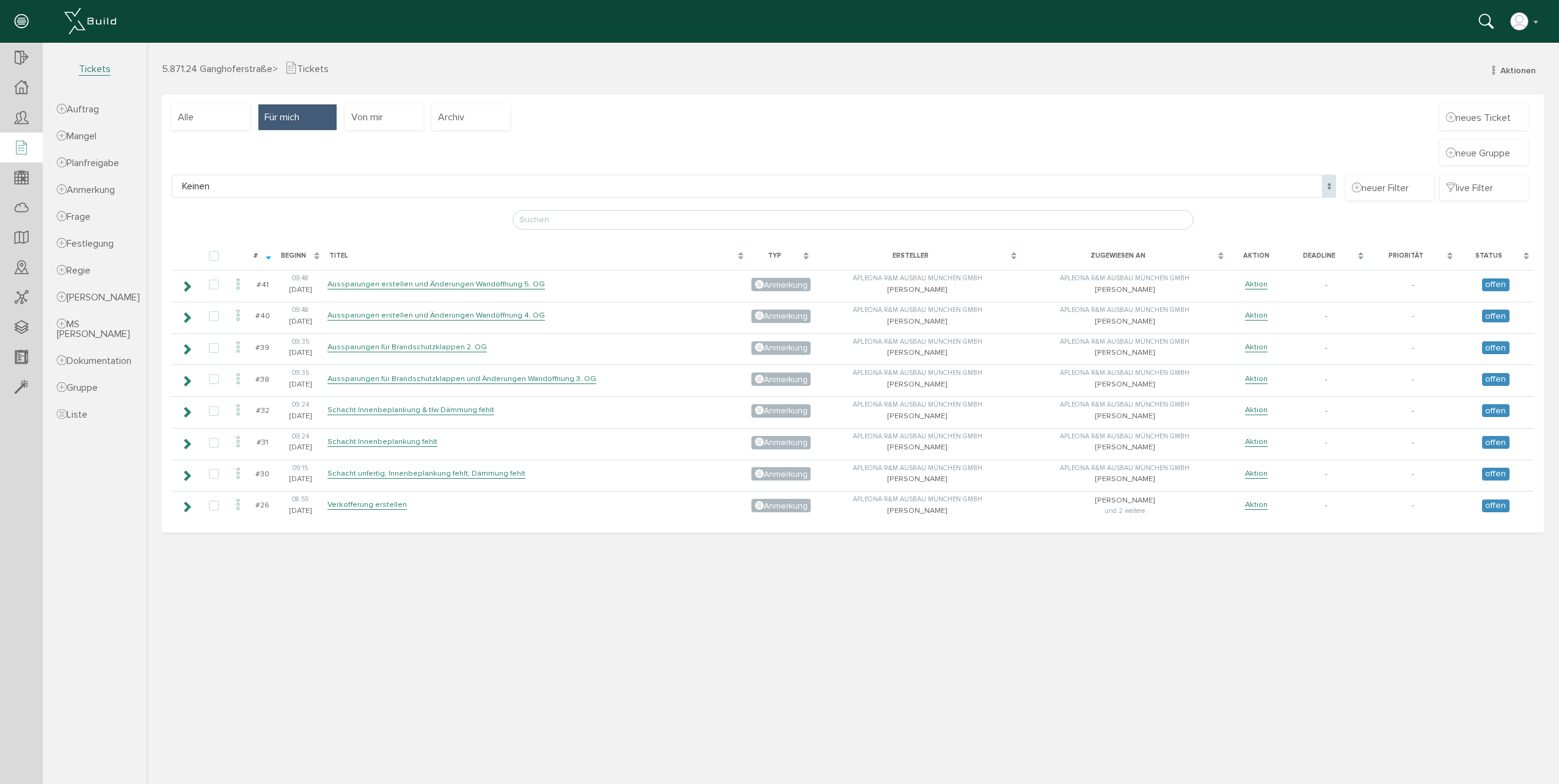
click at [208, 102] on div "Alle Für mich Von mir Archiv neues Ticket neue Gruppe Keinen Keinen neuer Filte…" at bounding box center [852, 313] width 1382 height 438
click at [212, 110] on div "Alle" at bounding box center [211, 117] width 78 height 26
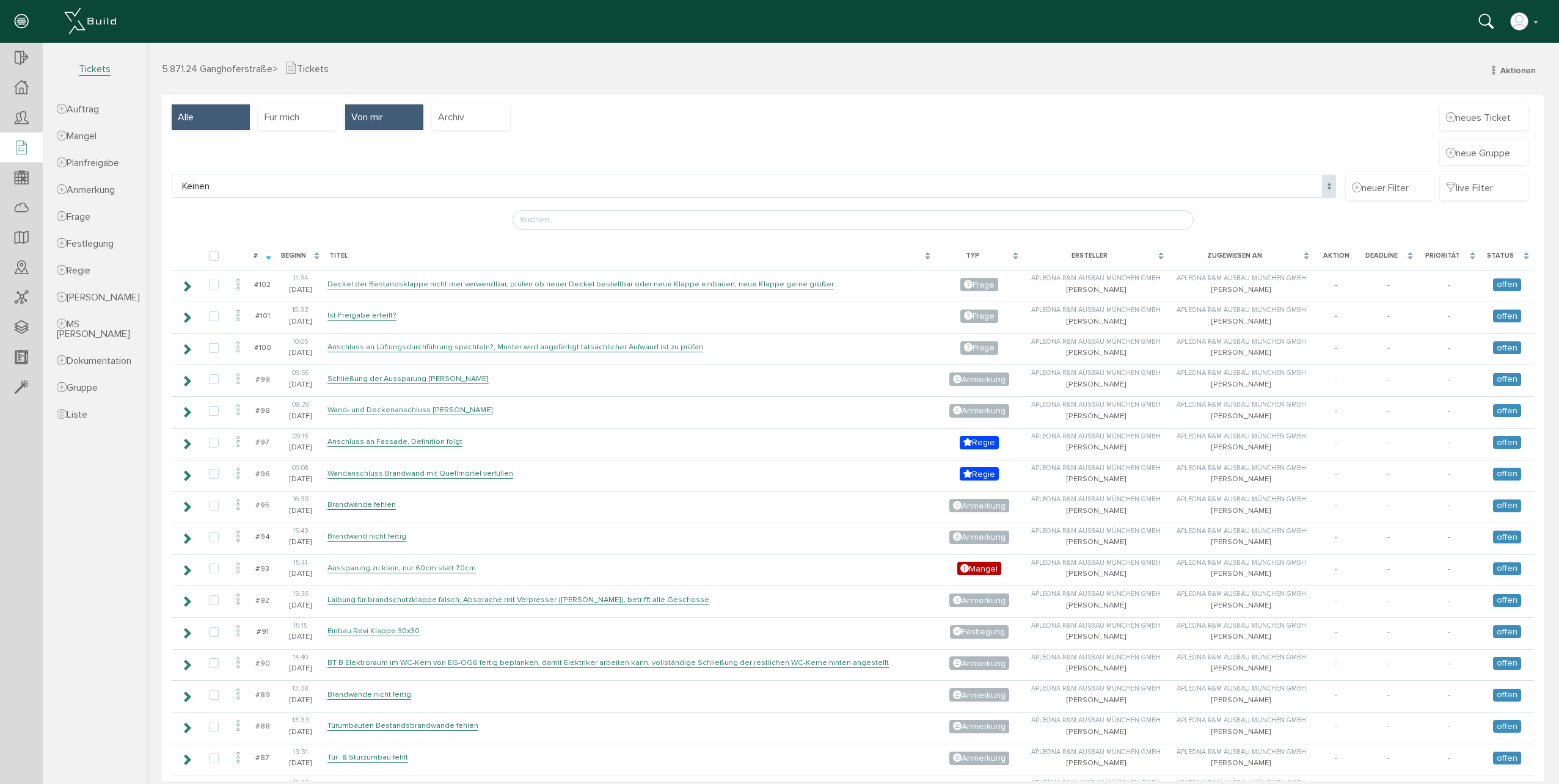
click at [393, 105] on div "Von mir" at bounding box center [384, 117] width 78 height 26
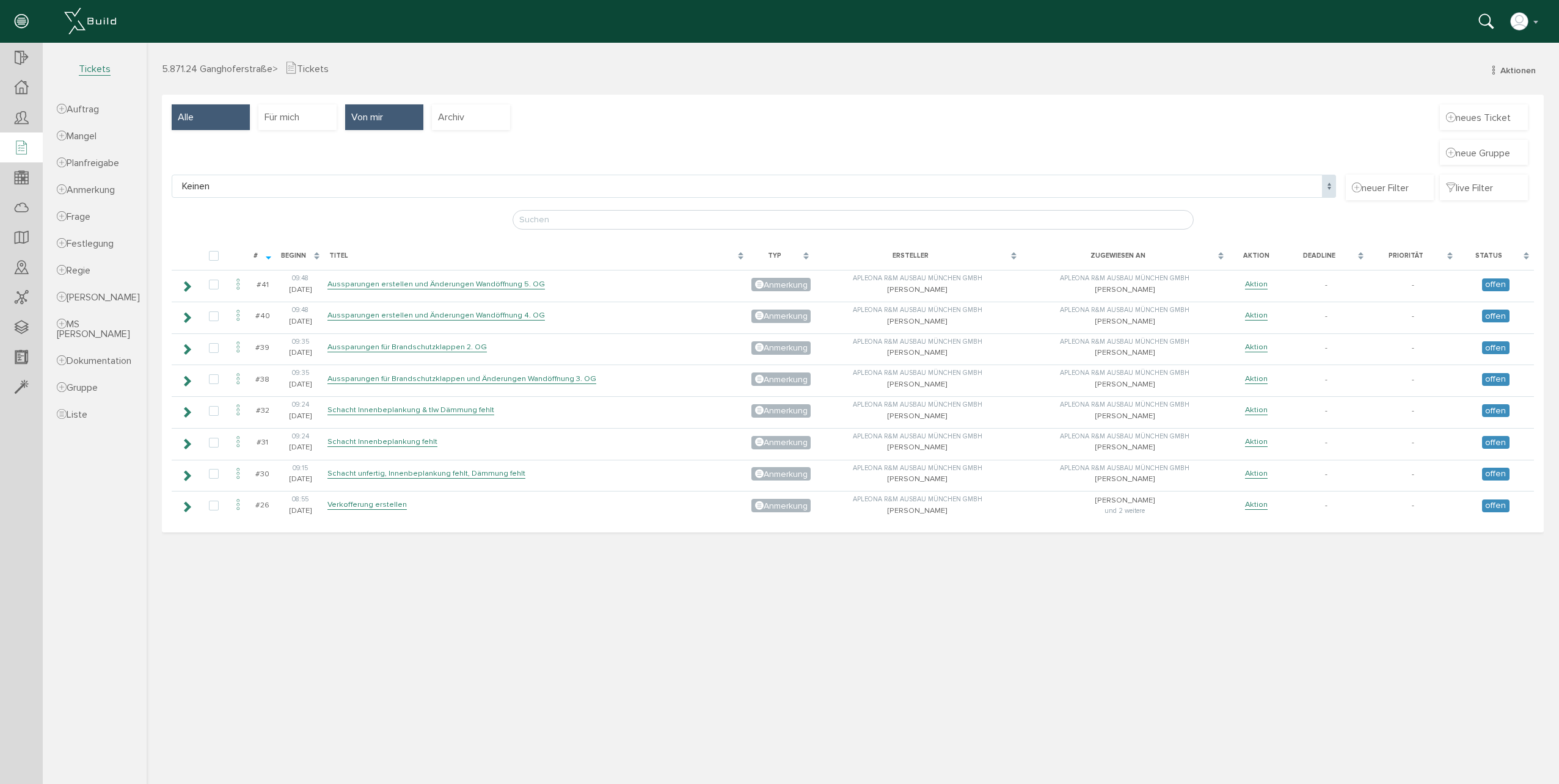
click at [207, 115] on div "Alle" at bounding box center [211, 117] width 78 height 26
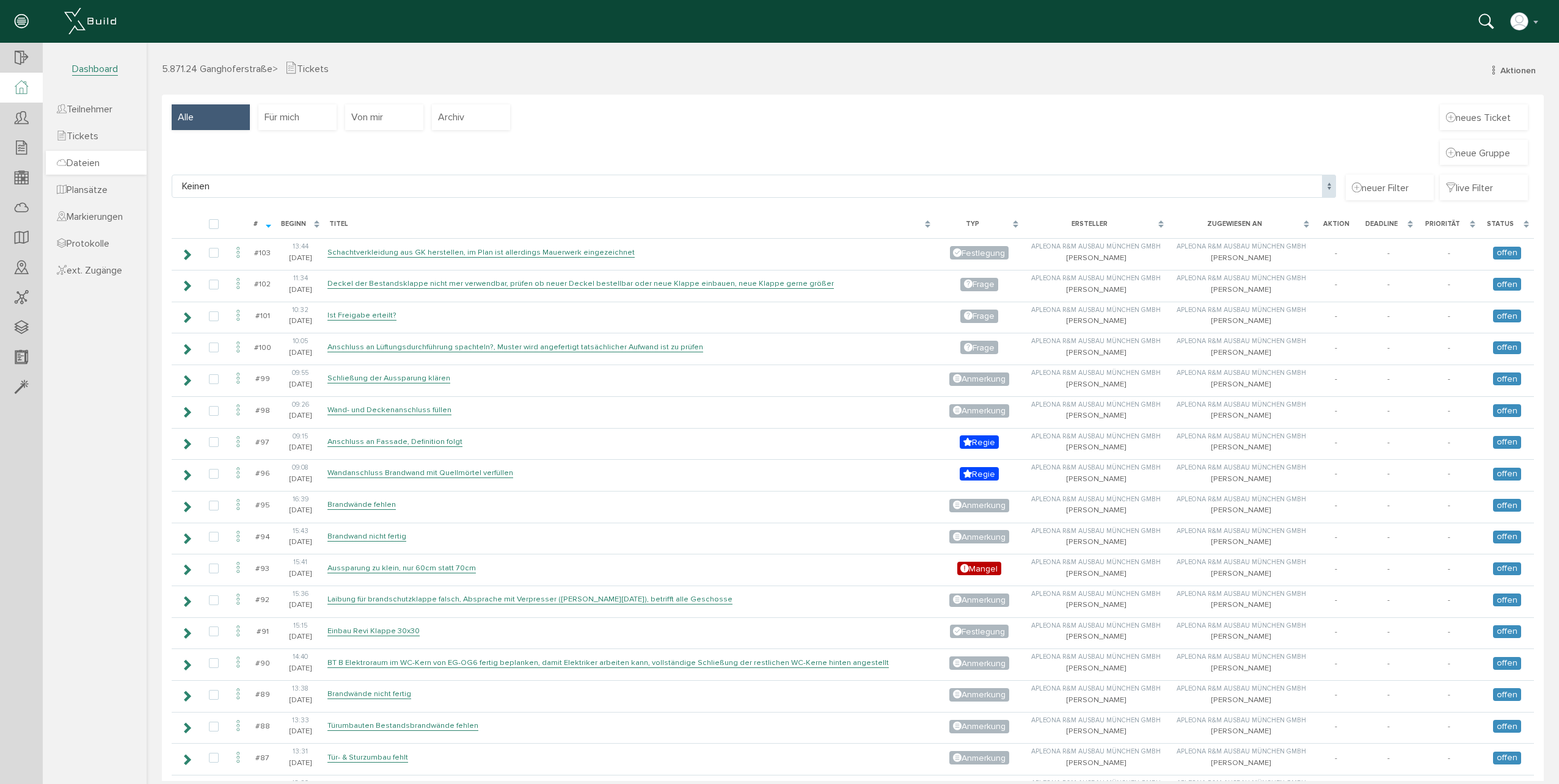
click at [100, 159] on span "Dateien" at bounding box center [77, 163] width 43 height 12
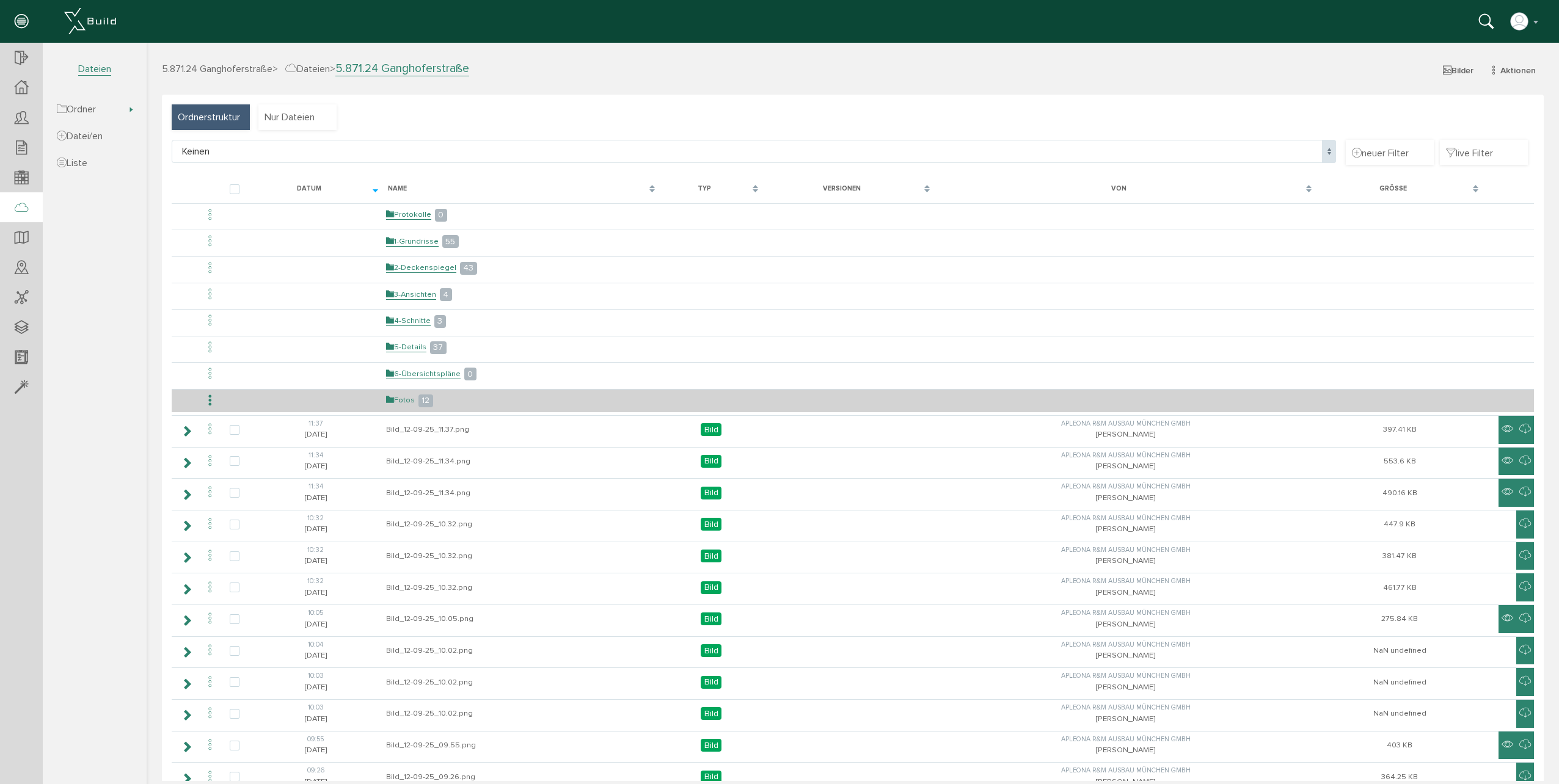
click at [402, 396] on link "Fotos" at bounding box center [400, 400] width 29 height 10
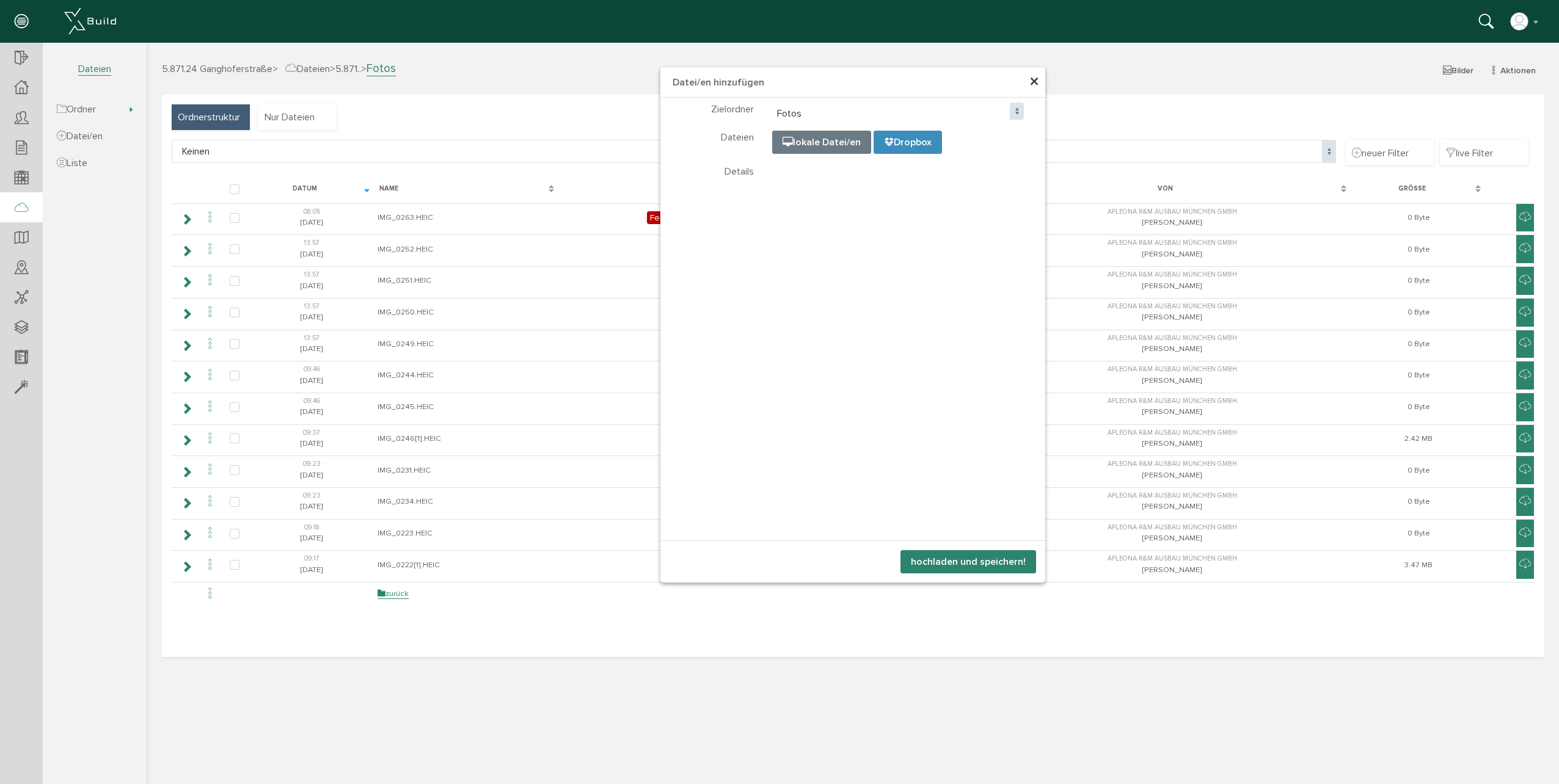
select select "D-68be82e1ab3e54_42199188"
click at [981, 566] on button "hochladen und speichern!" at bounding box center [968, 562] width 135 height 23
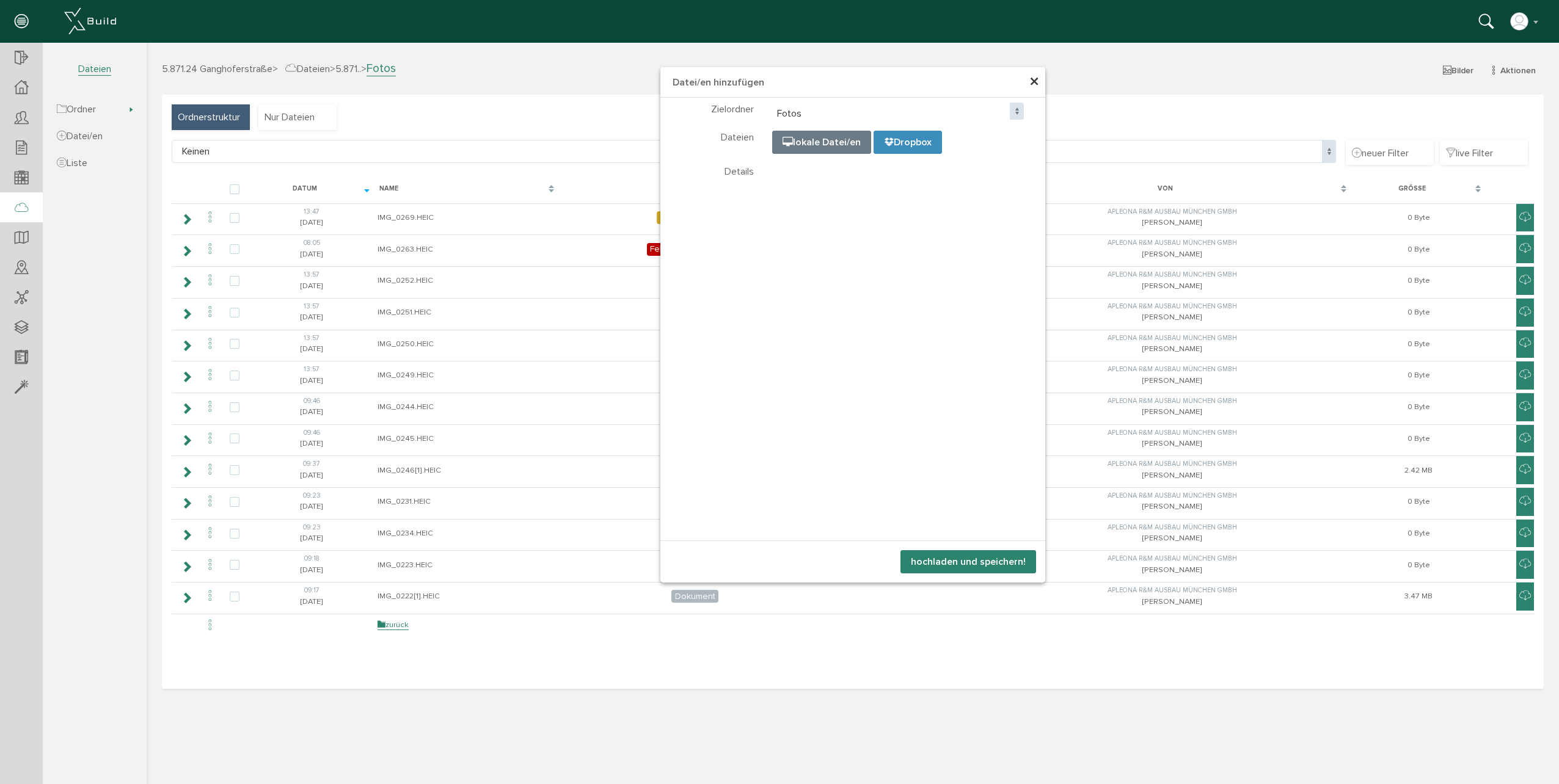
select select "D-68be82e1ab3e54_42199188"
click at [975, 563] on button "hochladen und speichern!" at bounding box center [968, 562] width 135 height 23
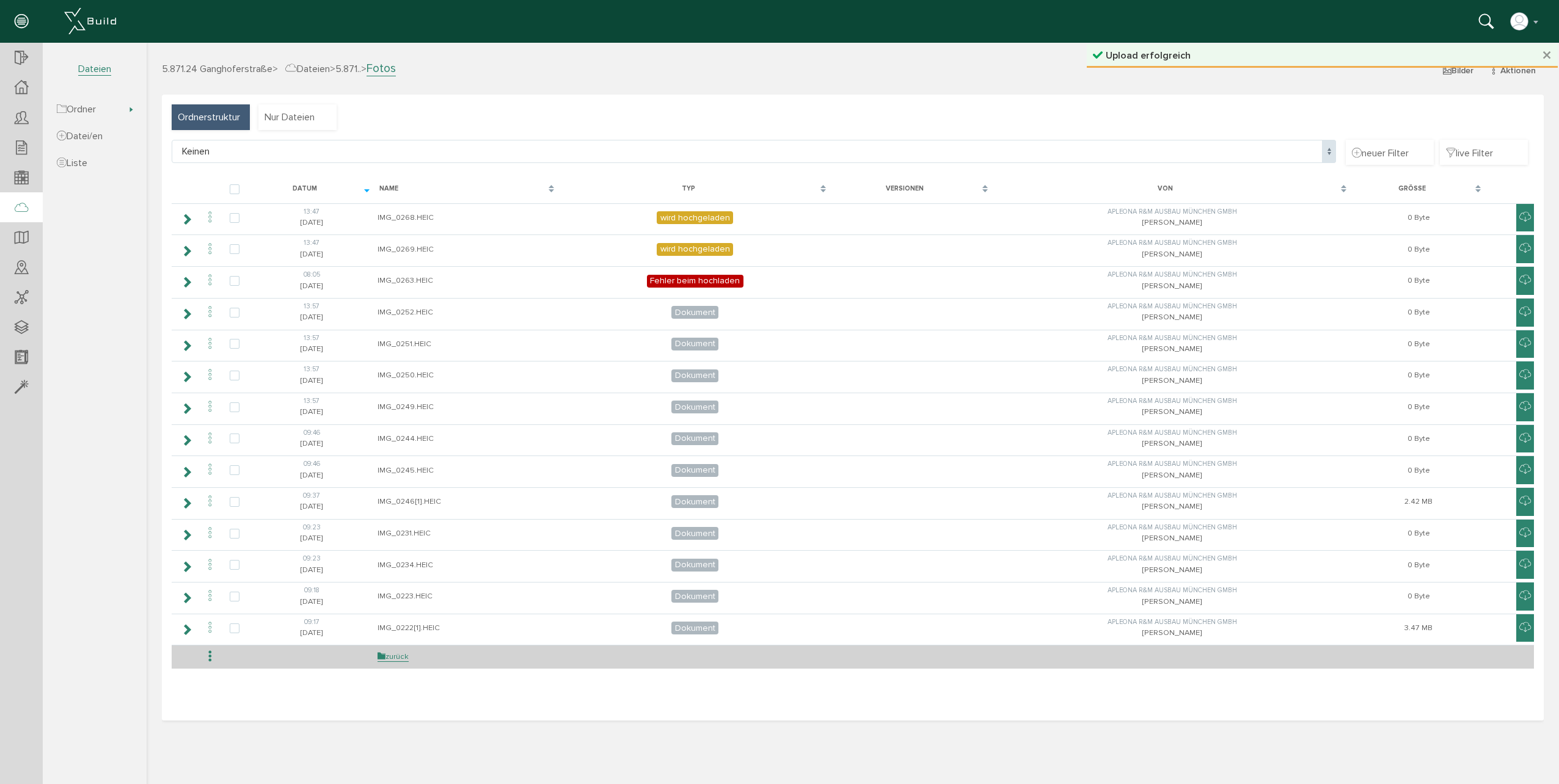
select select "D-68be82e1ab3e54_42199188"
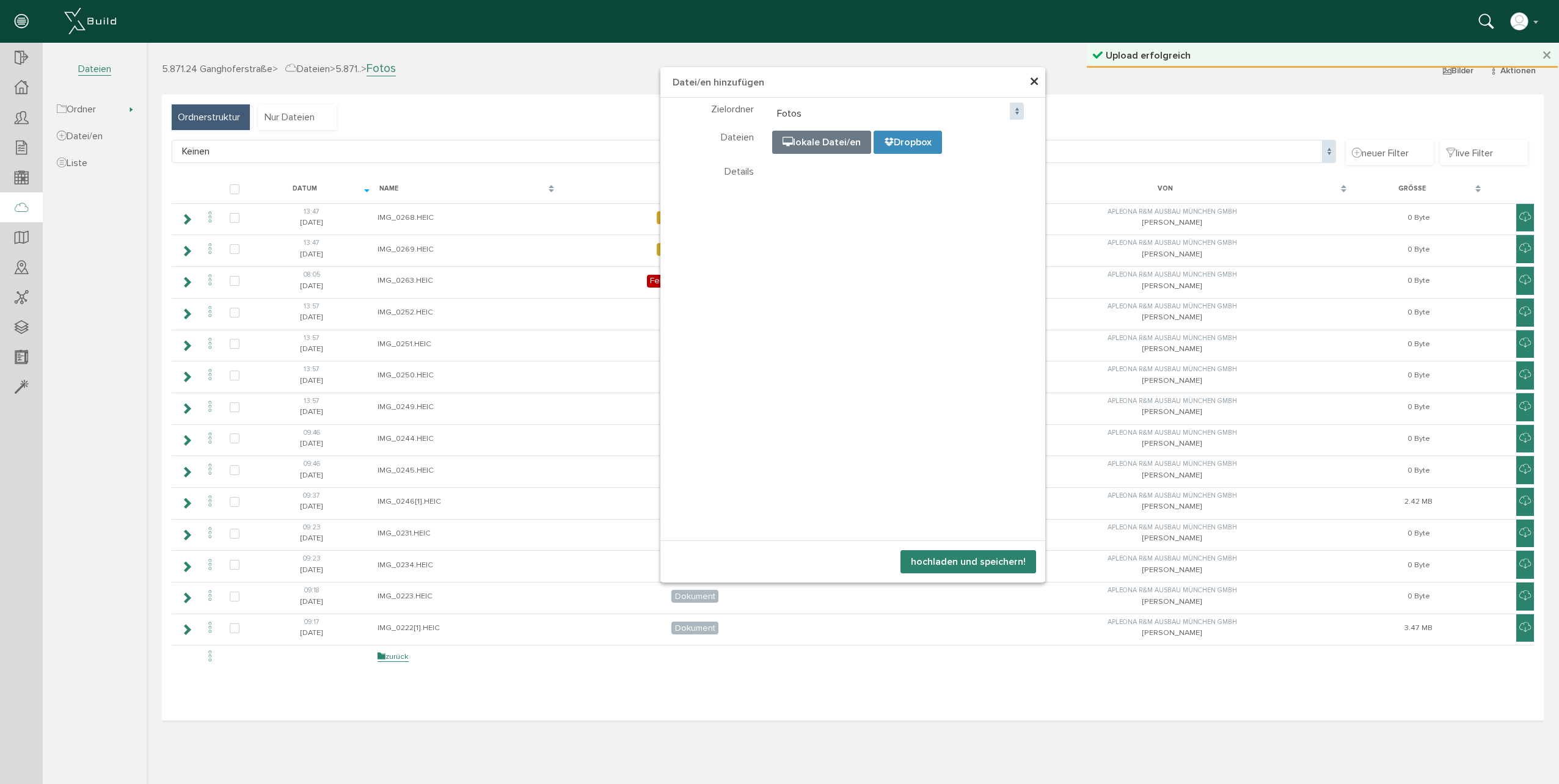
select select "D-68be82e1ab3e54_42199188"
click at [923, 559] on button "hochladen und speichern!" at bounding box center [968, 562] width 135 height 23
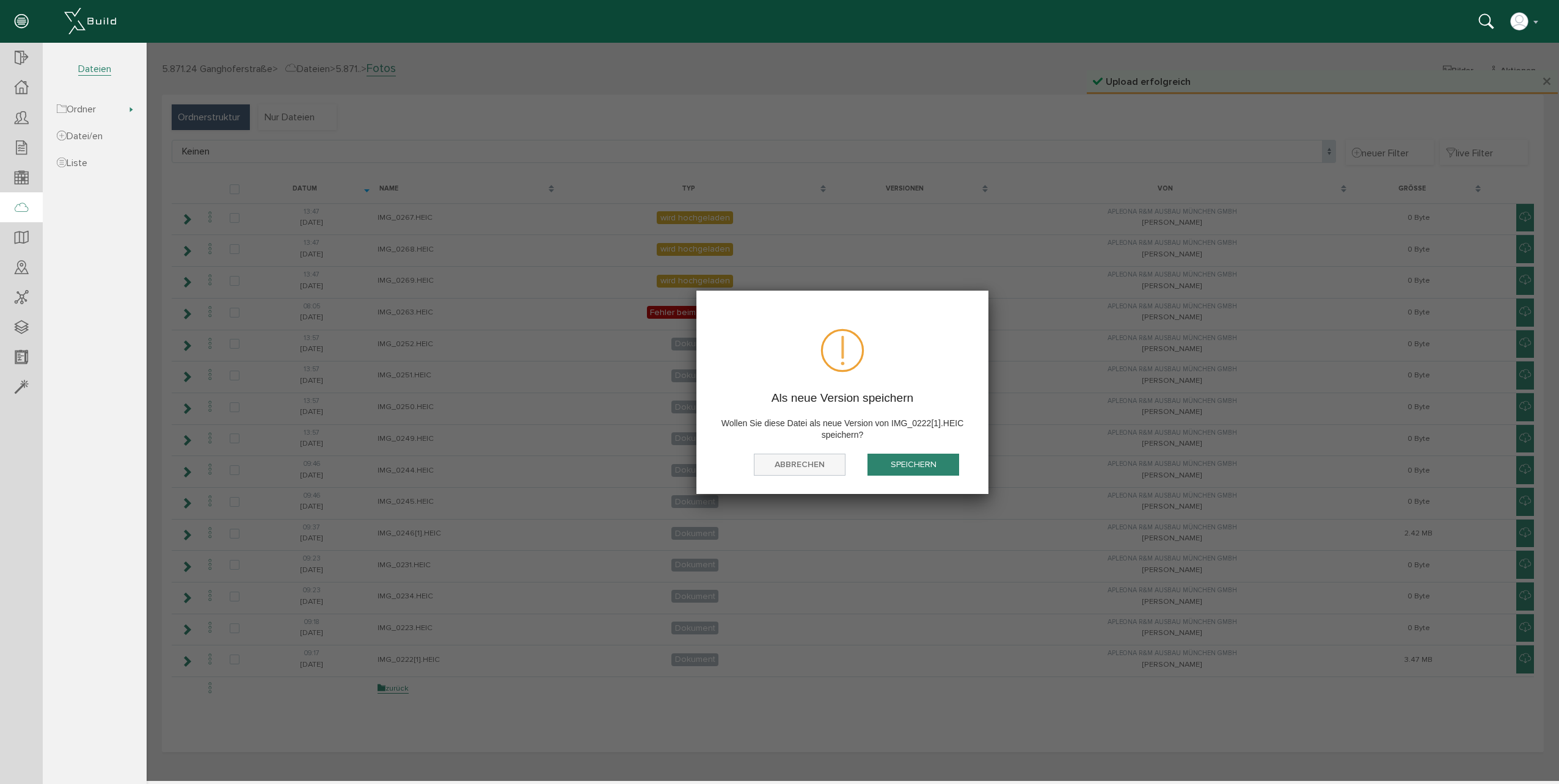
click at [825, 463] on button "abbrechen" at bounding box center [800, 465] width 92 height 23
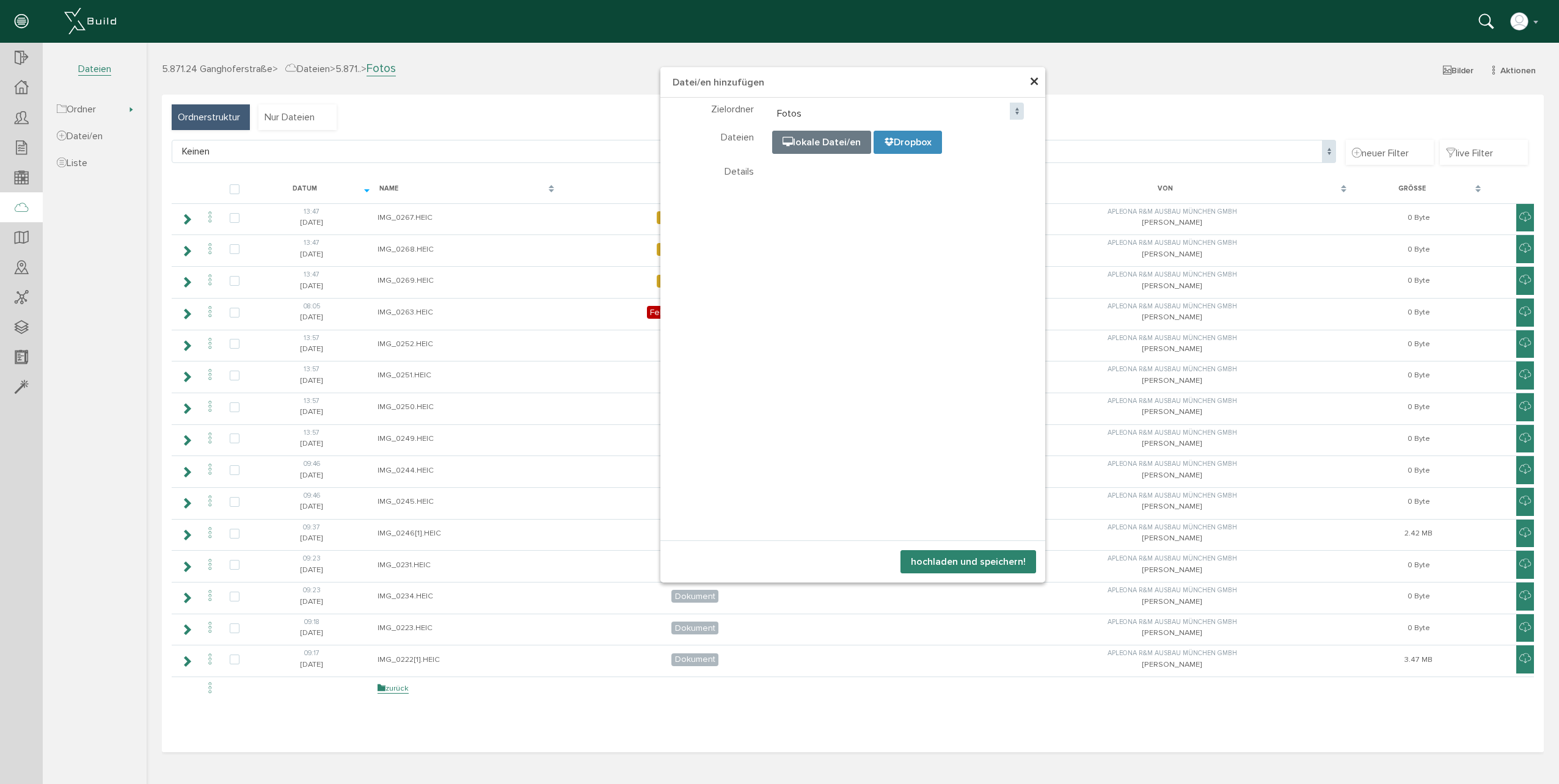
select select "D-68be82e1ab3e54_42199188"
click at [995, 552] on button "hochladen und speichern!" at bounding box center [968, 562] width 135 height 23
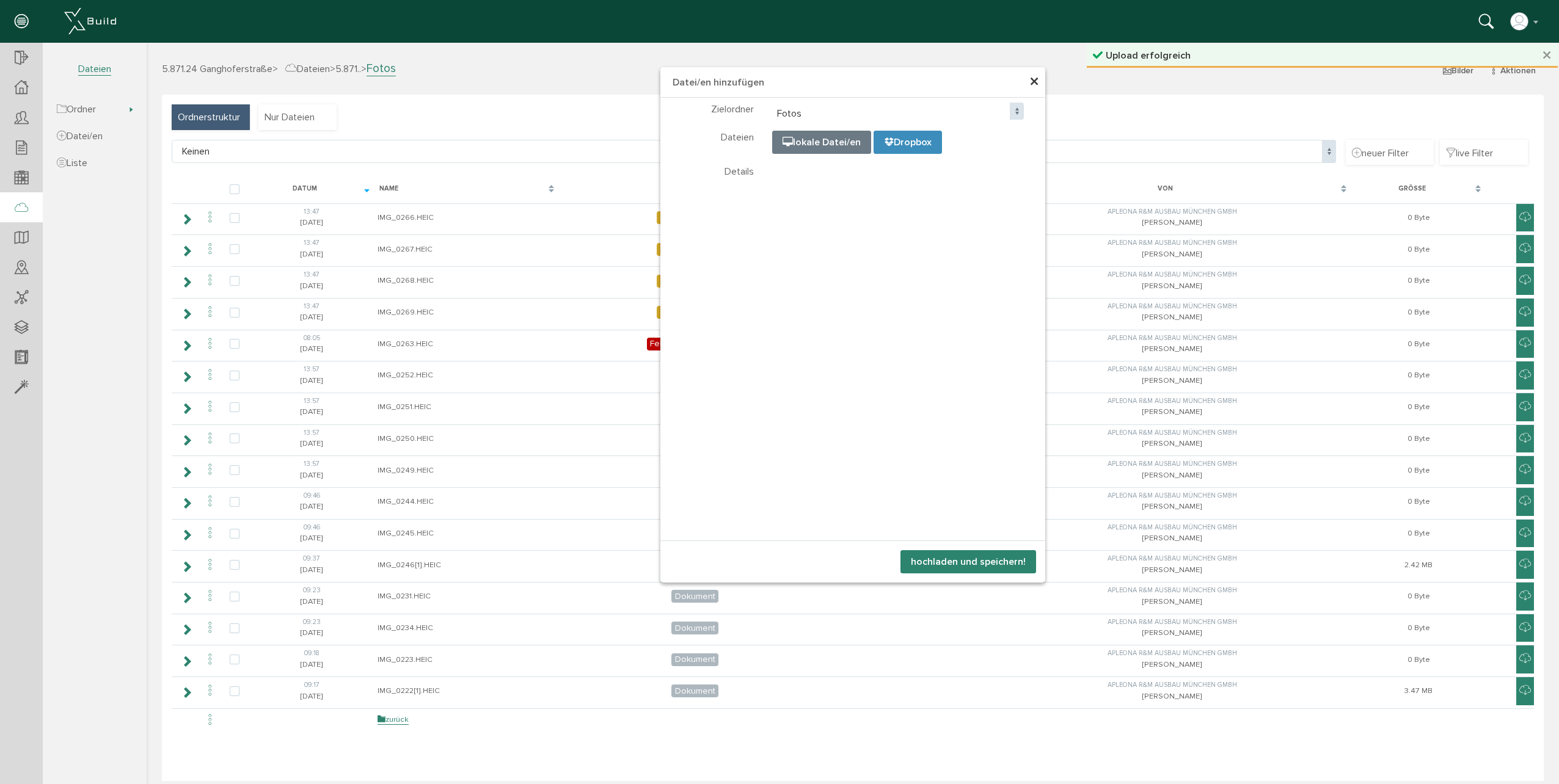
select select "D-68be82e1ab3e54_42199188"
click at [992, 563] on button "hochladen und speichern!" at bounding box center [968, 562] width 135 height 23
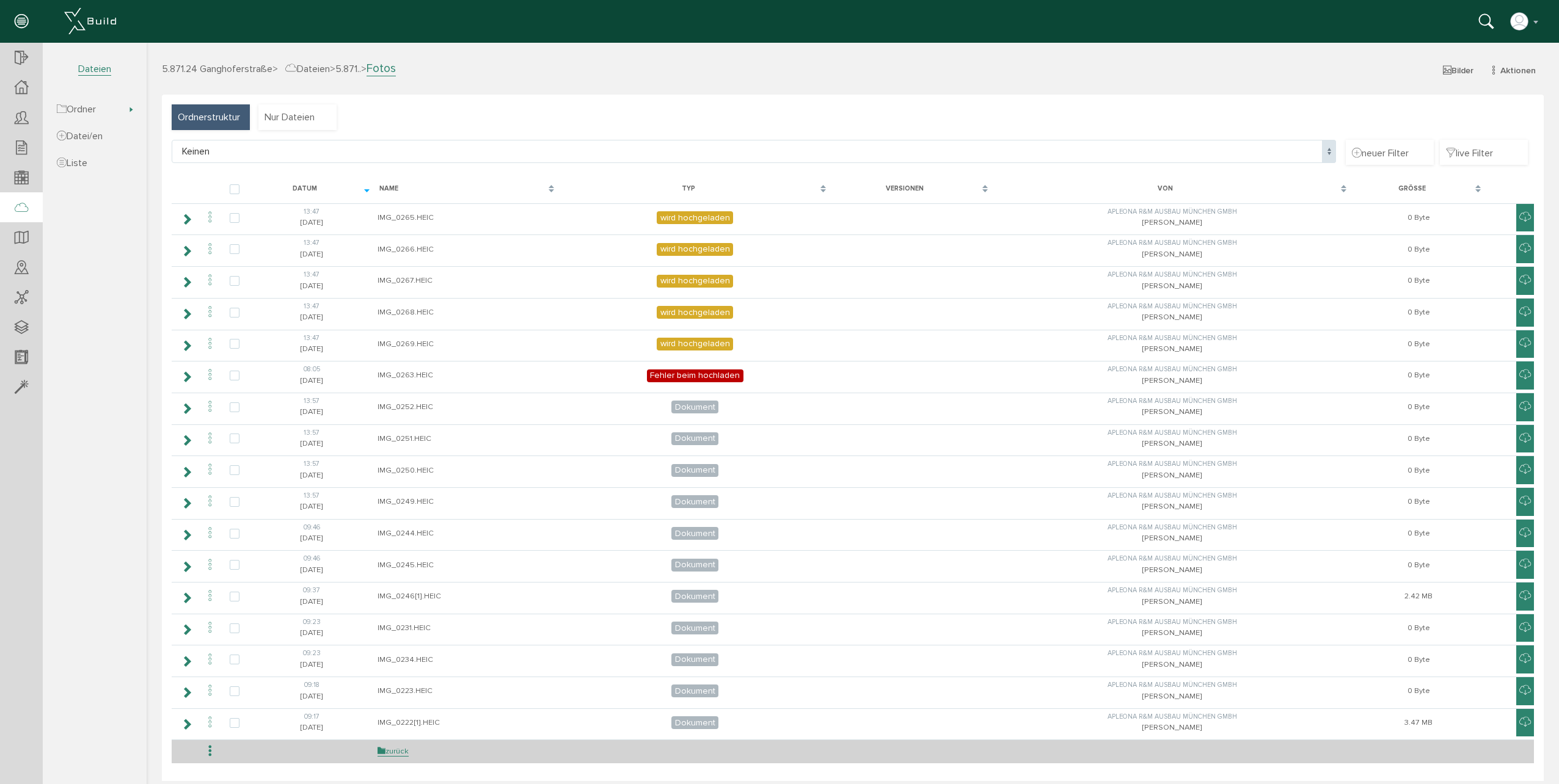
select select "D-68be82e1ab3e54_42199188"
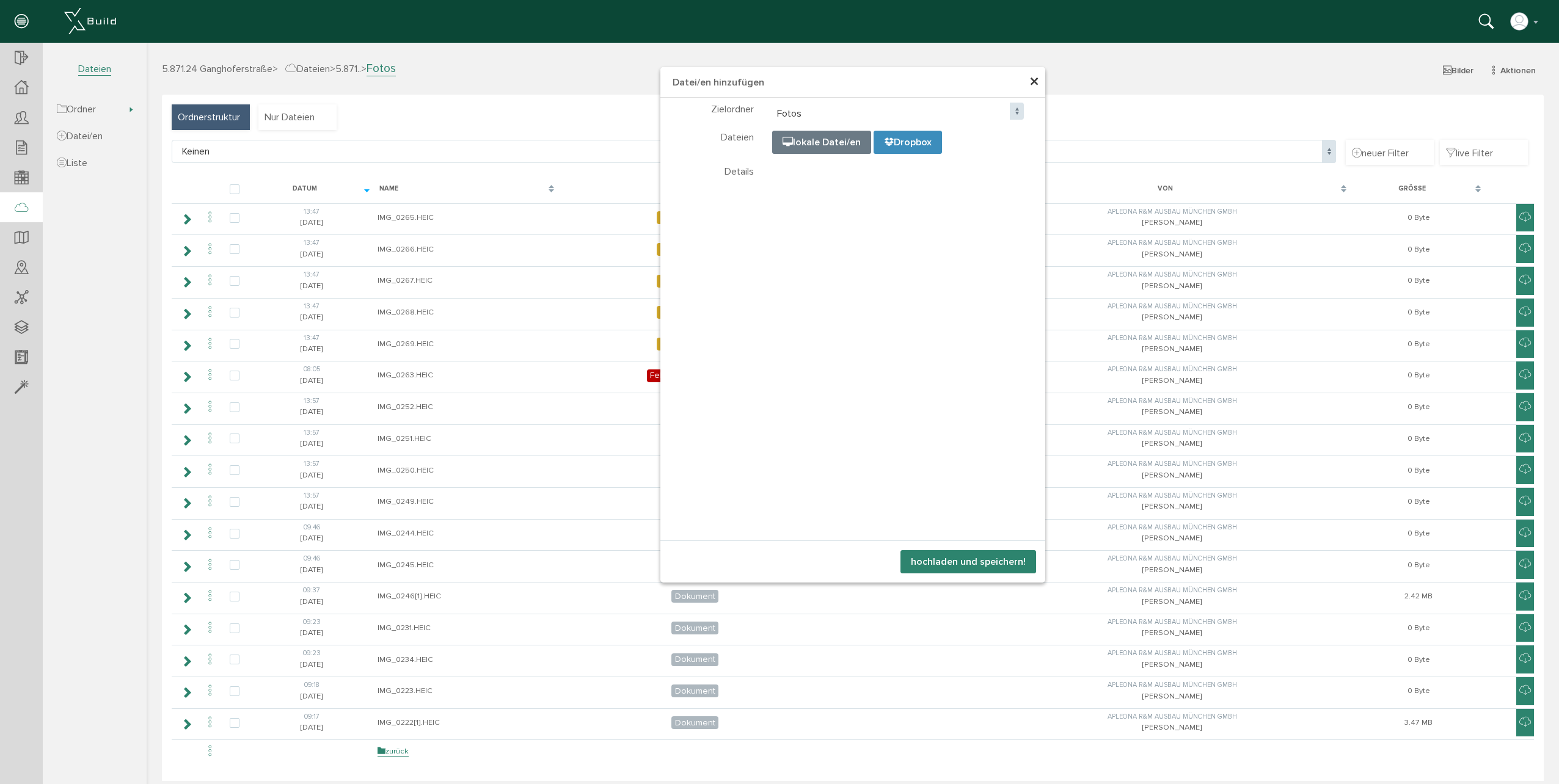
select select "D-68be82e1ab3e54_42199188"
click at [969, 557] on button "hochladen und speichern!" at bounding box center [968, 562] width 135 height 23
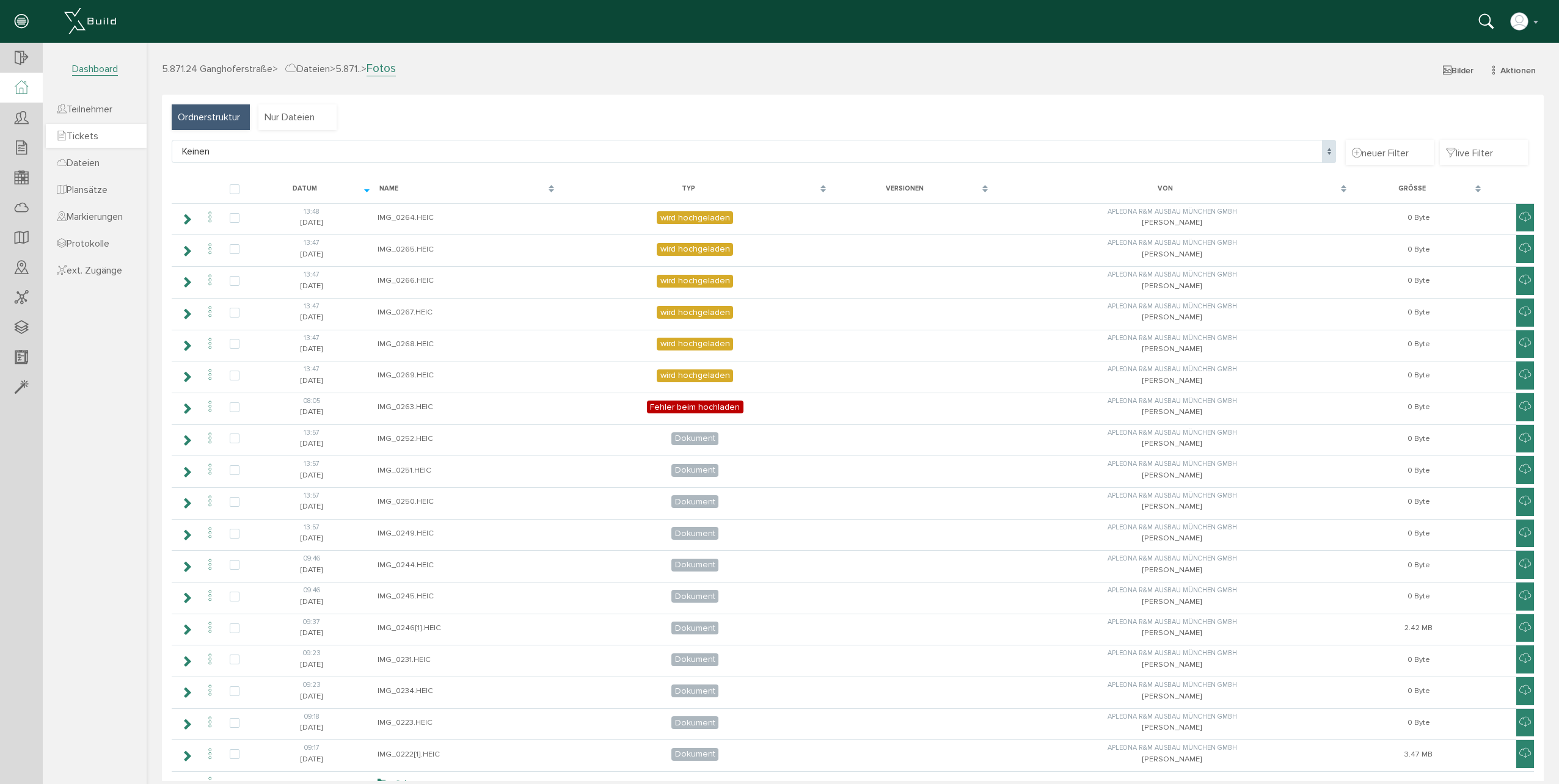
click at [98, 133] on span "Tickets" at bounding box center [77, 136] width 42 height 12
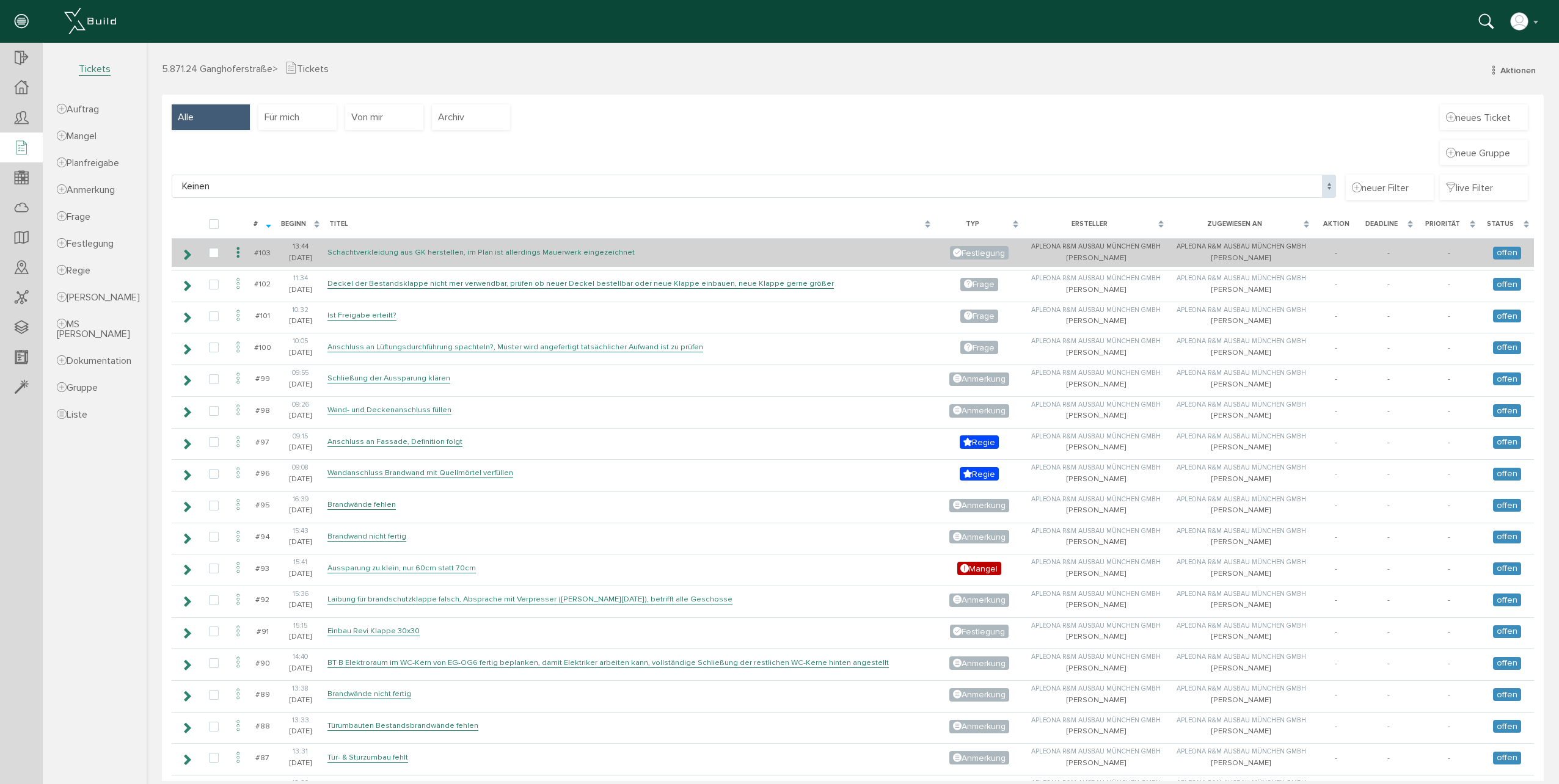
click at [420, 252] on link "Schachtverkleidung aus GK herstellen, im Plan ist allerdings Mauerwerk eingezei…" at bounding box center [481, 253] width 307 height 10
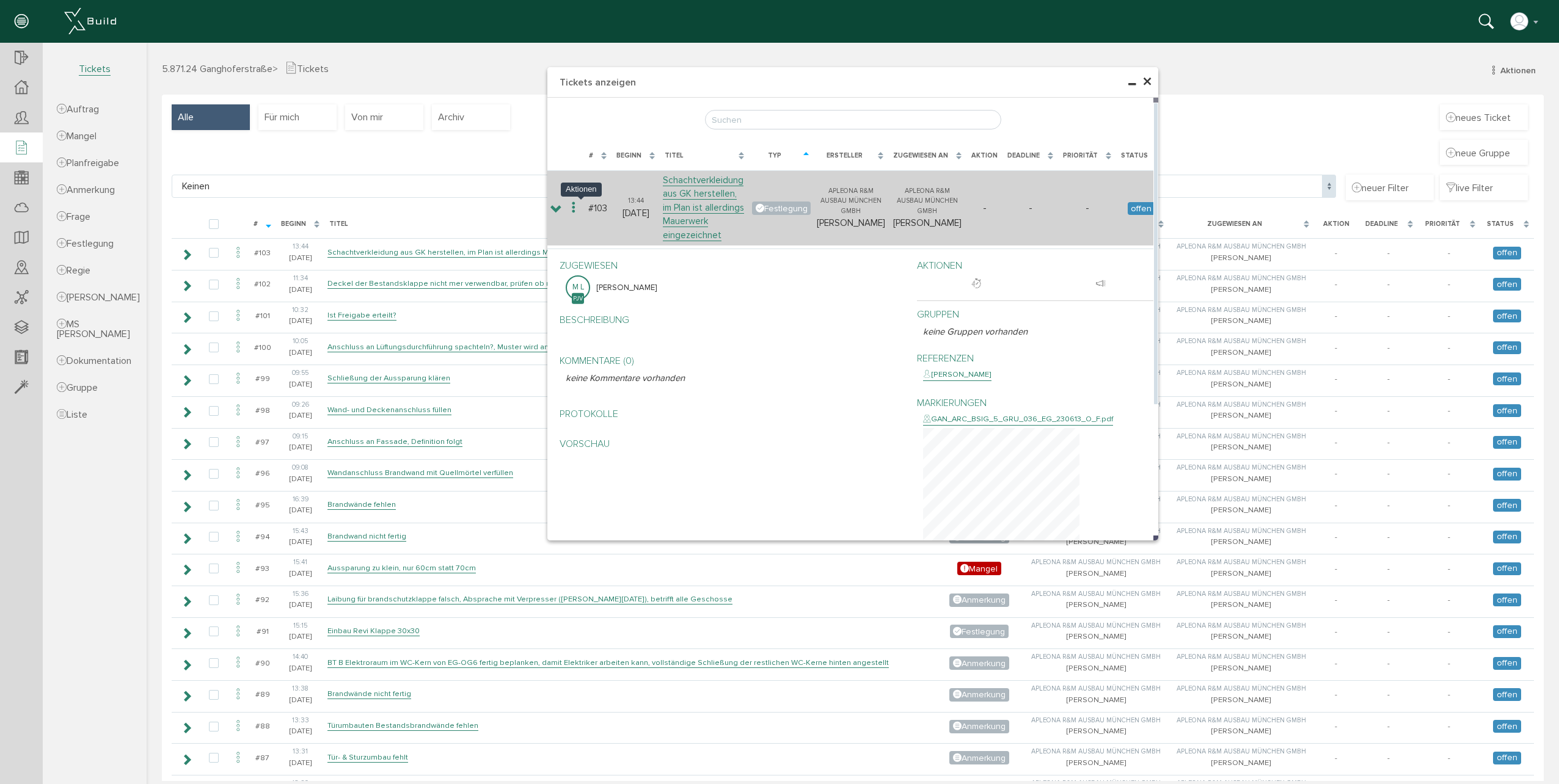
click at [581, 213] on icon at bounding box center [573, 208] width 15 height 16
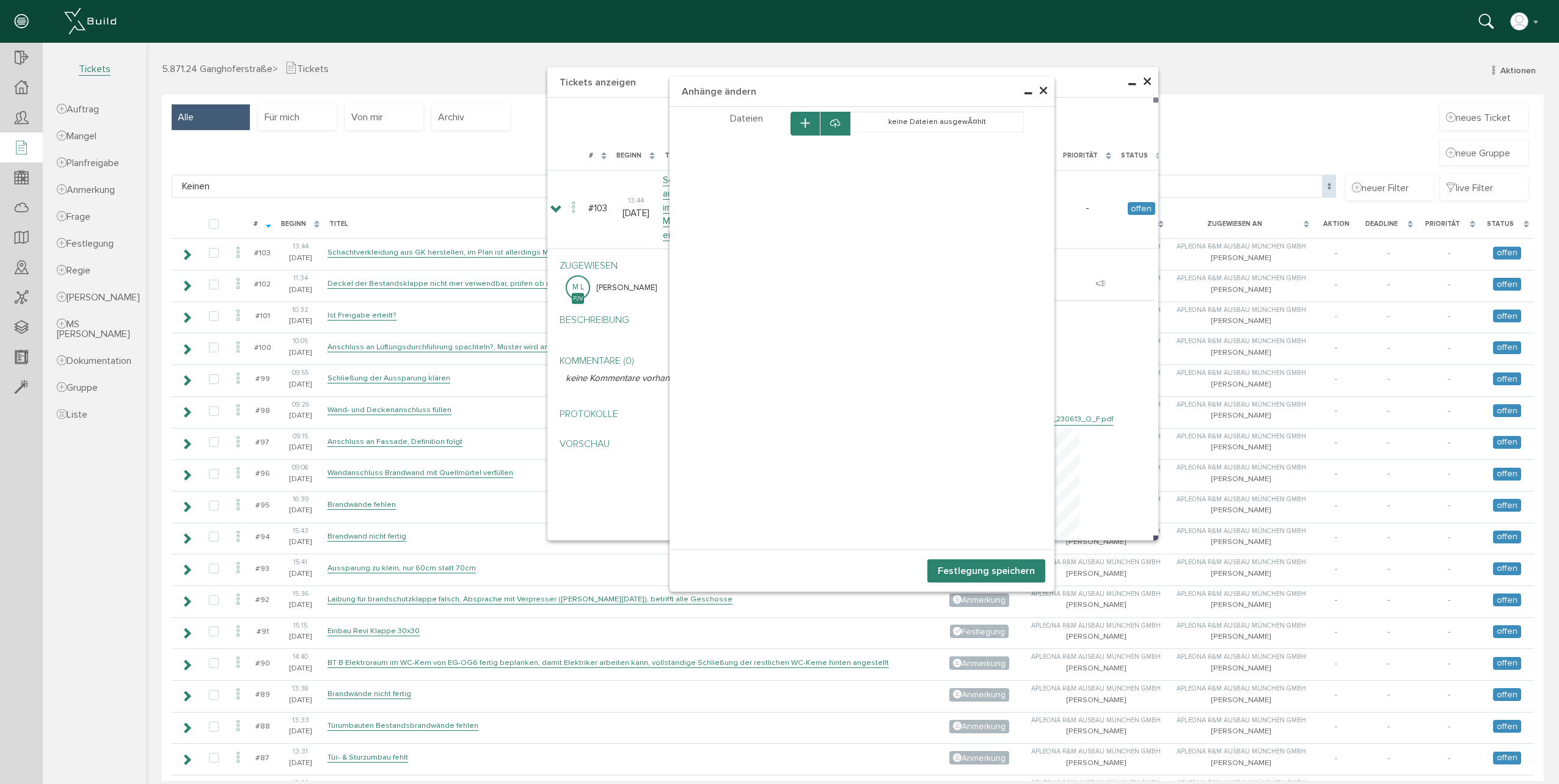
click at [796, 121] on button "button" at bounding box center [805, 123] width 30 height 23
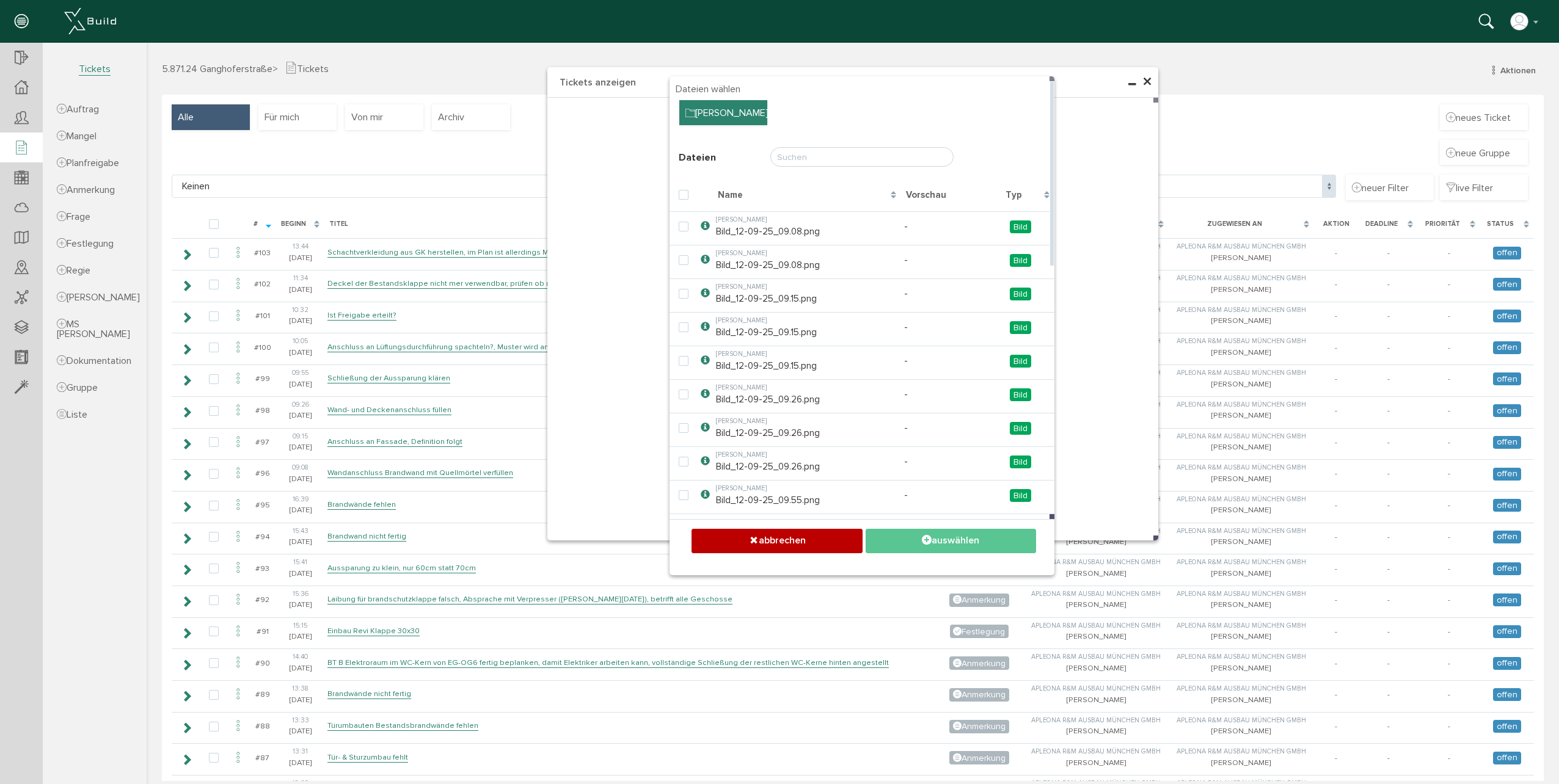
click at [714, 119] on div "Ordner Baum" at bounding box center [723, 113] width 88 height 26
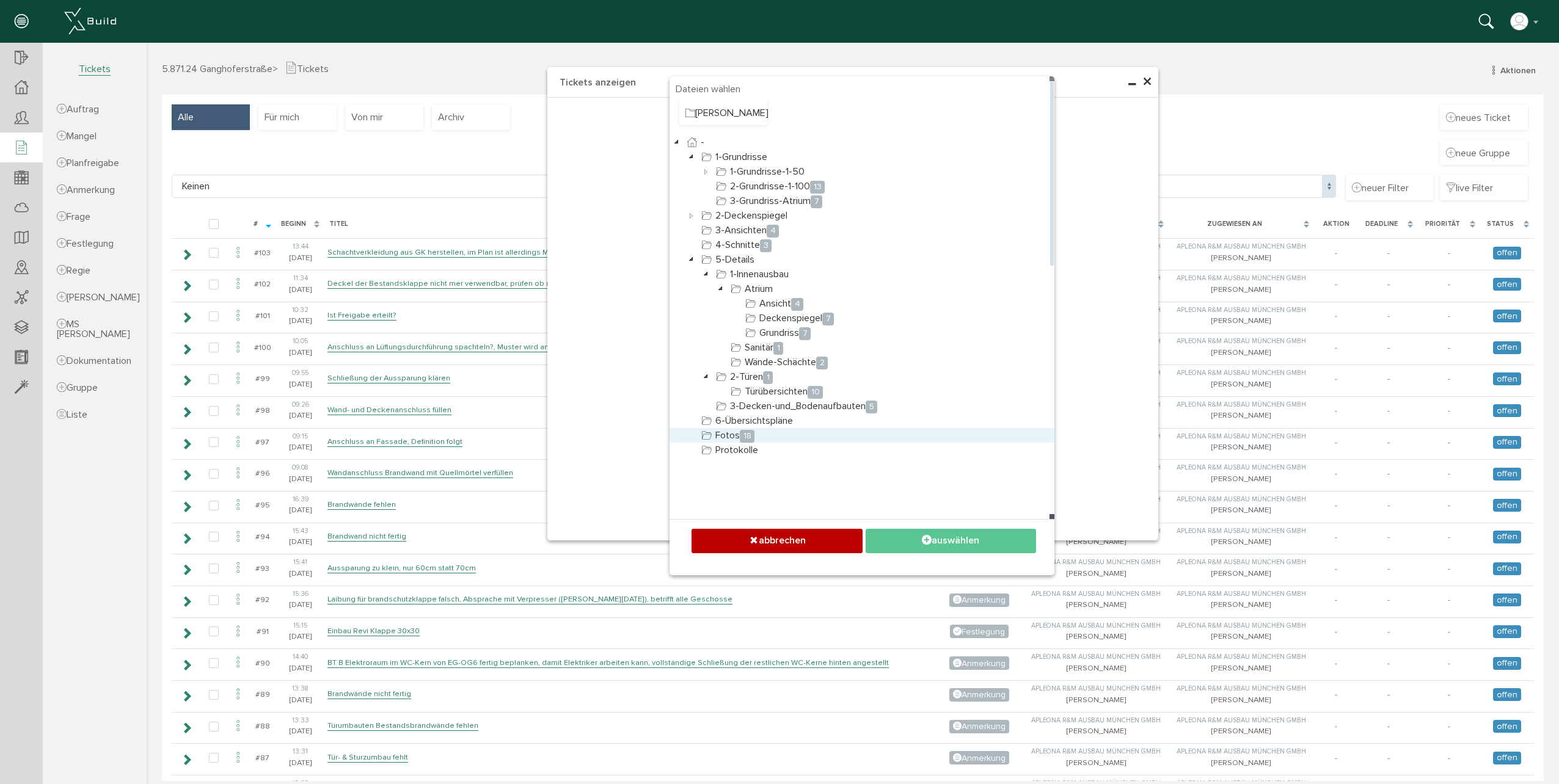
click at [740, 433] on span "18" at bounding box center [747, 436] width 15 height 13
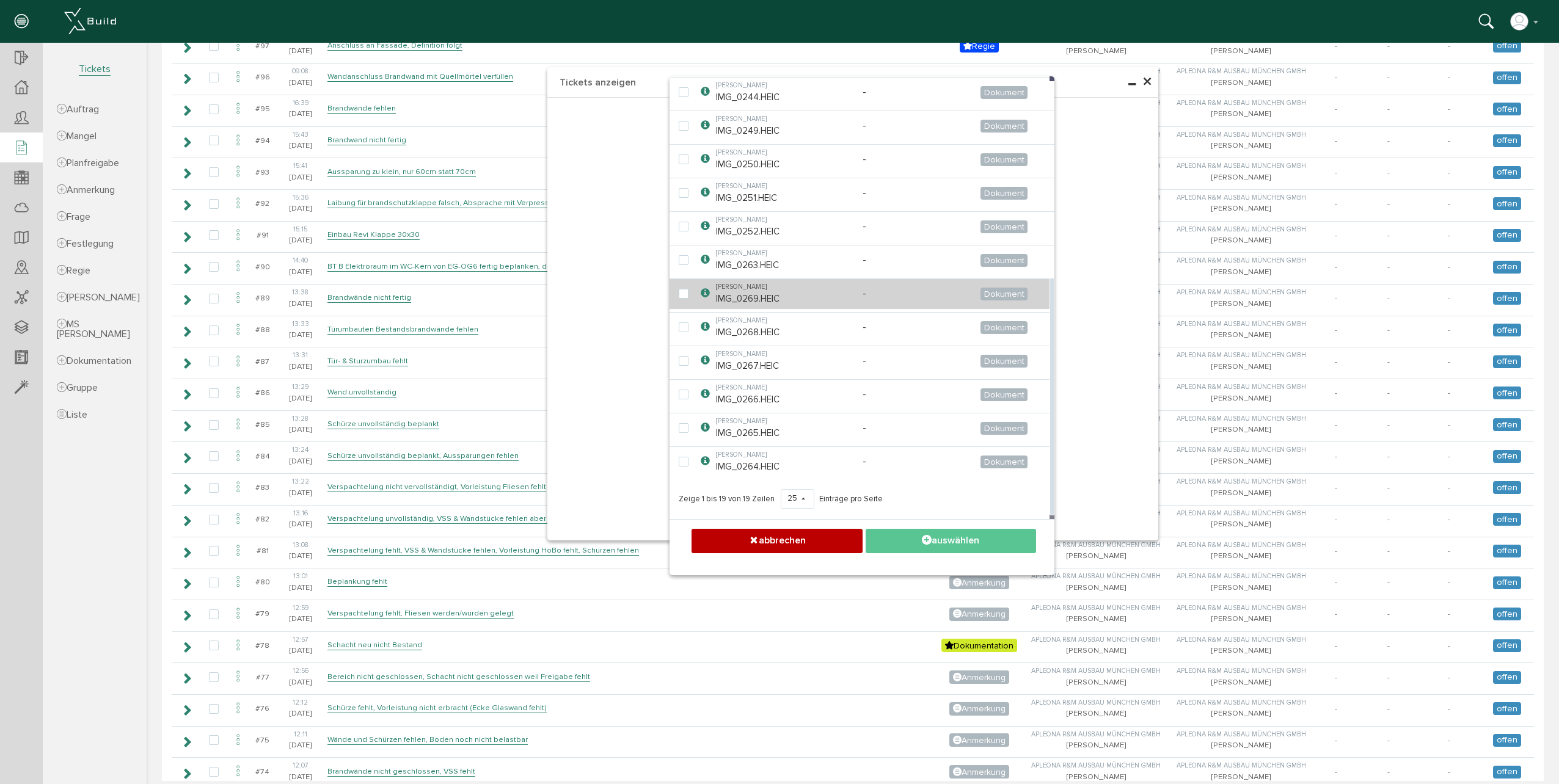
scroll to position [427, 0]
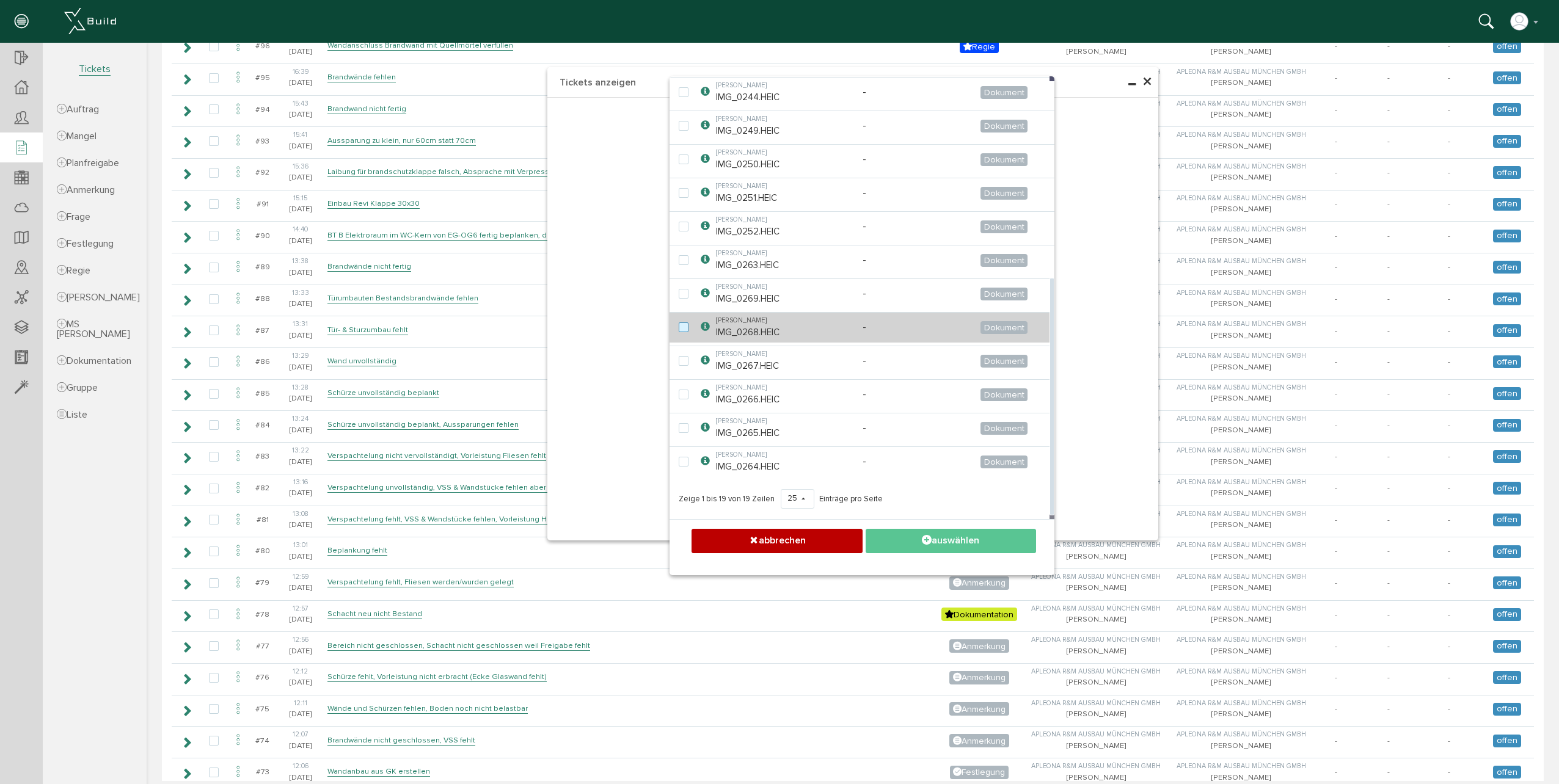
click at [680, 333] on label at bounding box center [685, 327] width 15 height 11
click at [680, 331] on input "checkbox" at bounding box center [682, 326] width 8 height 8
checkbox input "true"
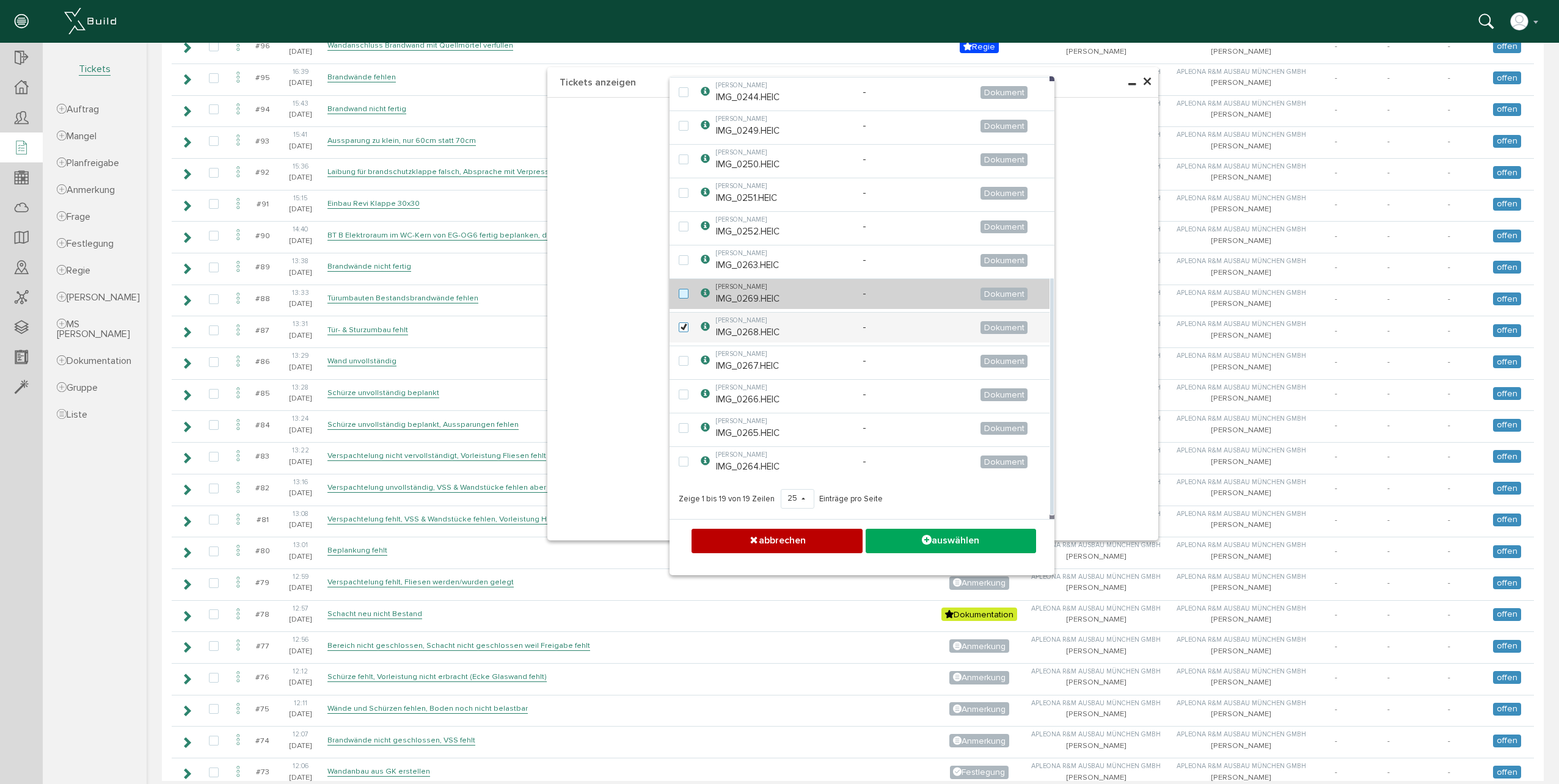
click at [683, 293] on label at bounding box center [685, 294] width 15 height 11
click at [683, 293] on input "checkbox" at bounding box center [682, 293] width 8 height 8
checkbox input "true"
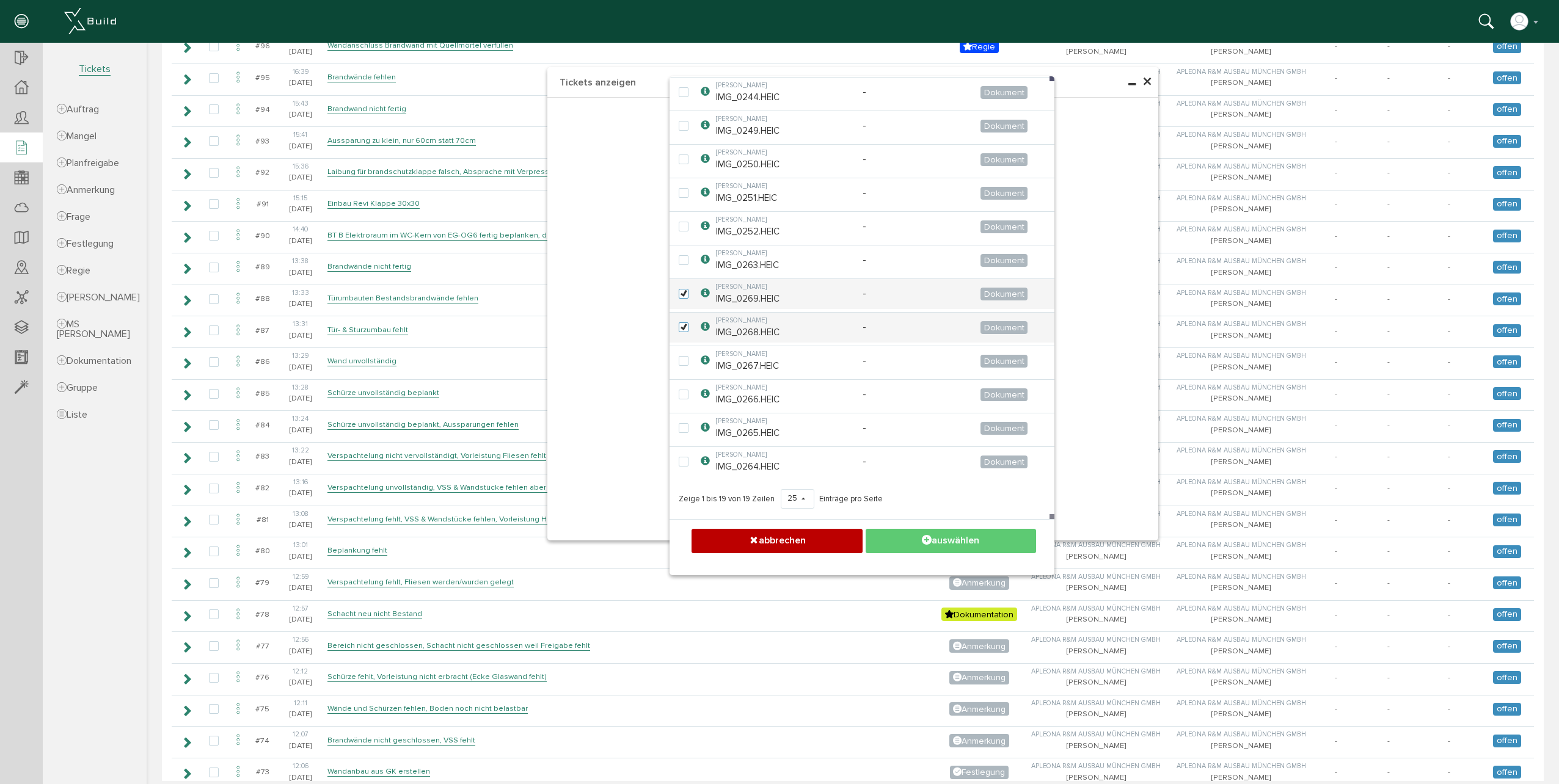
click at [961, 536] on button "auswählen" at bounding box center [951, 540] width 170 height 23
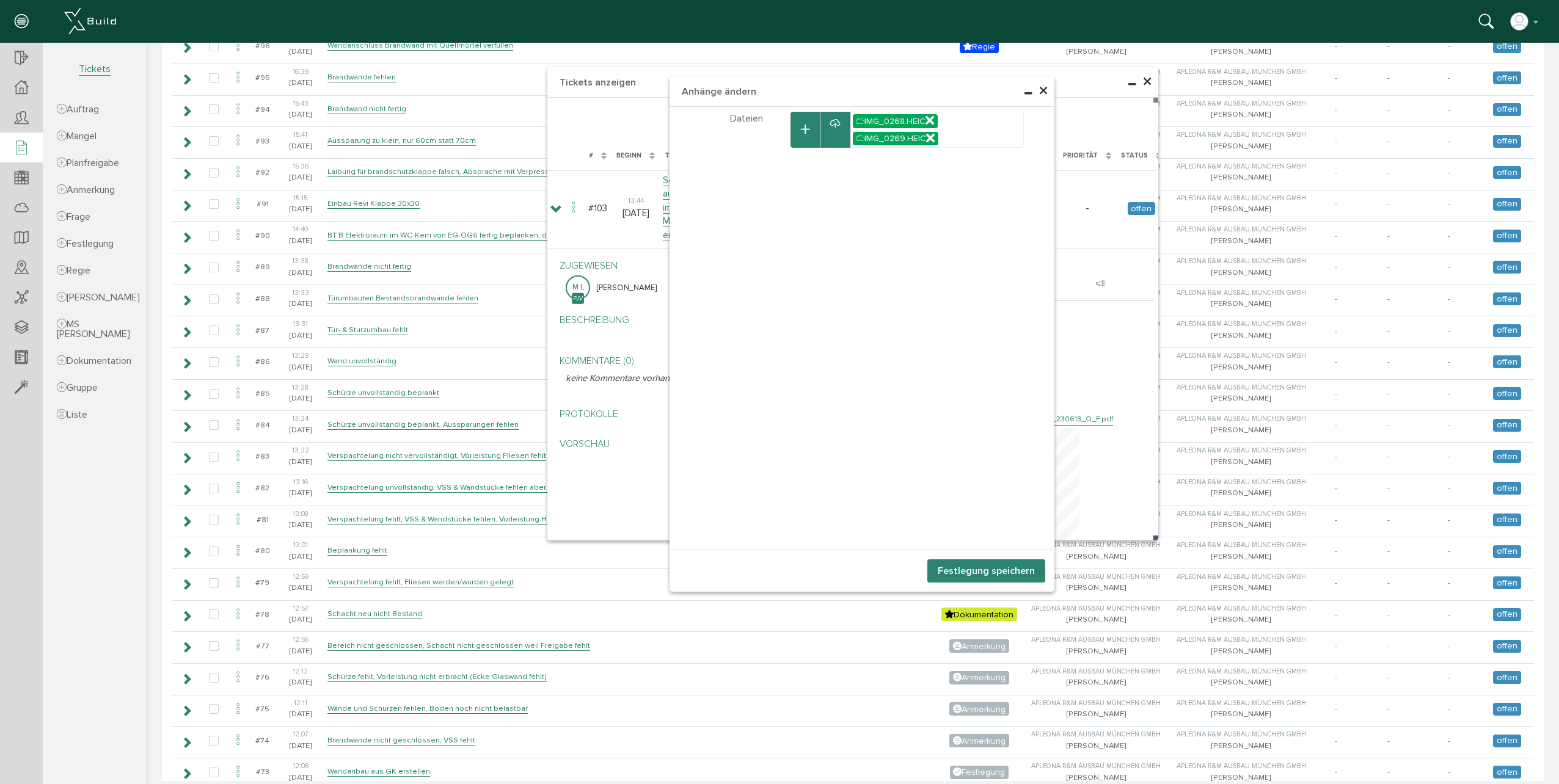
click at [962, 570] on button "Festlegung speichern" at bounding box center [987, 570] width 118 height 23
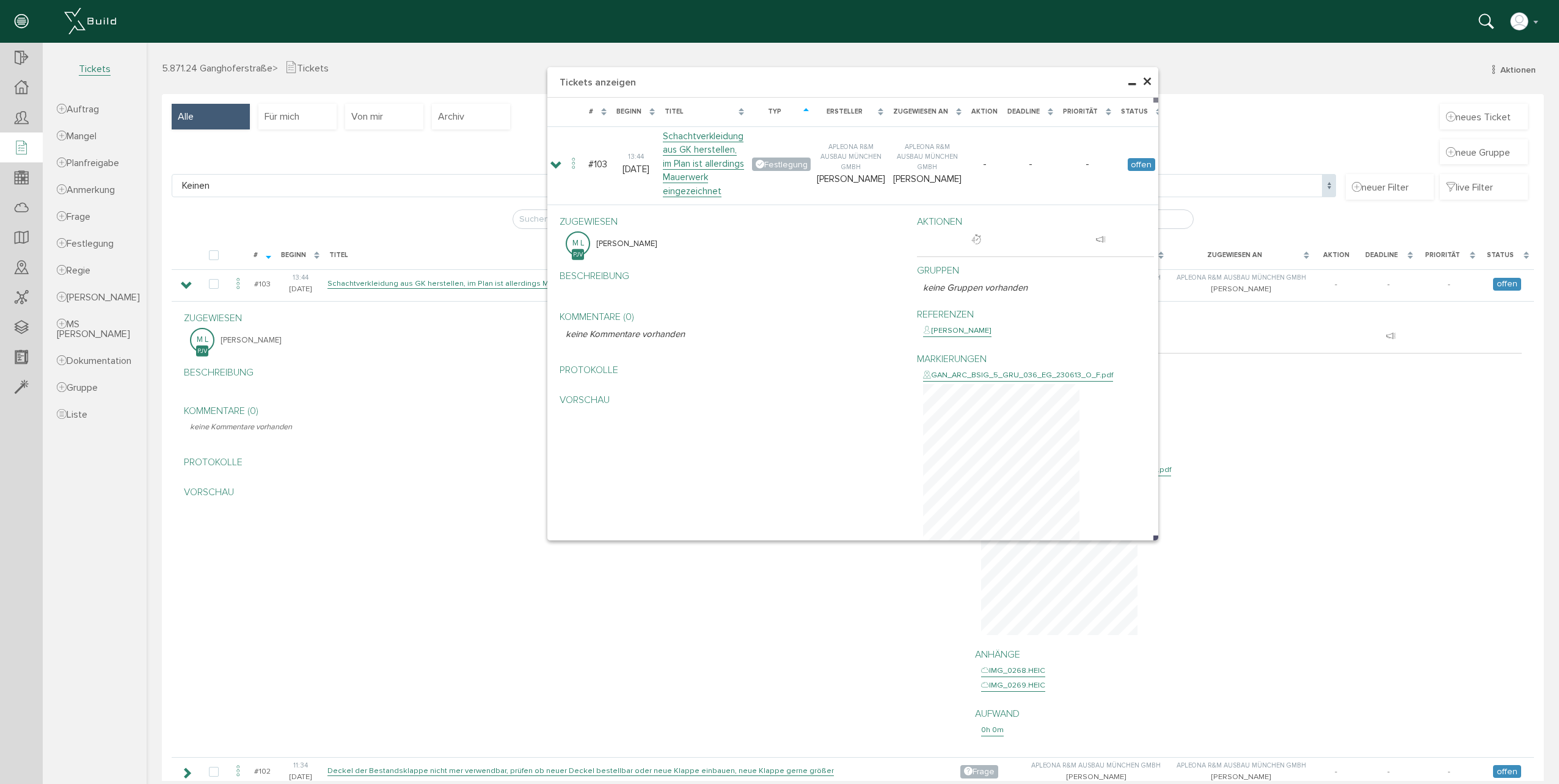
scroll to position [0, 0]
click at [394, 511] on div "× Tickets anzeigen Lade, bitte warten... # Beginn Titel Typ Ersteller Zugewiese…" at bounding box center [853, 412] width 1412 height 738
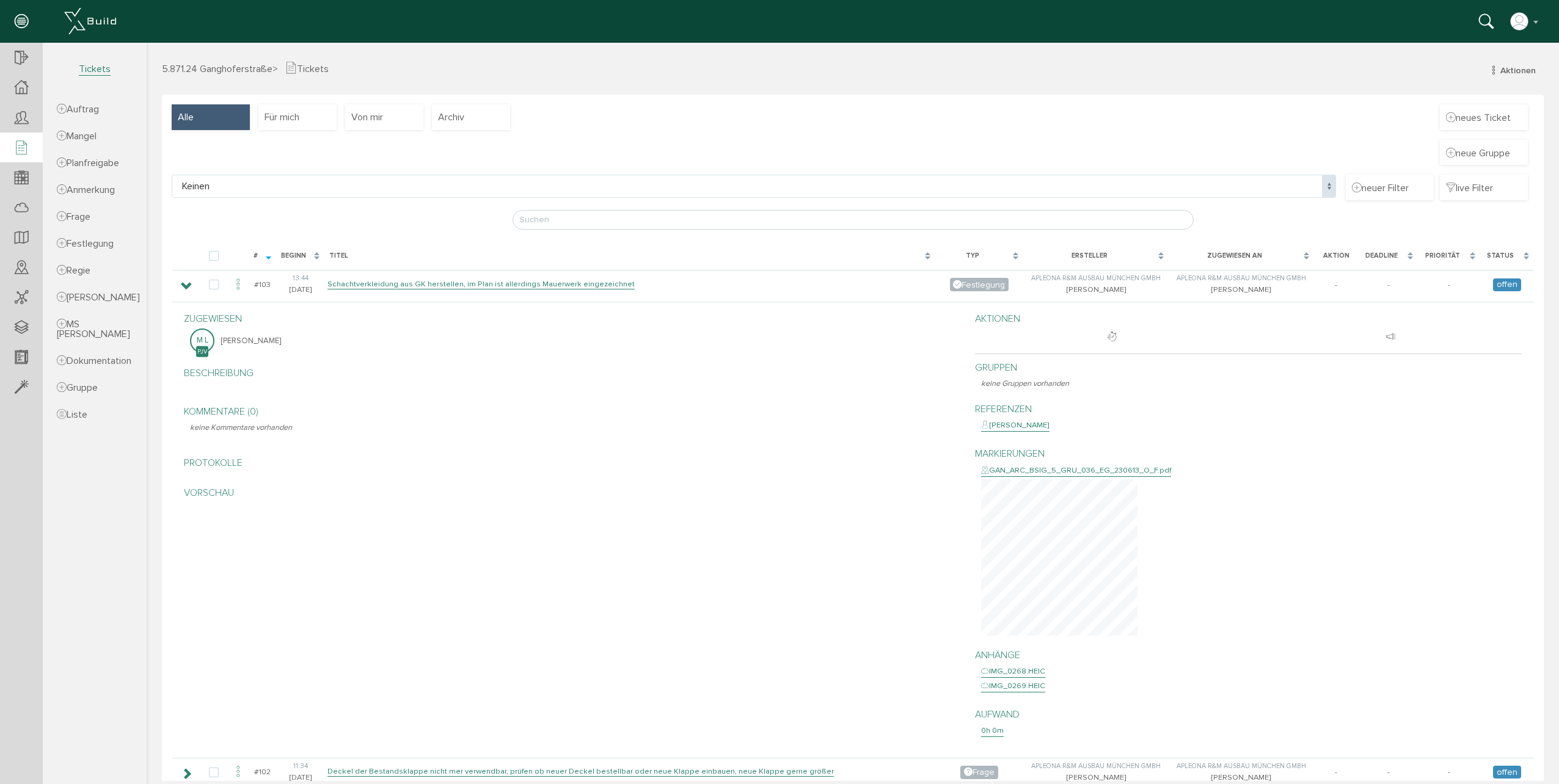
click at [1108, 471] on div "GAN_ARC_BSIG_5_GRU_036_EG_230613_O_F.pdf" at bounding box center [1076, 471] width 190 height 12
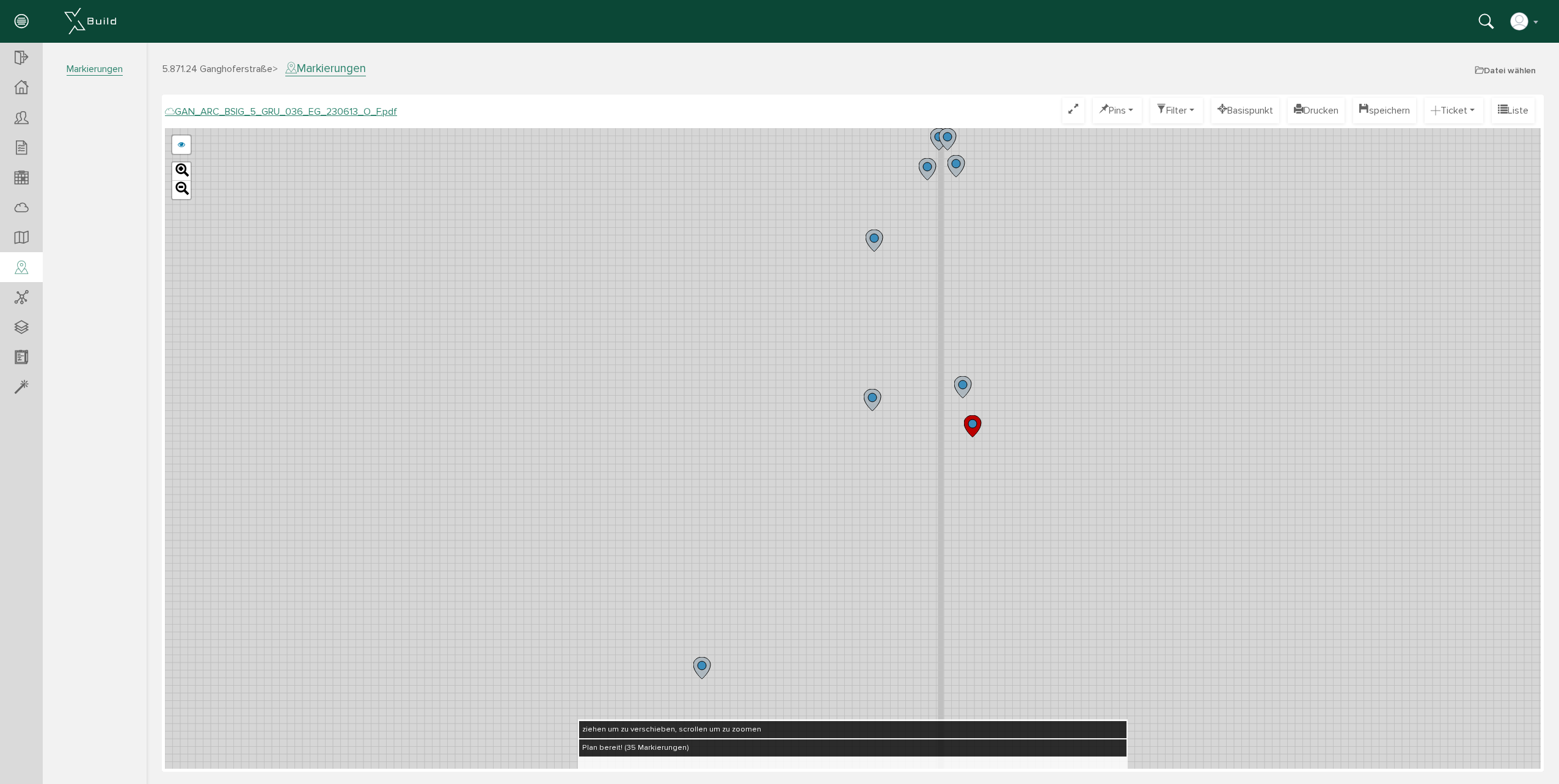
click at [959, 382] on circle at bounding box center [963, 385] width 9 height 9
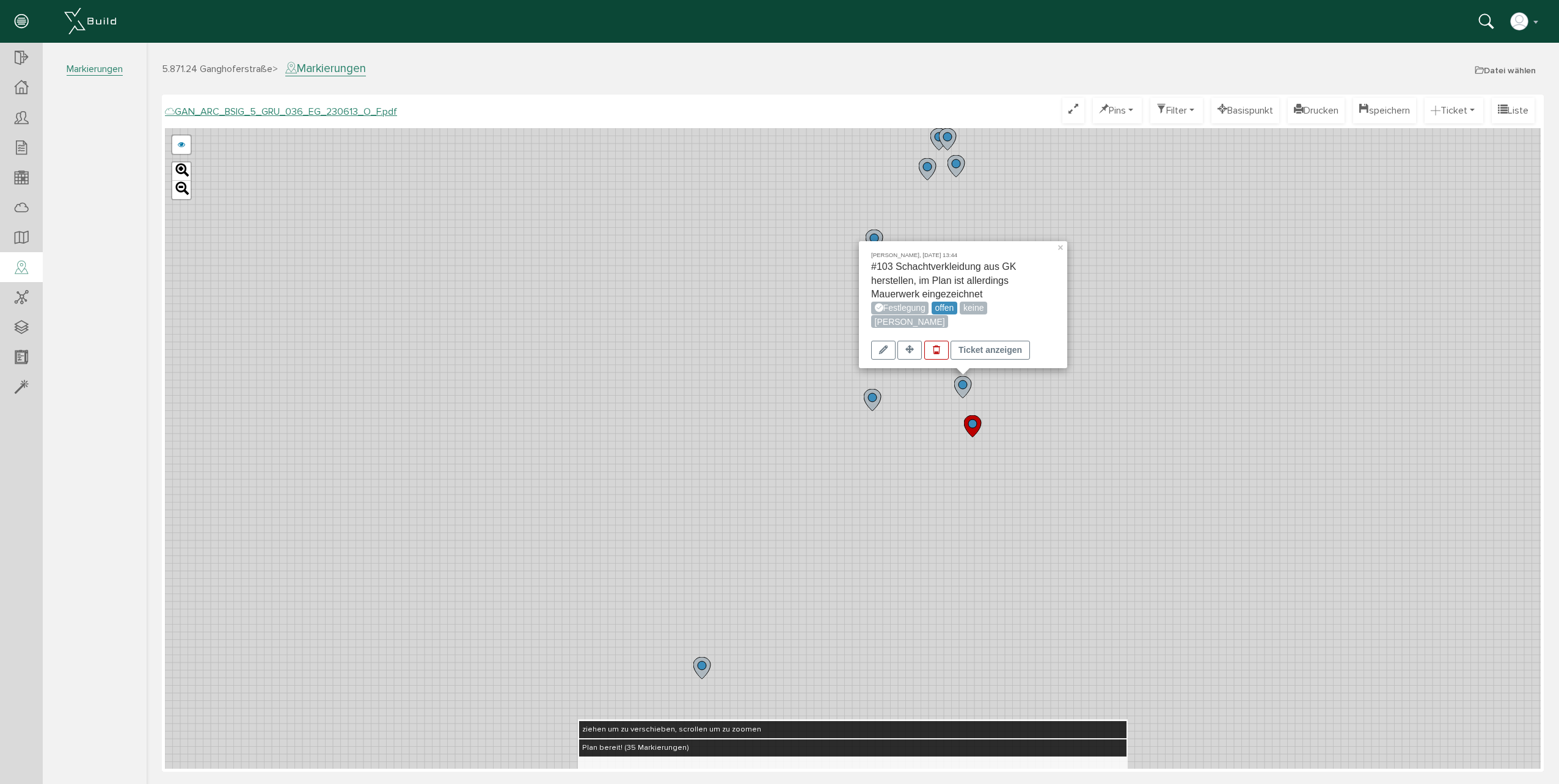
click at [684, 377] on div "Matthias Leupold, 12.09.25 13:44 #103 Schachtverkleidung aus GK herstellen, im …" at bounding box center [853, 449] width 1376 height 641
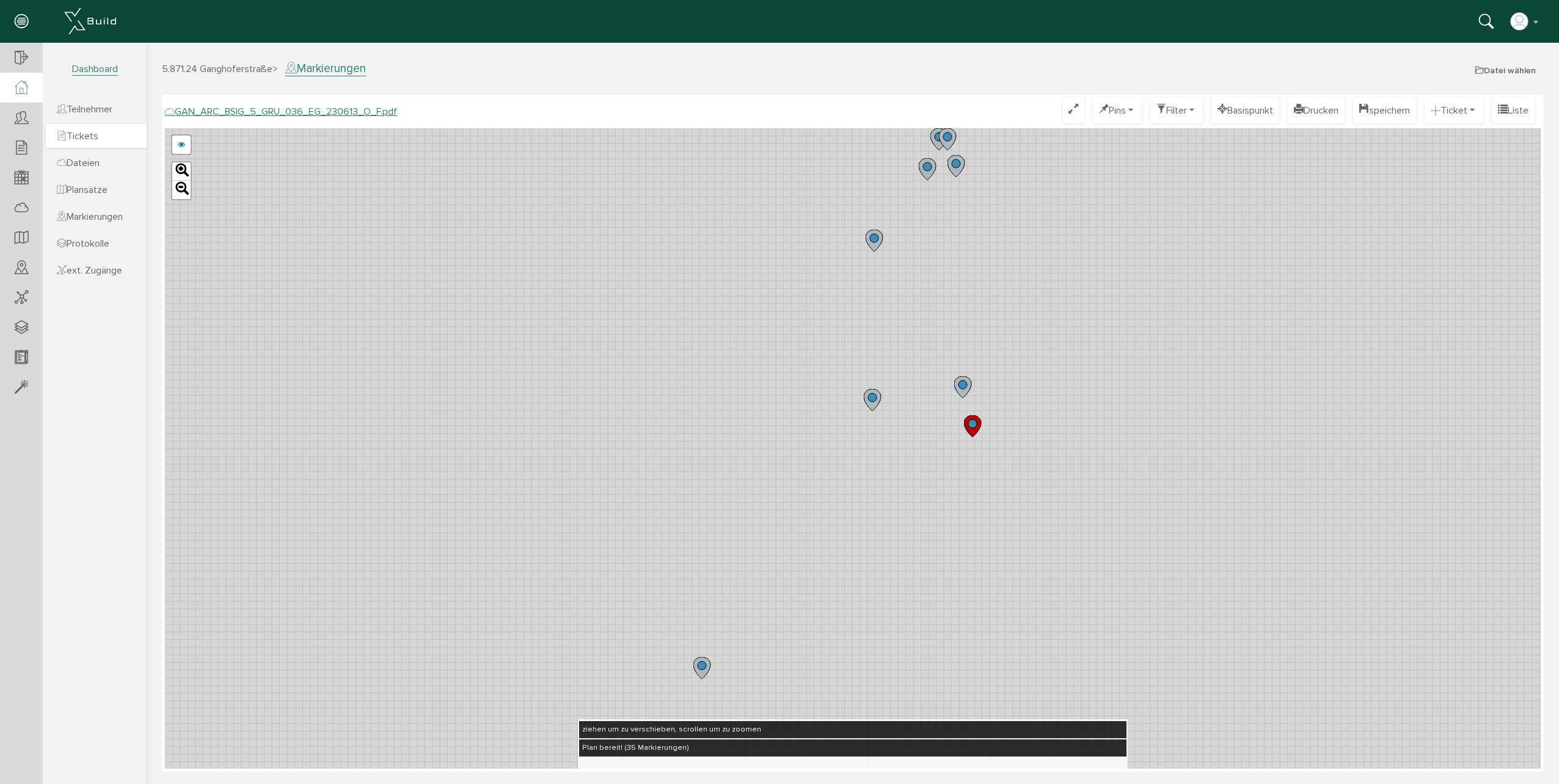
click at [96, 142] on span "Tickets" at bounding box center [77, 136] width 42 height 12
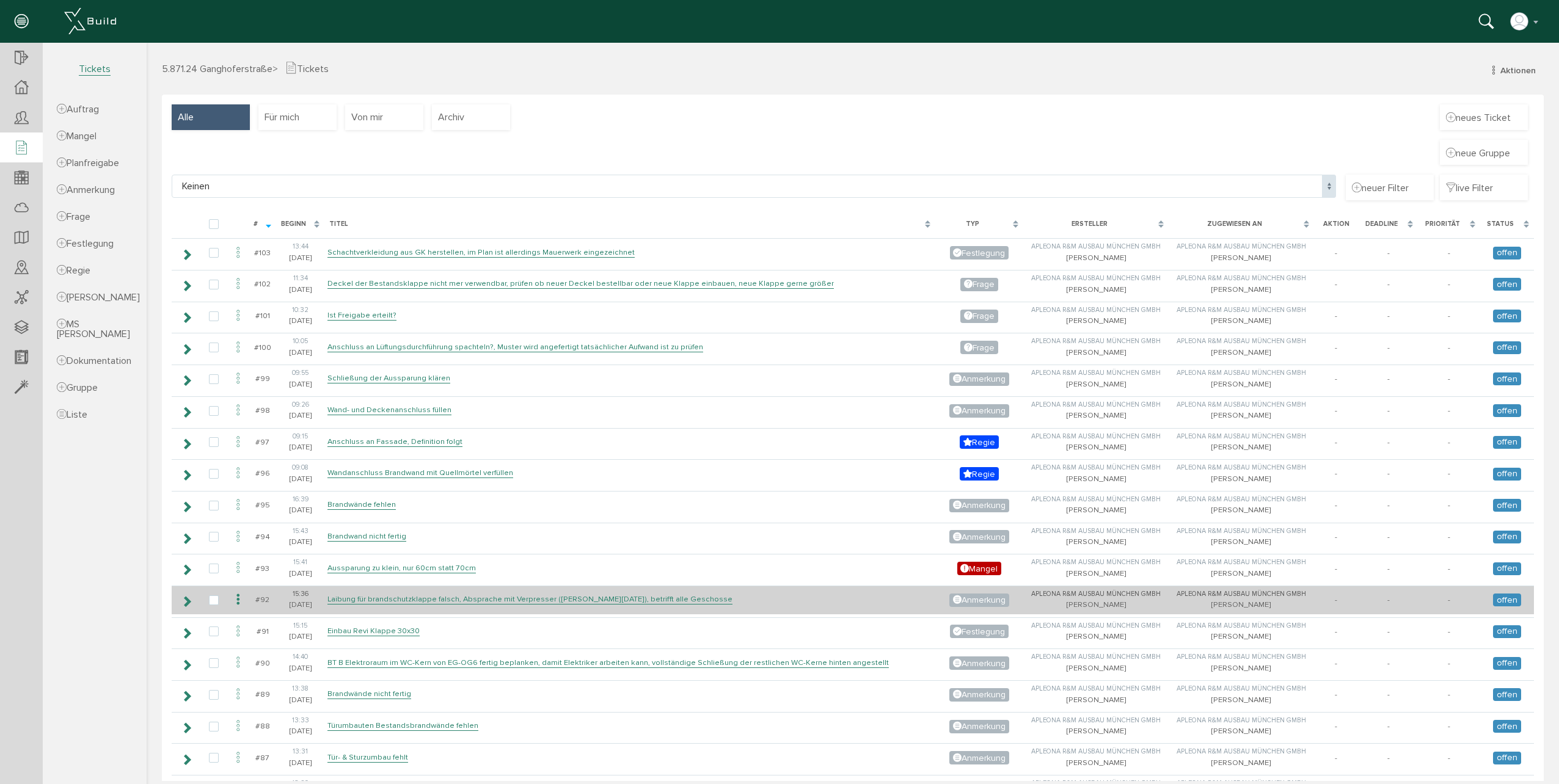
click at [244, 602] on icon at bounding box center [238, 600] width 15 height 16
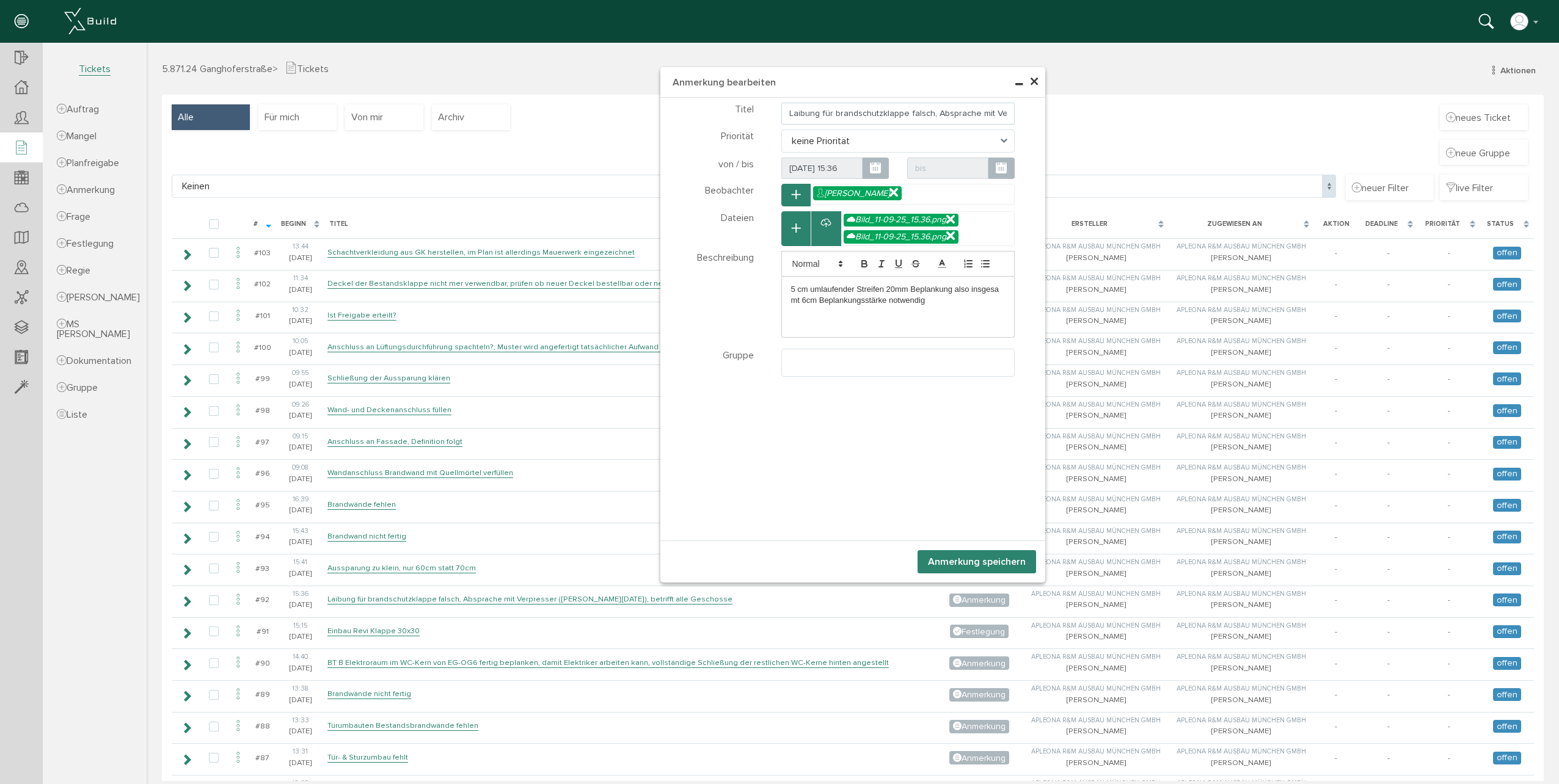
click at [953, 115] on input "Laibung für brandschutzklappe falsch, Absprache mit Verpresser ([PERSON_NAME]),…" at bounding box center [898, 113] width 234 height 22
click at [1030, 83] on span "×" at bounding box center [1034, 82] width 10 height 23
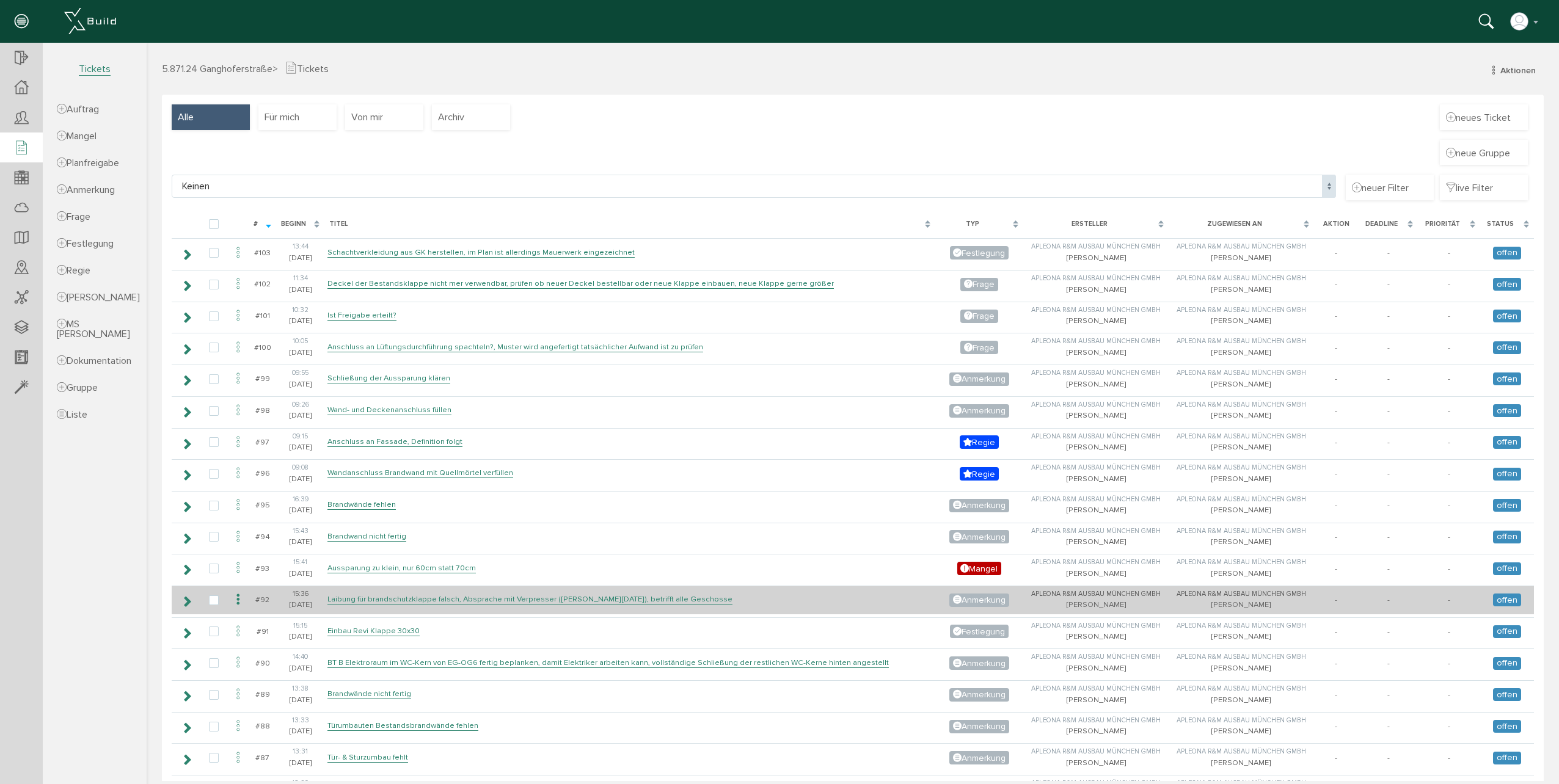
click at [268, 596] on td "#92" at bounding box center [262, 600] width 28 height 29
click at [314, 598] on div "15:36" at bounding box center [300, 595] width 43 height 10
click at [343, 598] on link "Laibung für brandschutzklappe falsch, Absprache mit Verpresser ([PERSON_NAME]),…" at bounding box center [530, 599] width 405 height 10
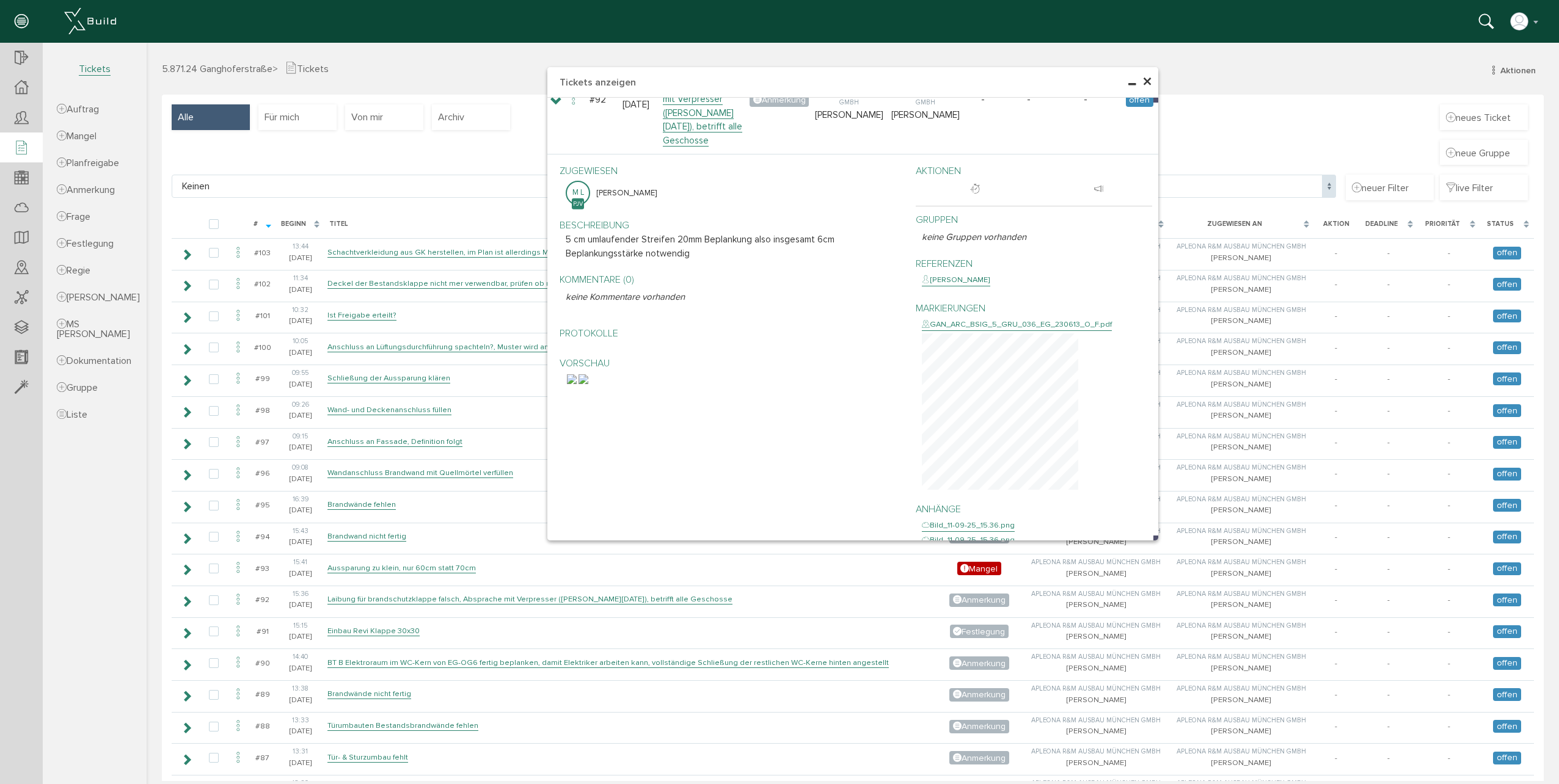
click at [1145, 84] on span "×" at bounding box center [1146, 82] width 10 height 23
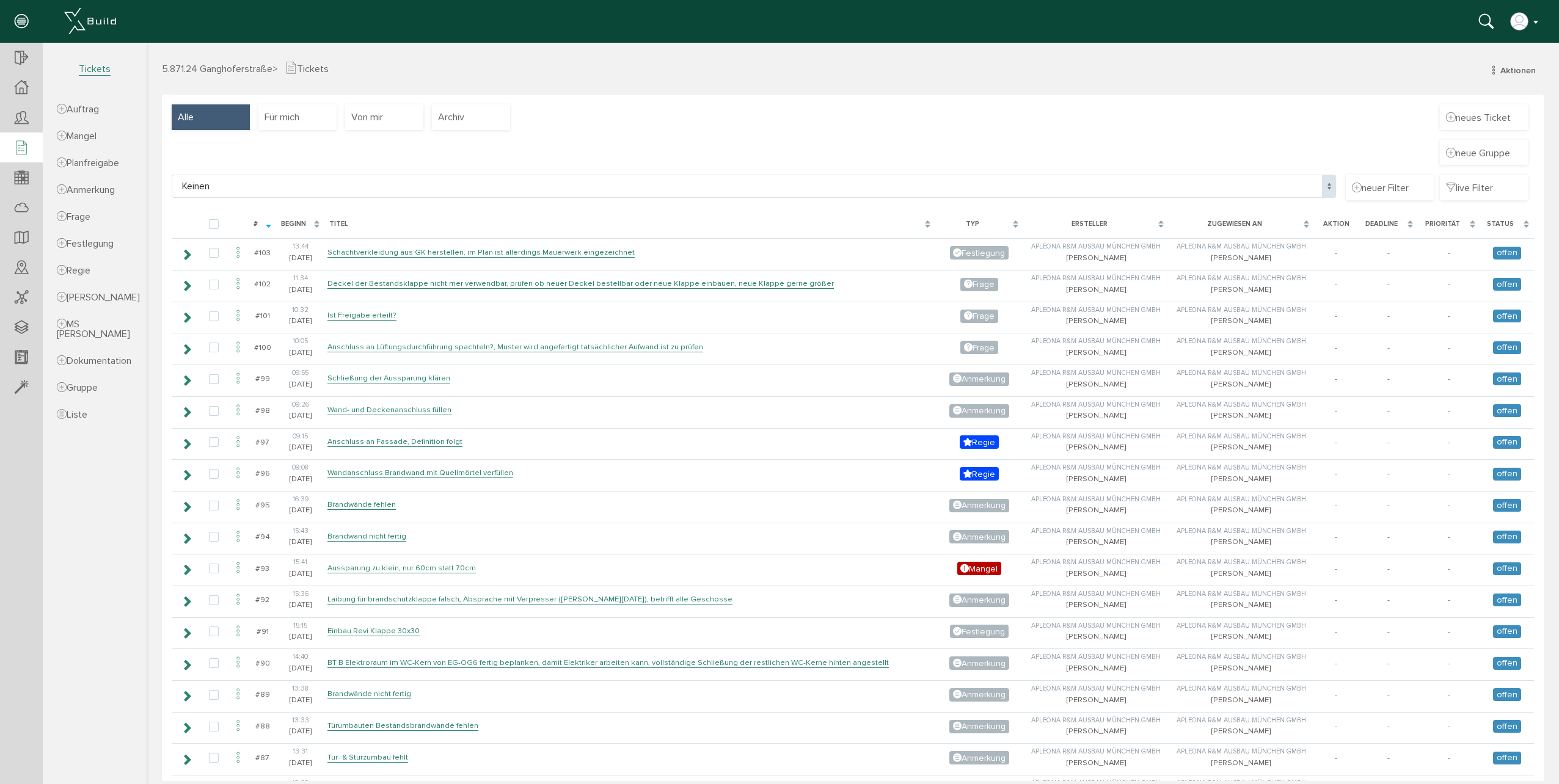
click at [1531, 17] on button "button" at bounding box center [1525, 21] width 31 height 18
click at [1469, 160] on link "Logout" at bounding box center [1483, 161] width 116 height 19
